Goal: Task Accomplishment & Management: Manage account settings

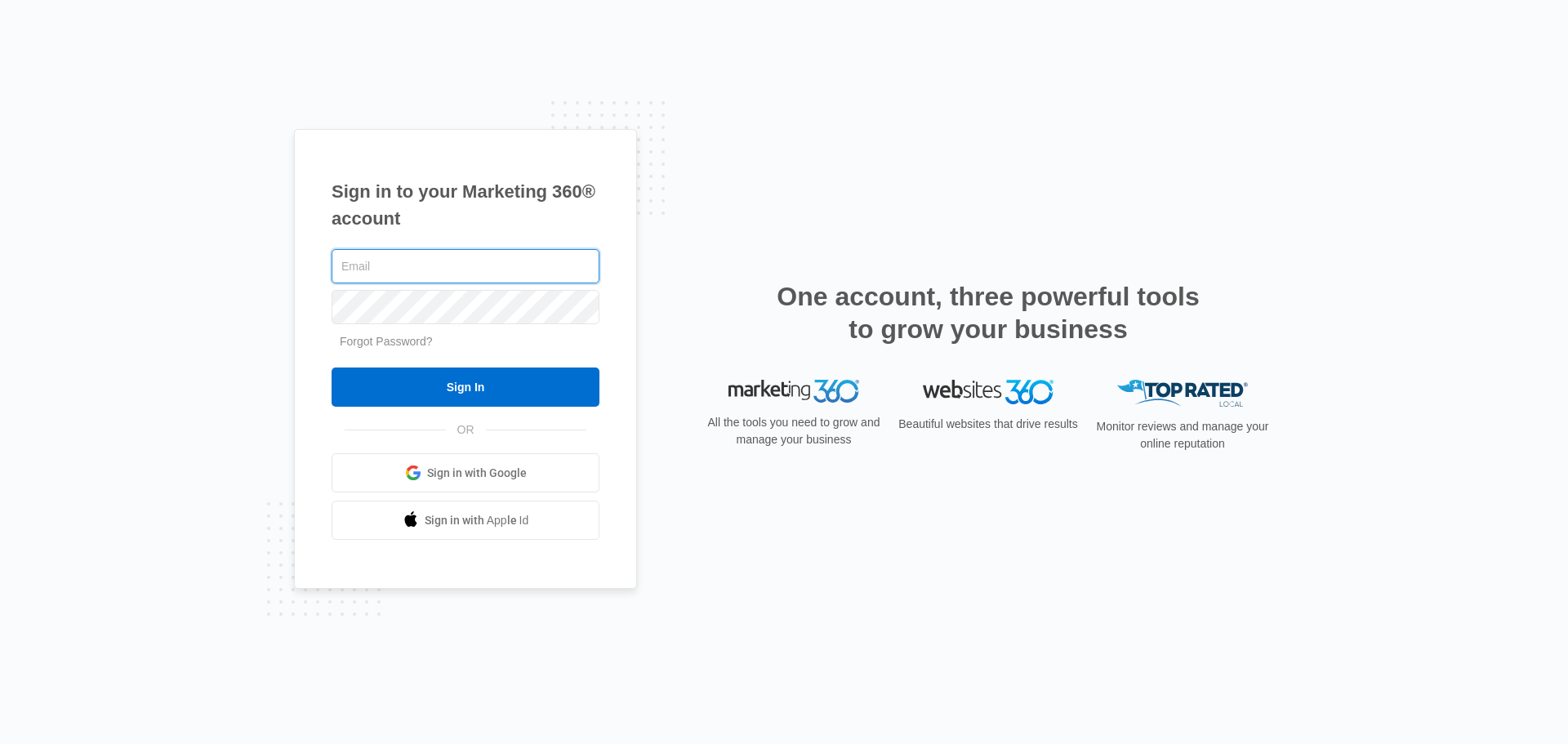
click at [384, 278] on input "text" at bounding box center [465, 265] width 268 height 34
type input "[EMAIL_ADDRESS][DOMAIN_NAME]"
click at [332, 367] on input "Sign In" at bounding box center [465, 387] width 268 height 39
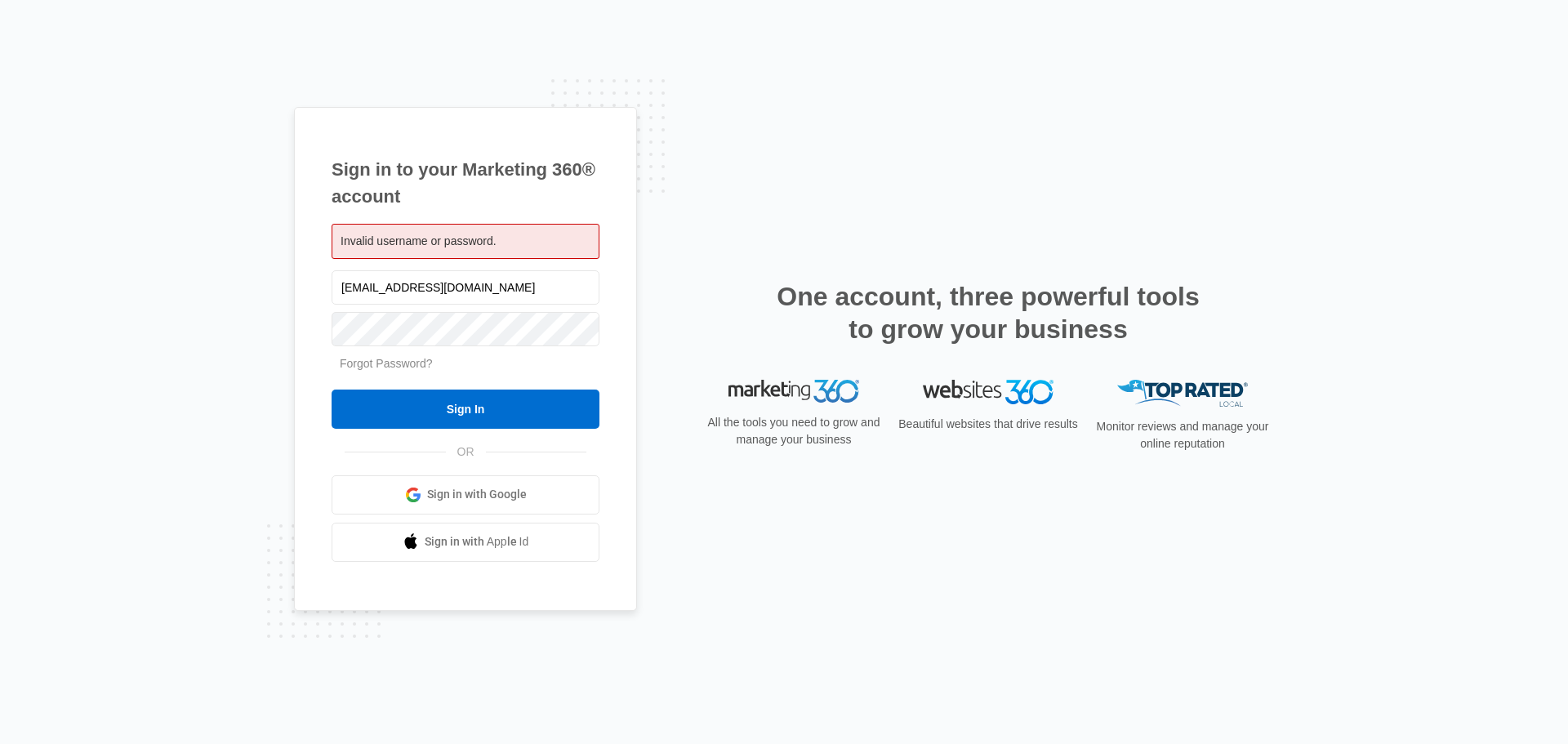
click at [381, 362] on link "Forgot Password?" at bounding box center [386, 363] width 93 height 13
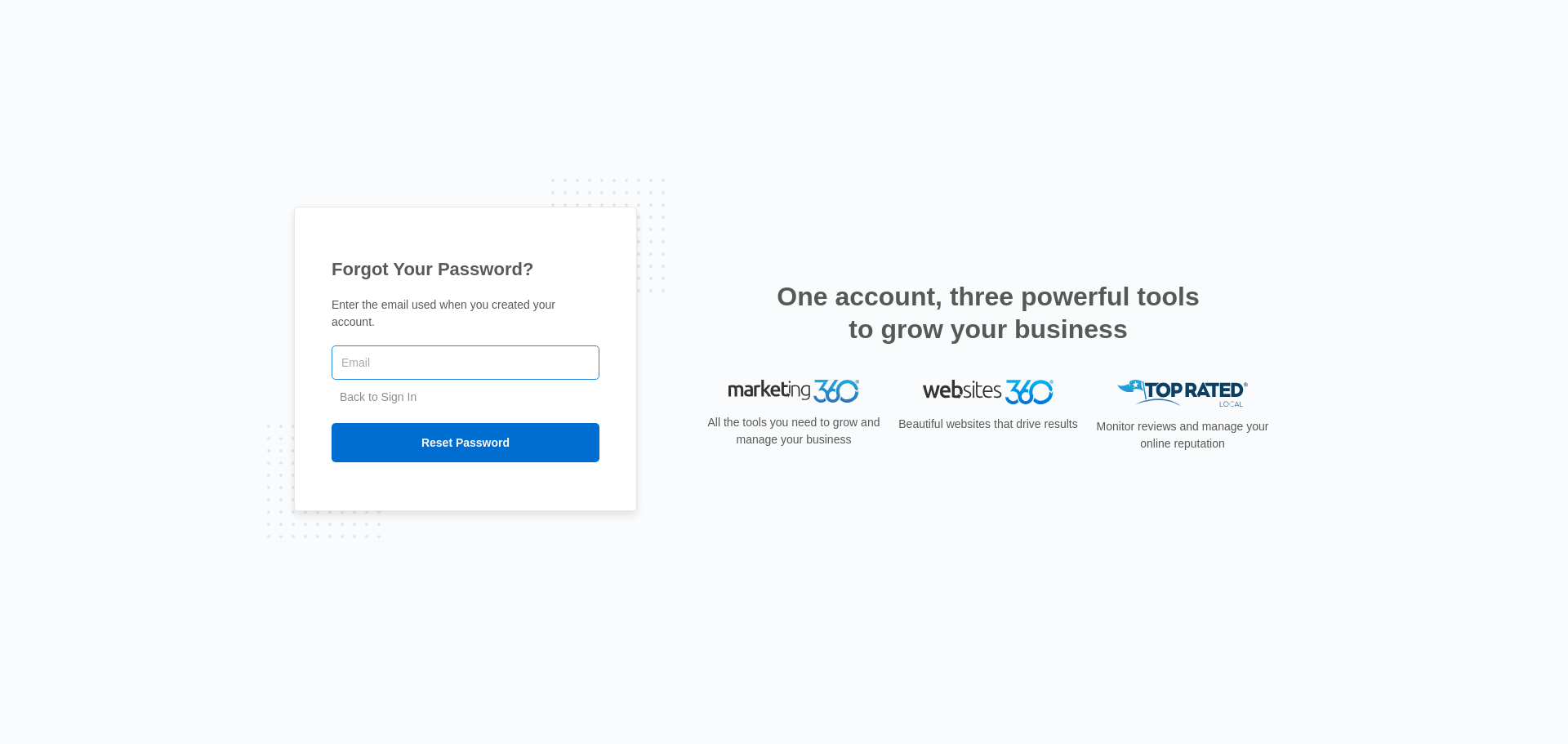
click at [371, 355] on input "text" at bounding box center [465, 362] width 268 height 34
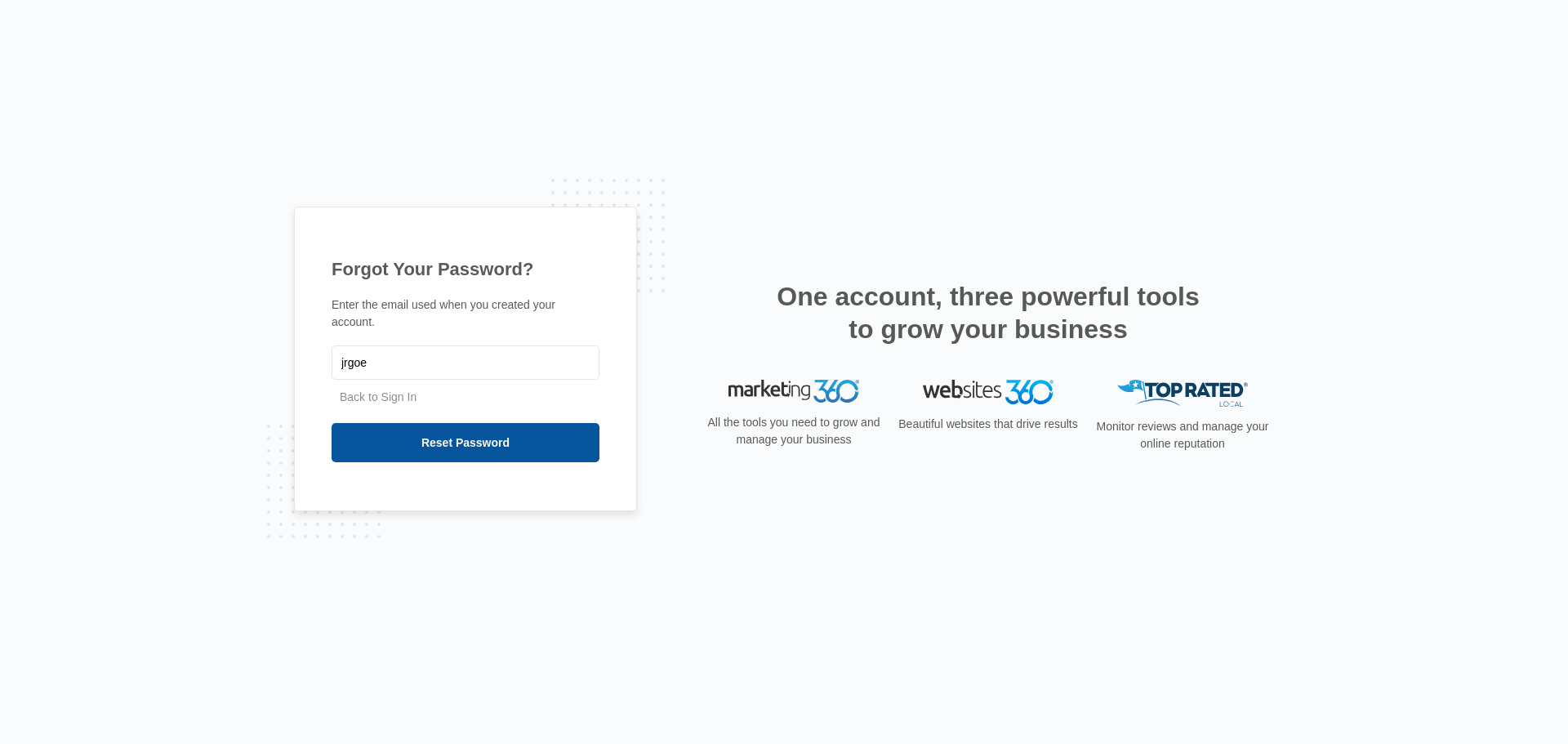
type input "[EMAIL_ADDRESS][DOMAIN_NAME]"
click at [480, 434] on input "Reset Password" at bounding box center [465, 442] width 268 height 39
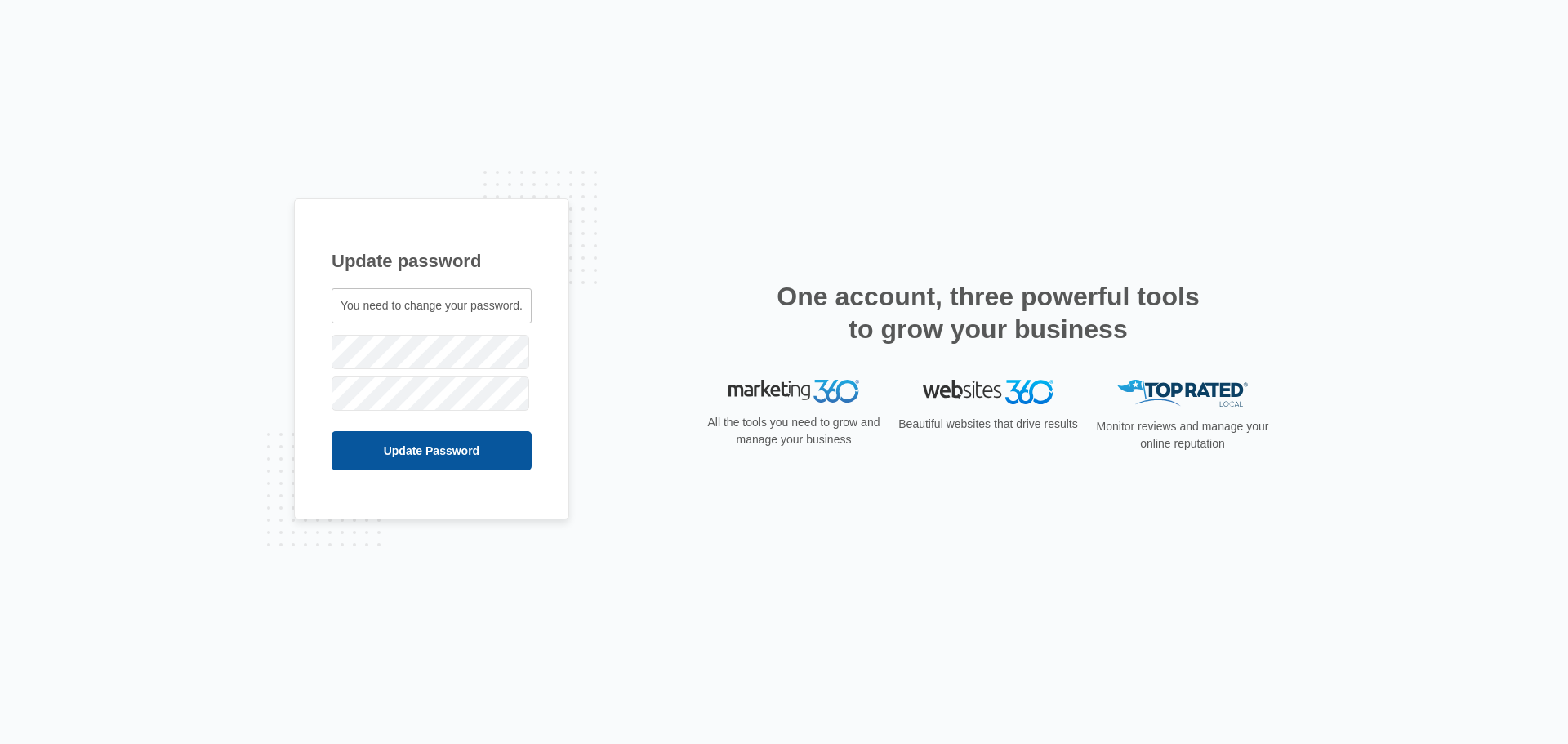
click at [409, 453] on input "Update Password" at bounding box center [431, 450] width 200 height 39
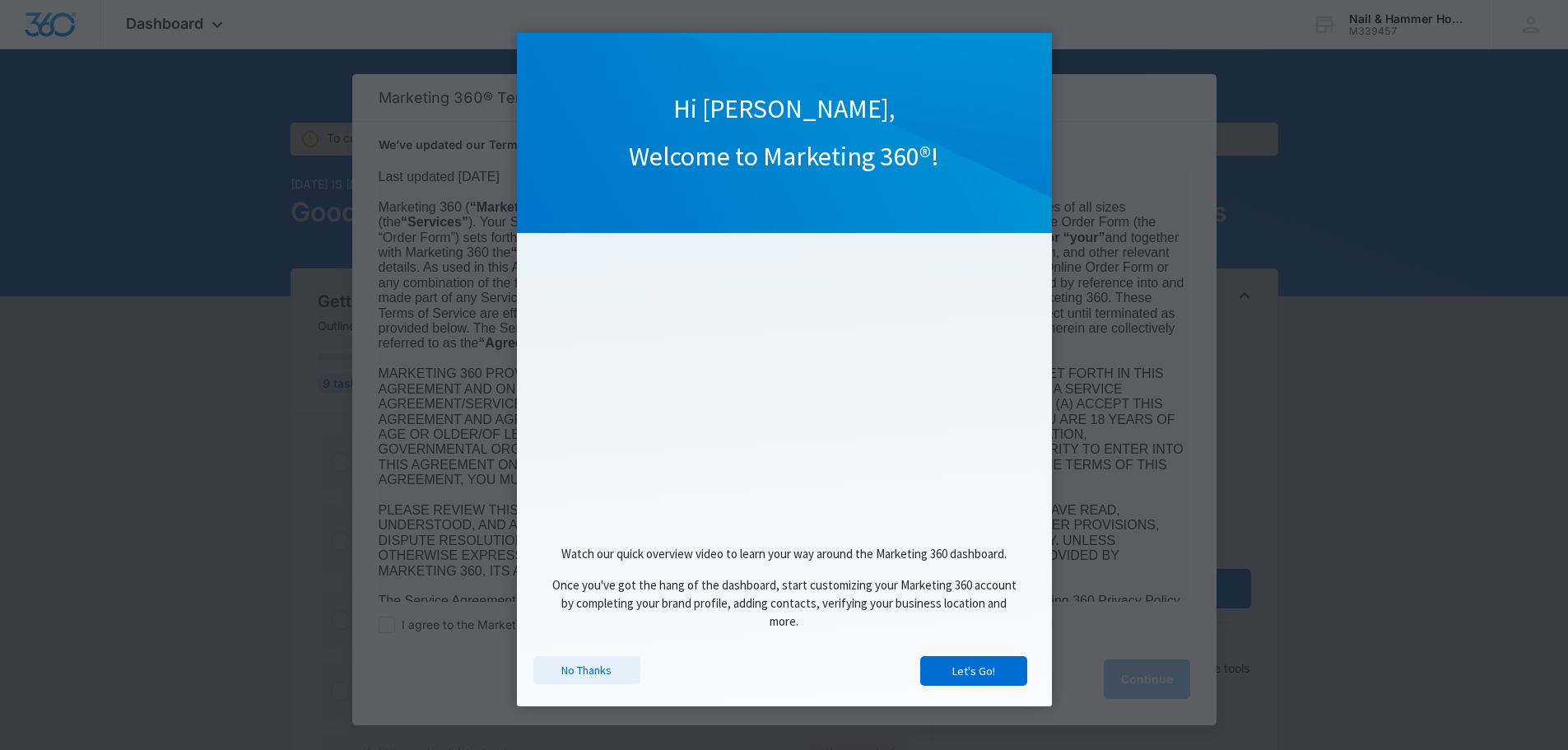
click at [588, 674] on link "No Thanks" at bounding box center [587, 670] width 107 height 28
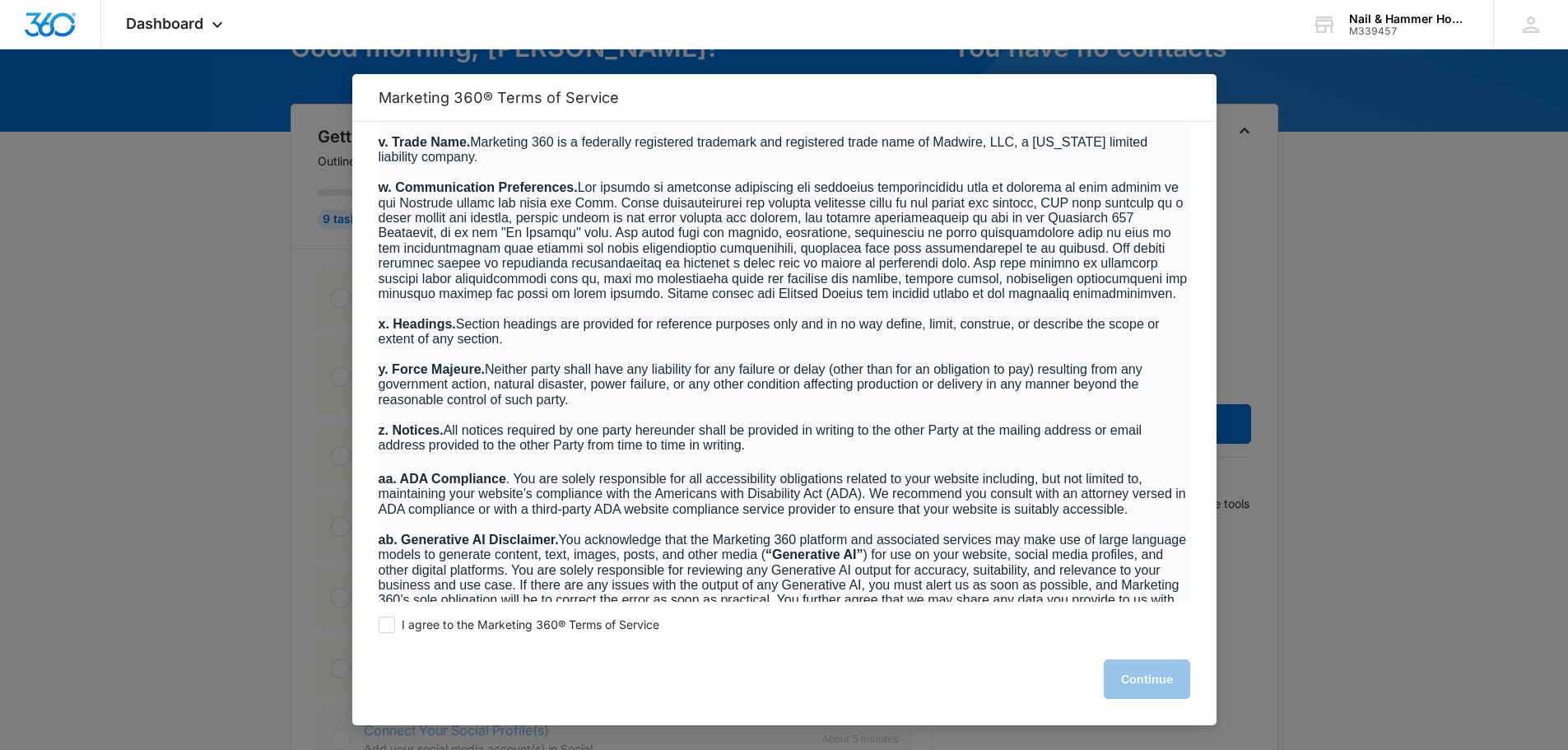
scroll to position [10543, 0]
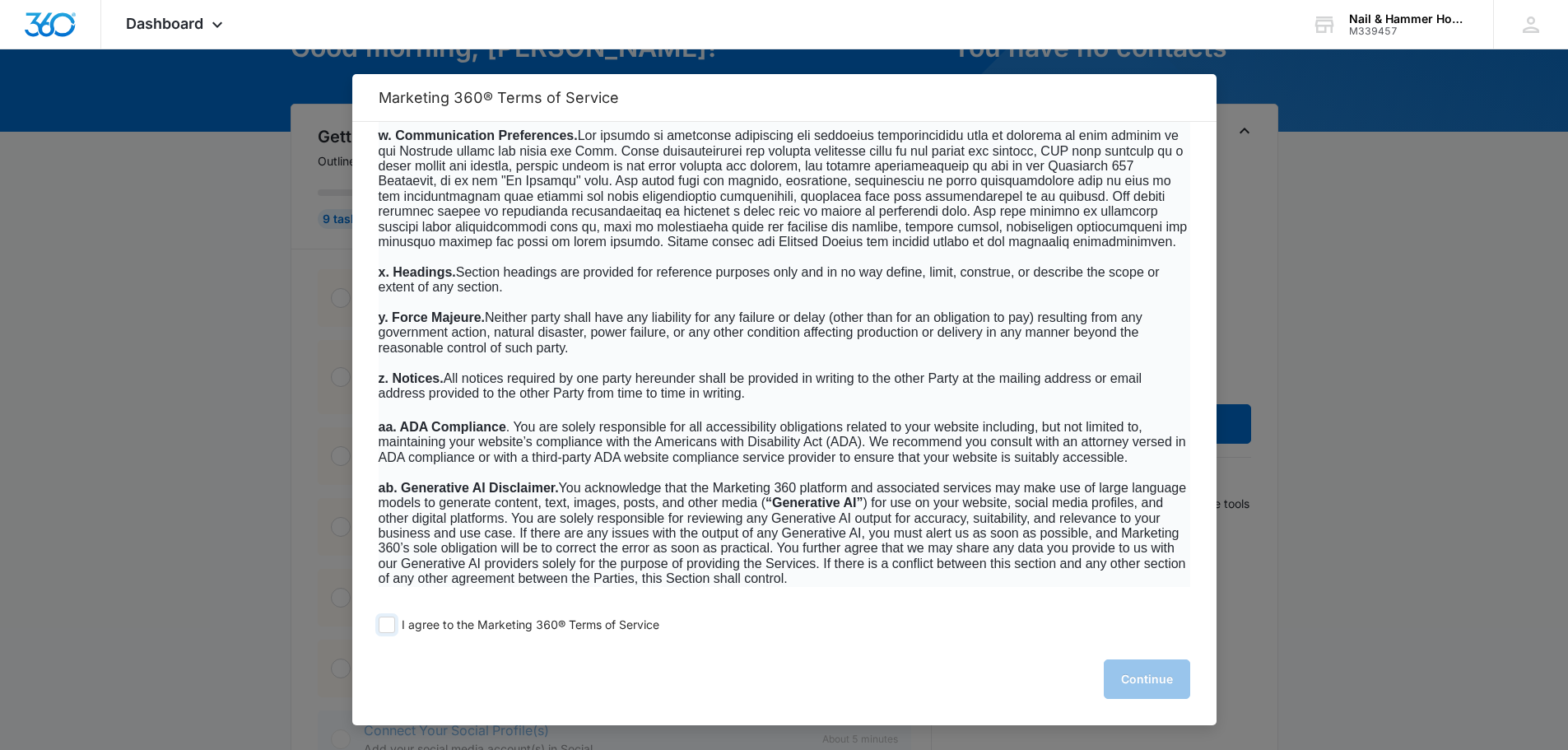
click at [387, 625] on span at bounding box center [387, 625] width 17 height 17
click at [387, 625] on input "I agree to the Marketing 360® Terms of Service" at bounding box center [387, 625] width 17 height 17
checkbox input "true"
click at [1158, 675] on button "Continue" at bounding box center [1147, 679] width 86 height 39
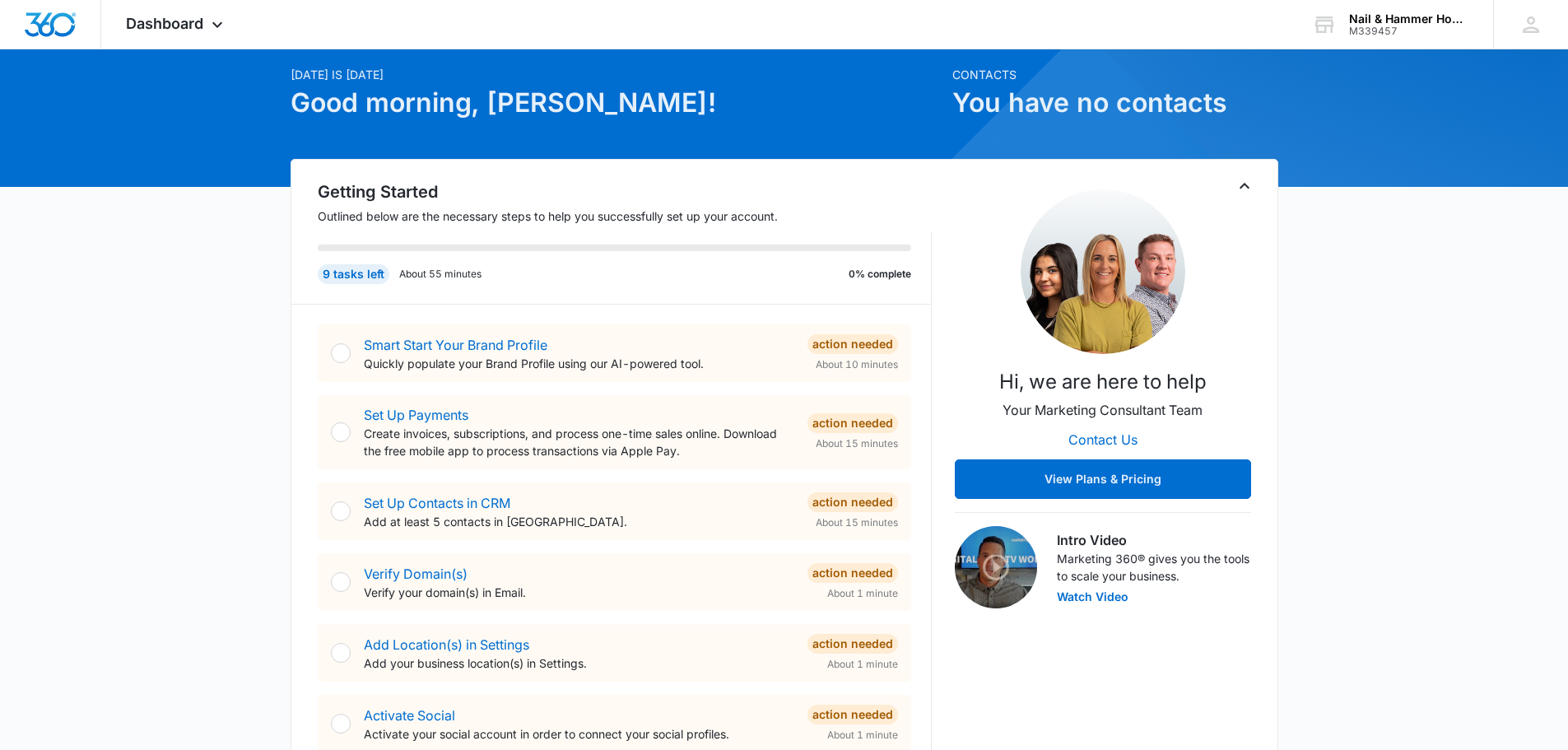
scroll to position [0, 0]
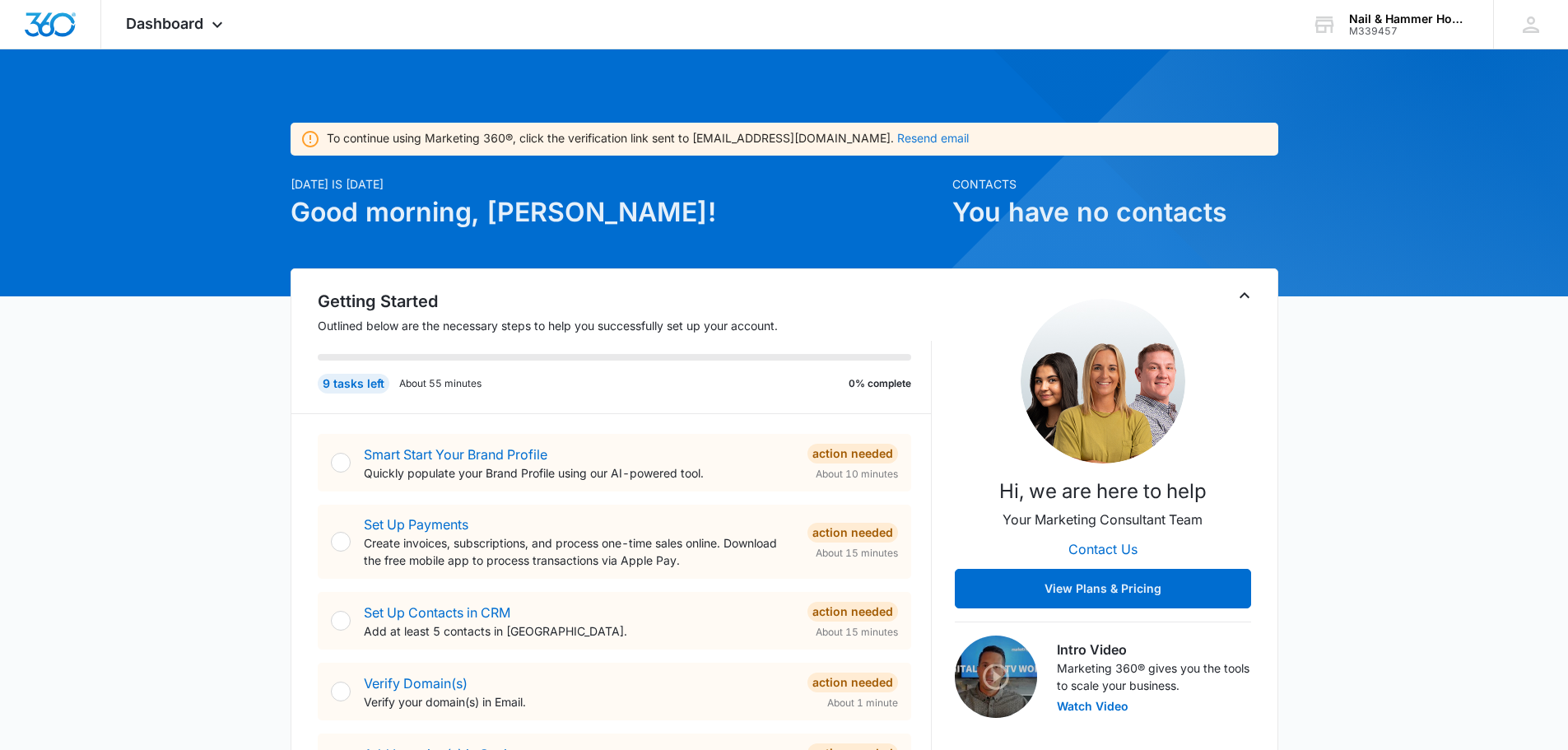
click at [930, 137] on button "Resend email" at bounding box center [933, 139] width 72 height 12
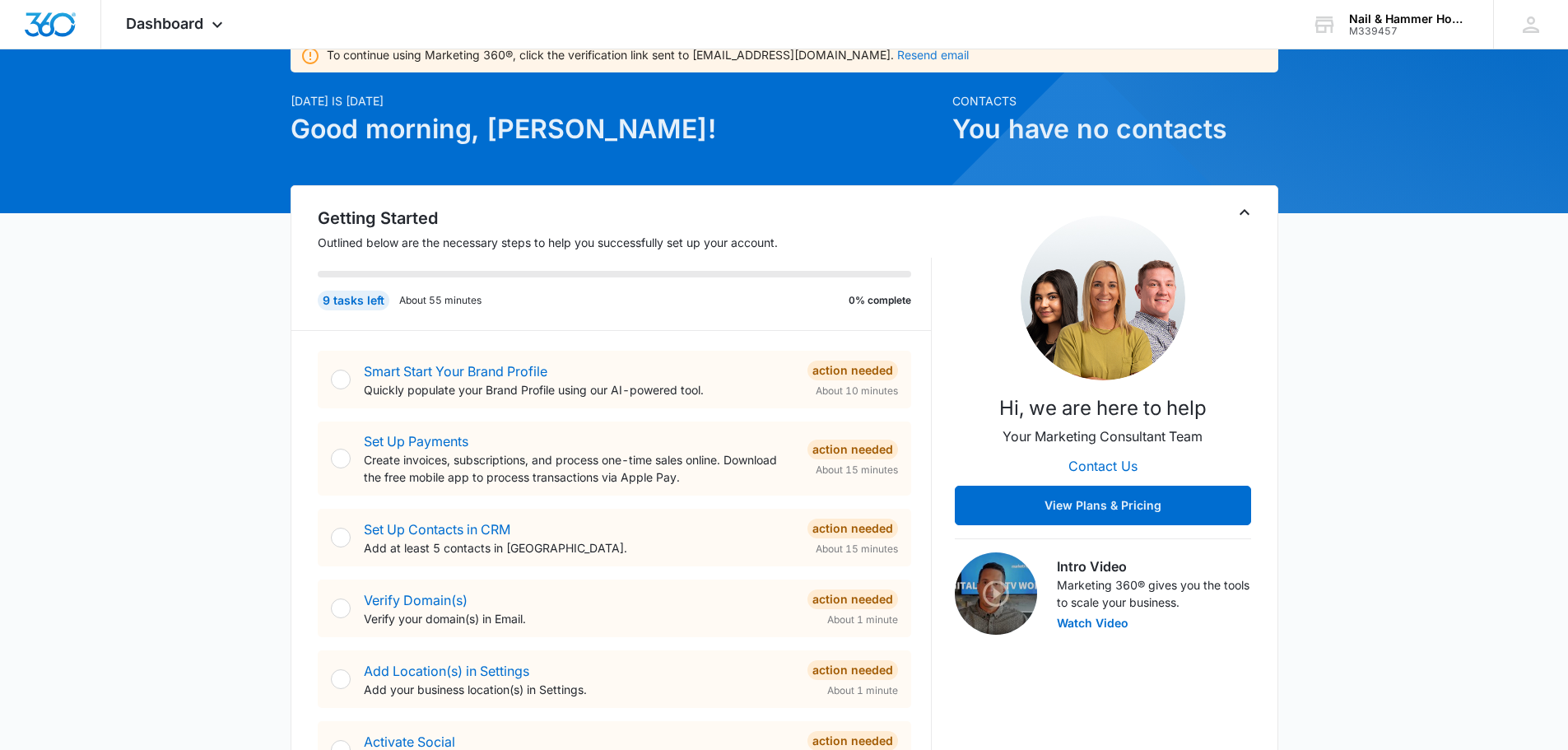
scroll to position [165, 0]
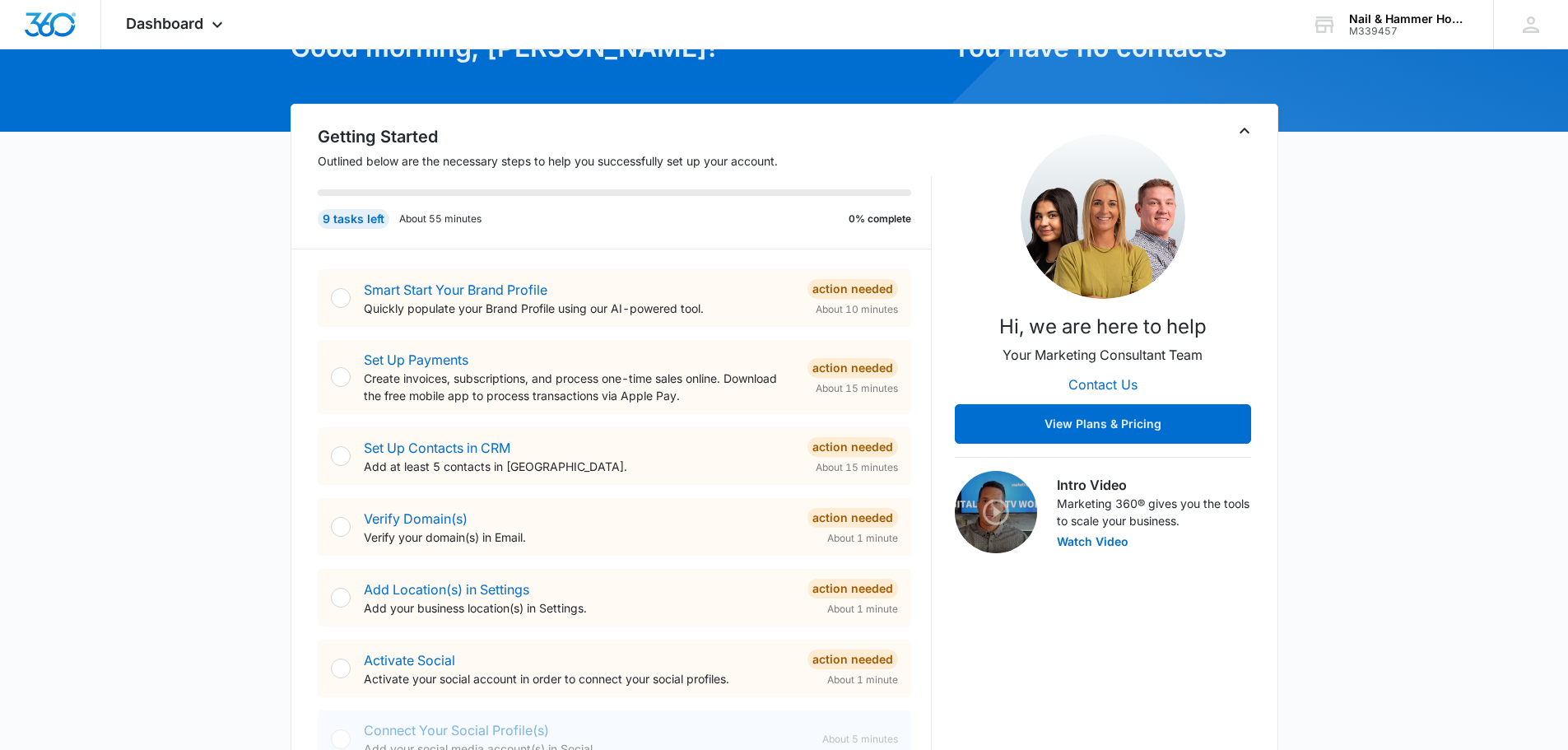
drag, startPoint x: 264, startPoint y: 529, endPoint x: 150, endPoint y: 430, distance: 151.0
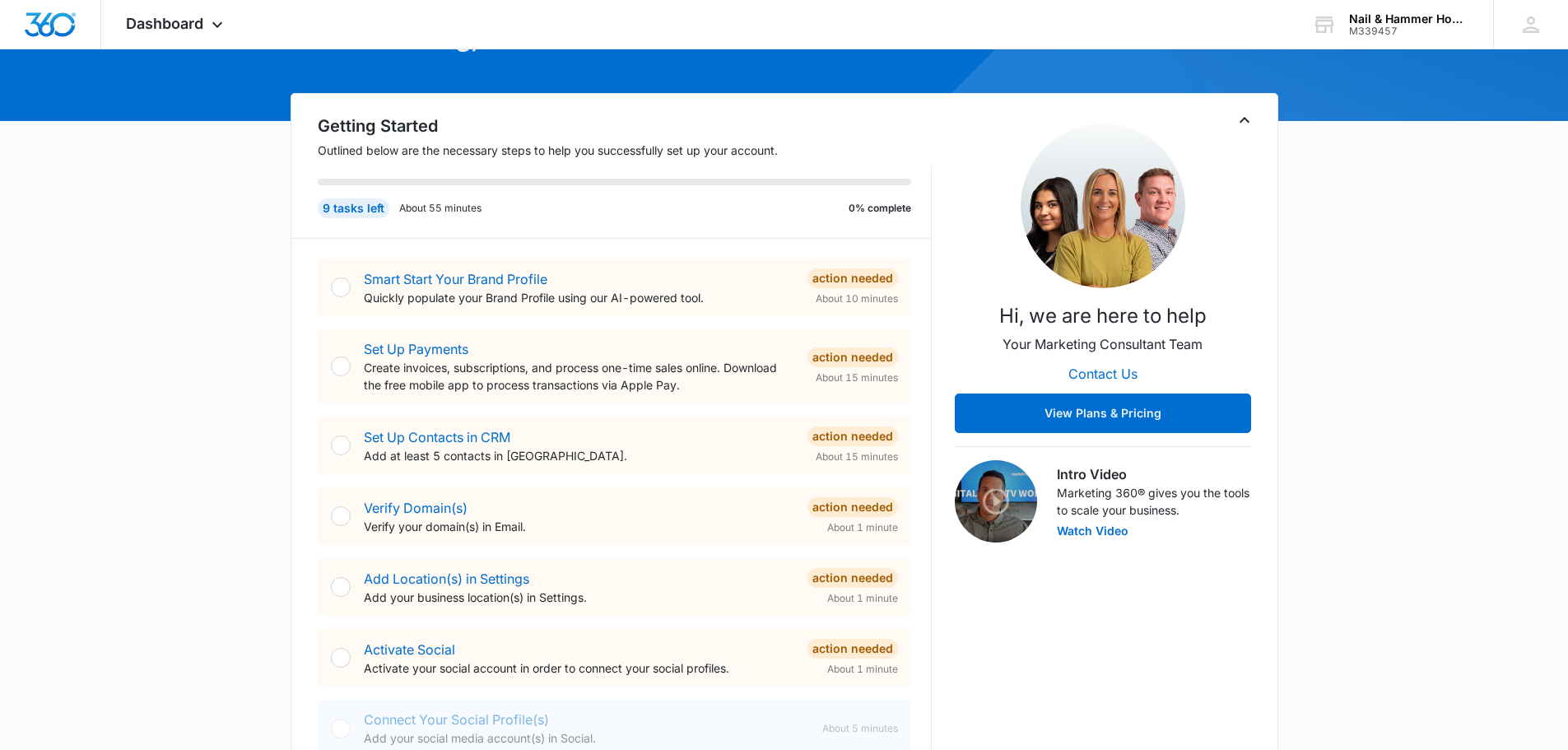
scroll to position [247, 0]
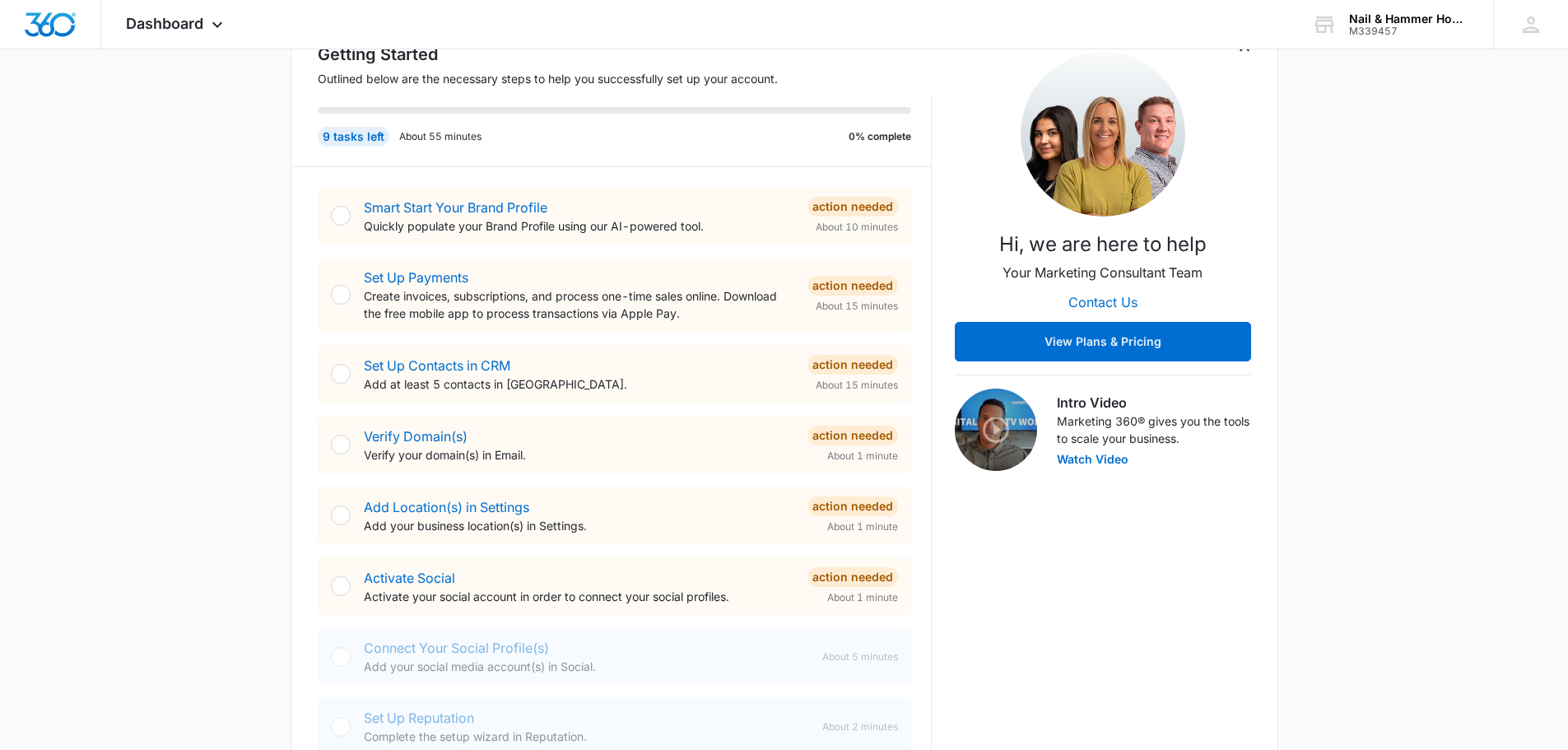
click at [338, 221] on div at bounding box center [341, 216] width 20 height 20
click at [476, 205] on link "Smart Start Your Brand Profile" at bounding box center [456, 207] width 184 height 17
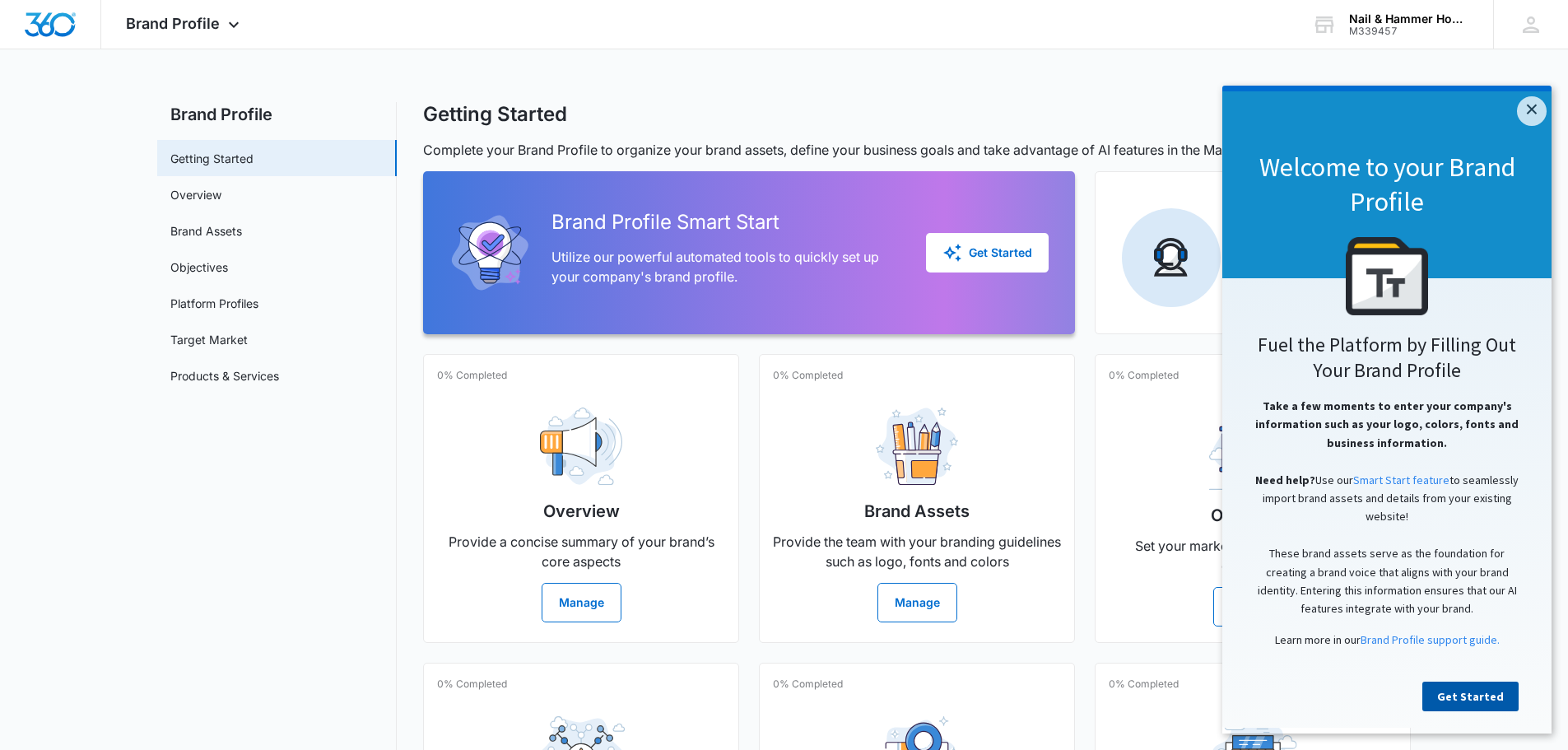
click at [1478, 702] on link "Get Started" at bounding box center [1470, 696] width 96 height 29
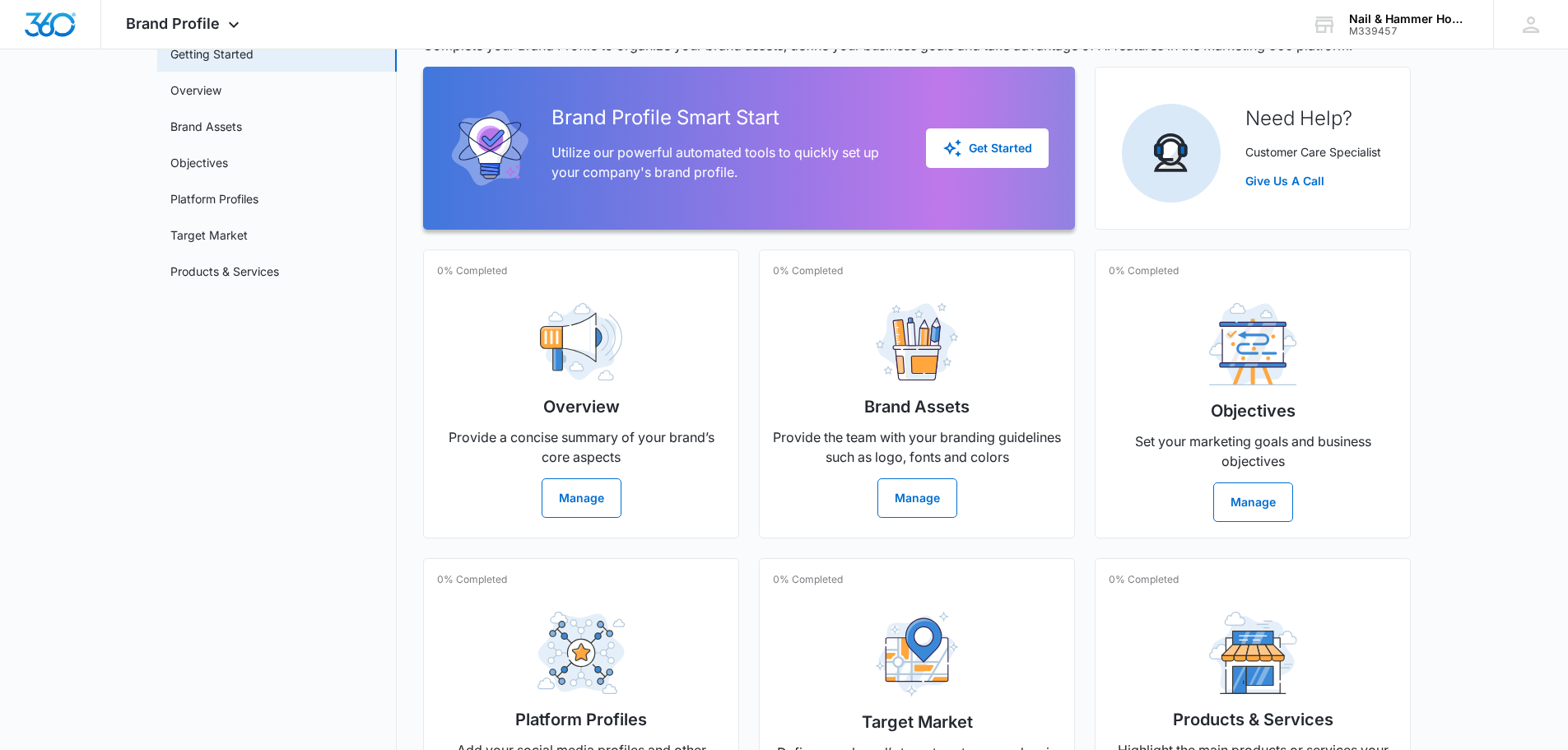
scroll to position [165, 0]
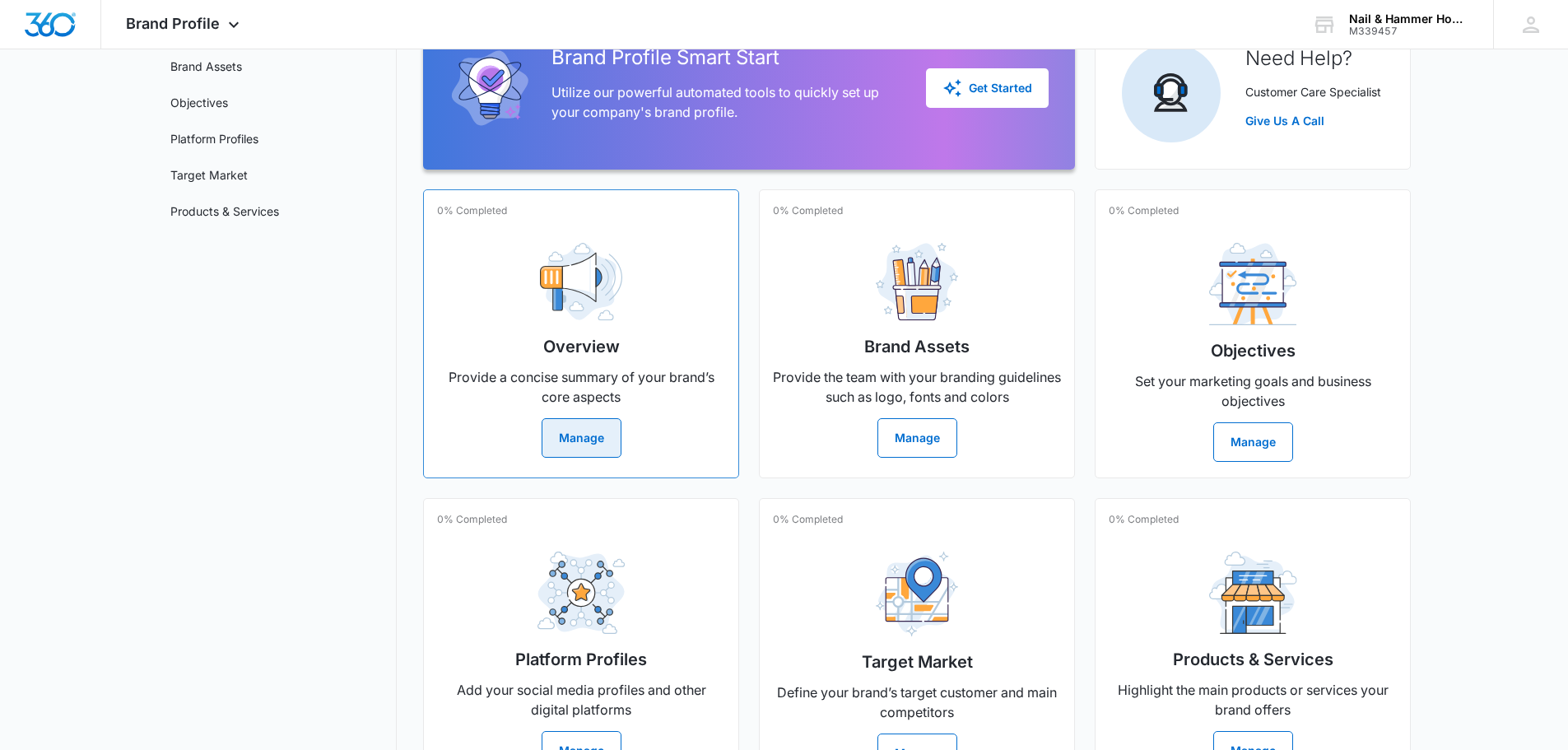
click at [592, 439] on button "Manage" at bounding box center [582, 437] width 80 height 39
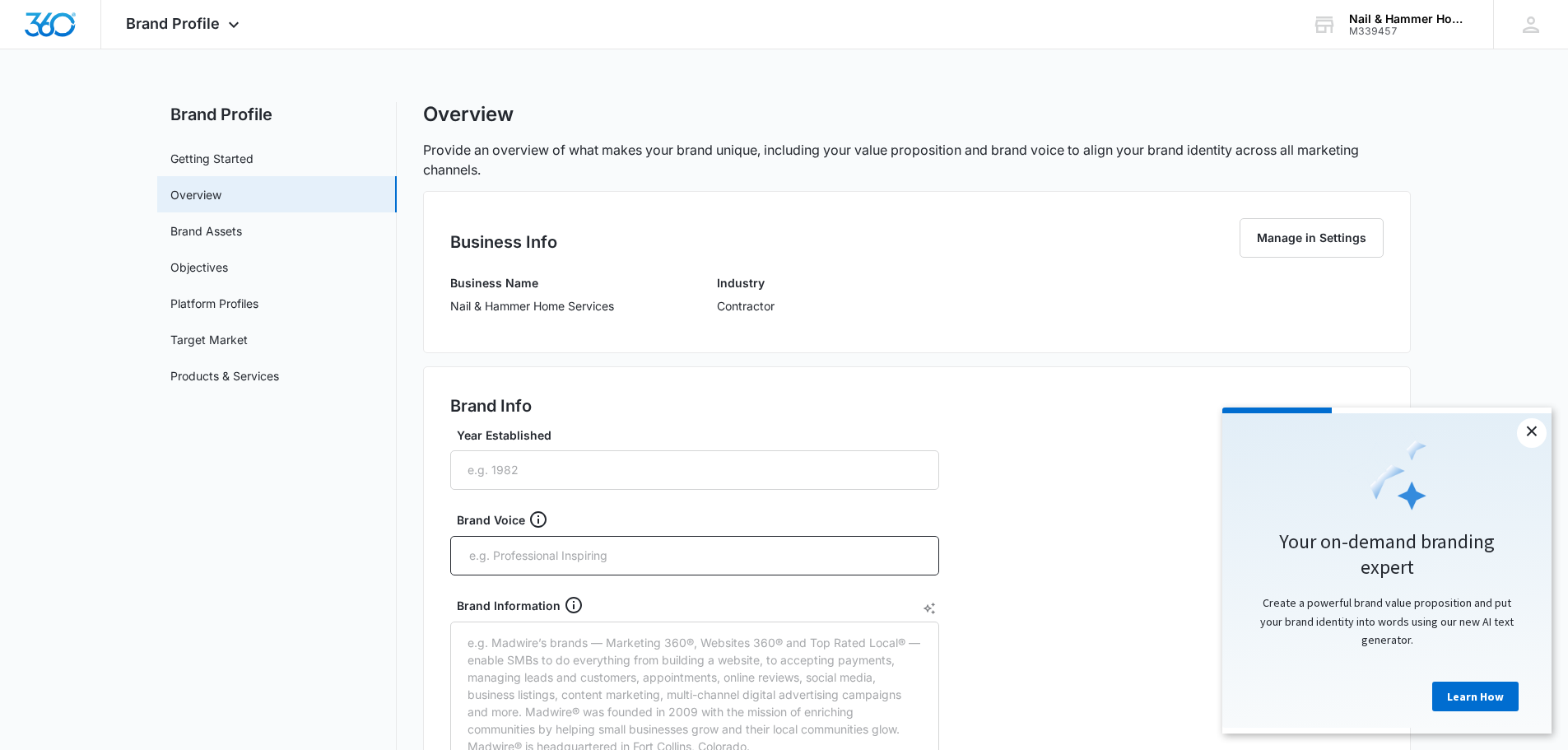
click at [1535, 431] on link "×" at bounding box center [1531, 432] width 29 height 29
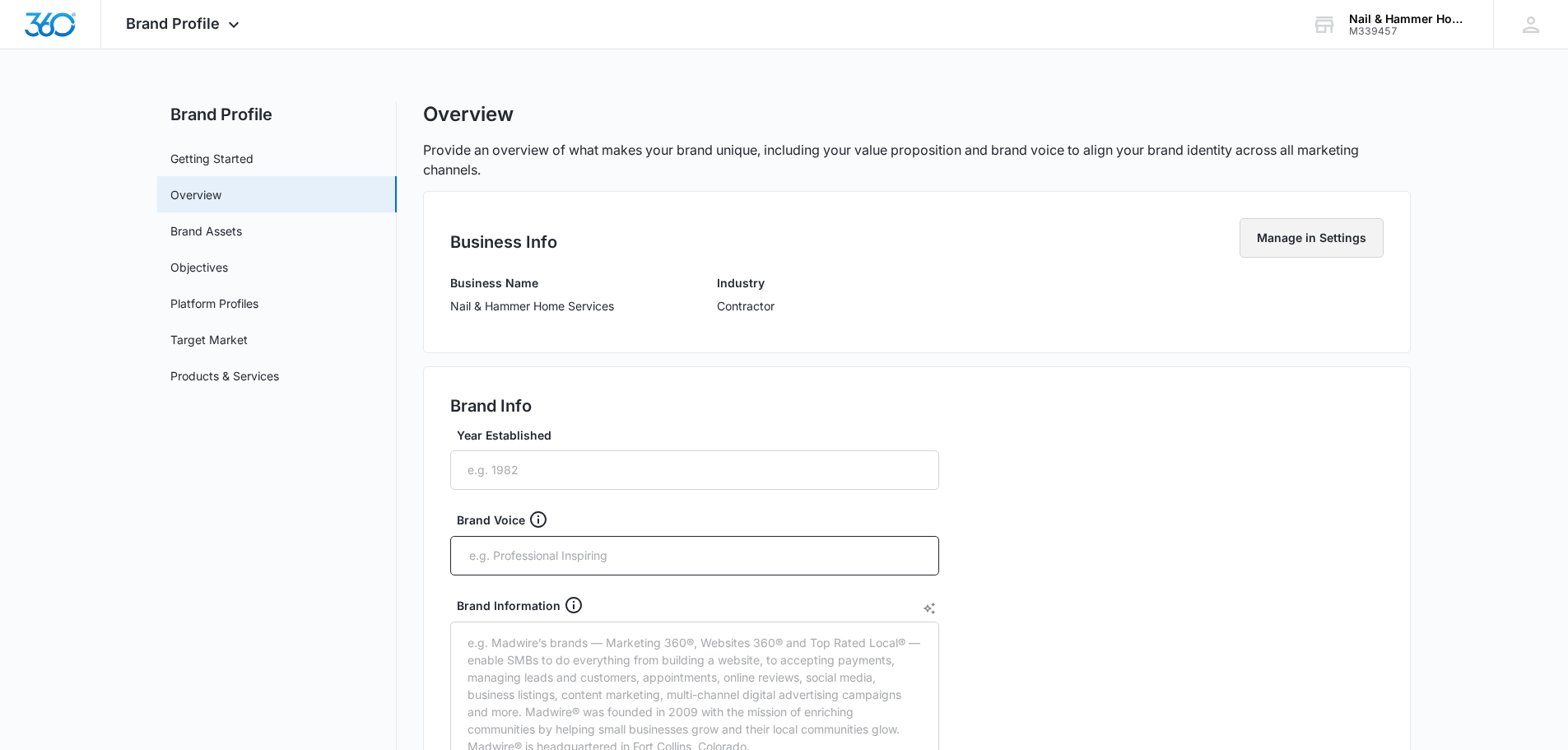
click at [1322, 242] on button "Manage in Settings" at bounding box center [1311, 237] width 144 height 39
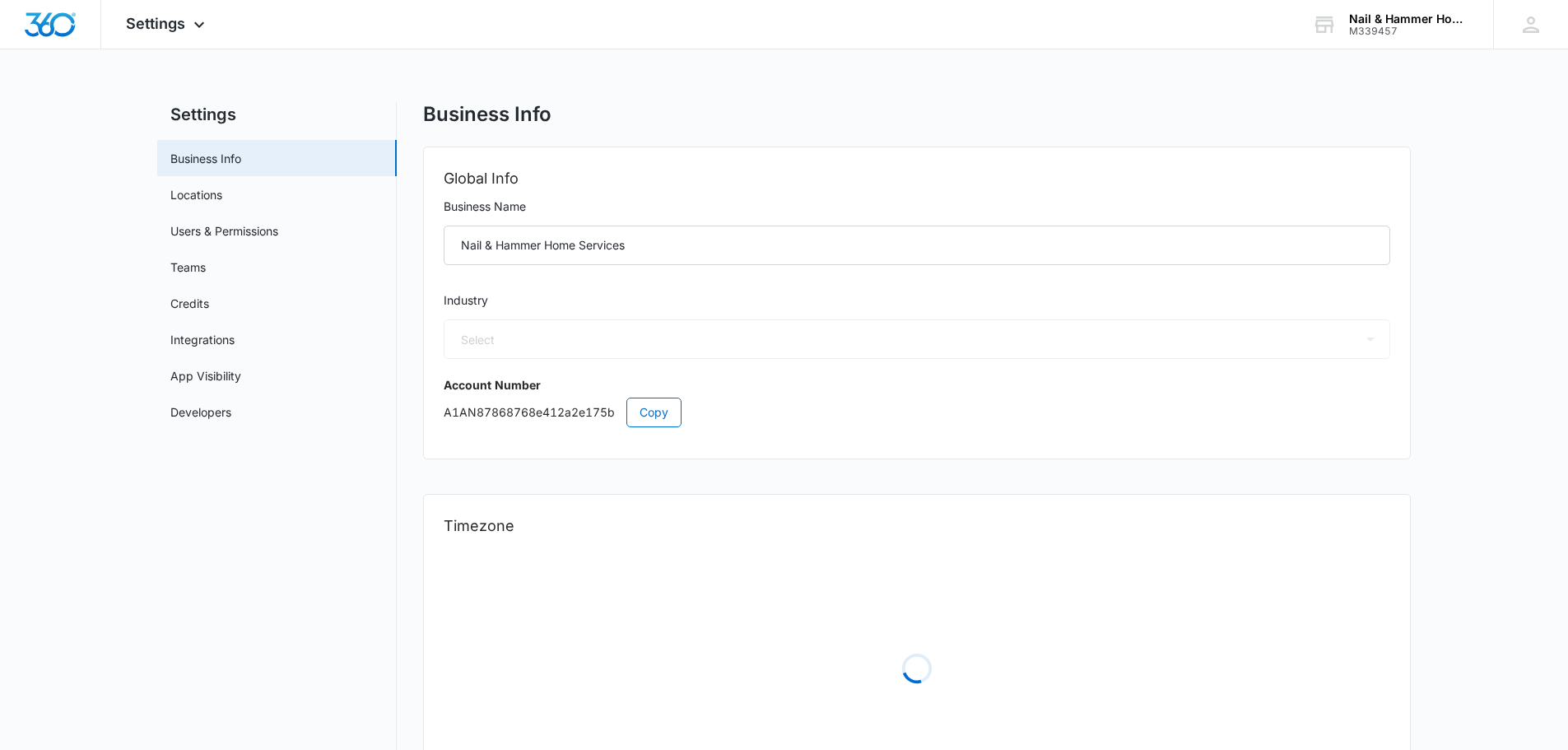
select select "4"
select select "US"
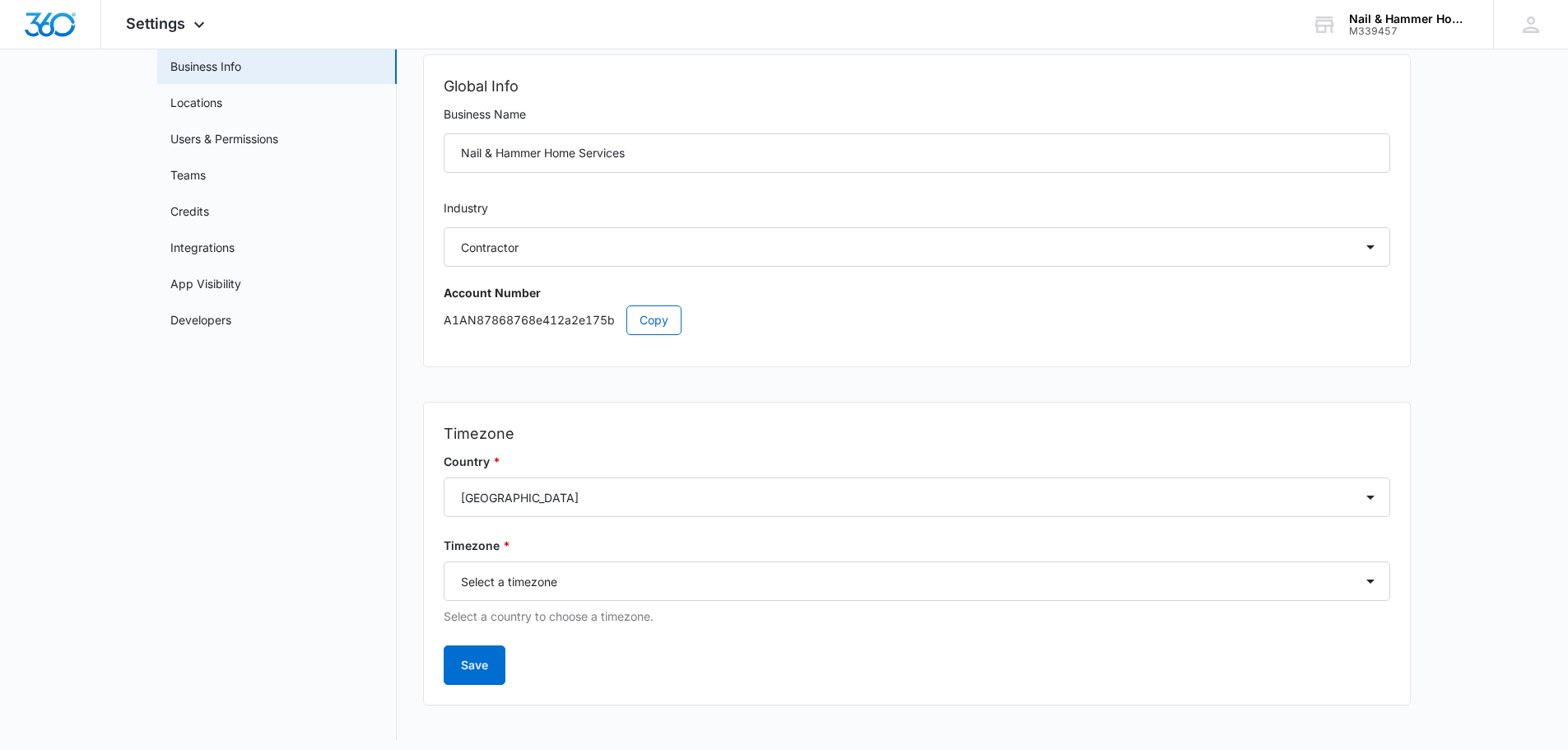
scroll to position [102, 0]
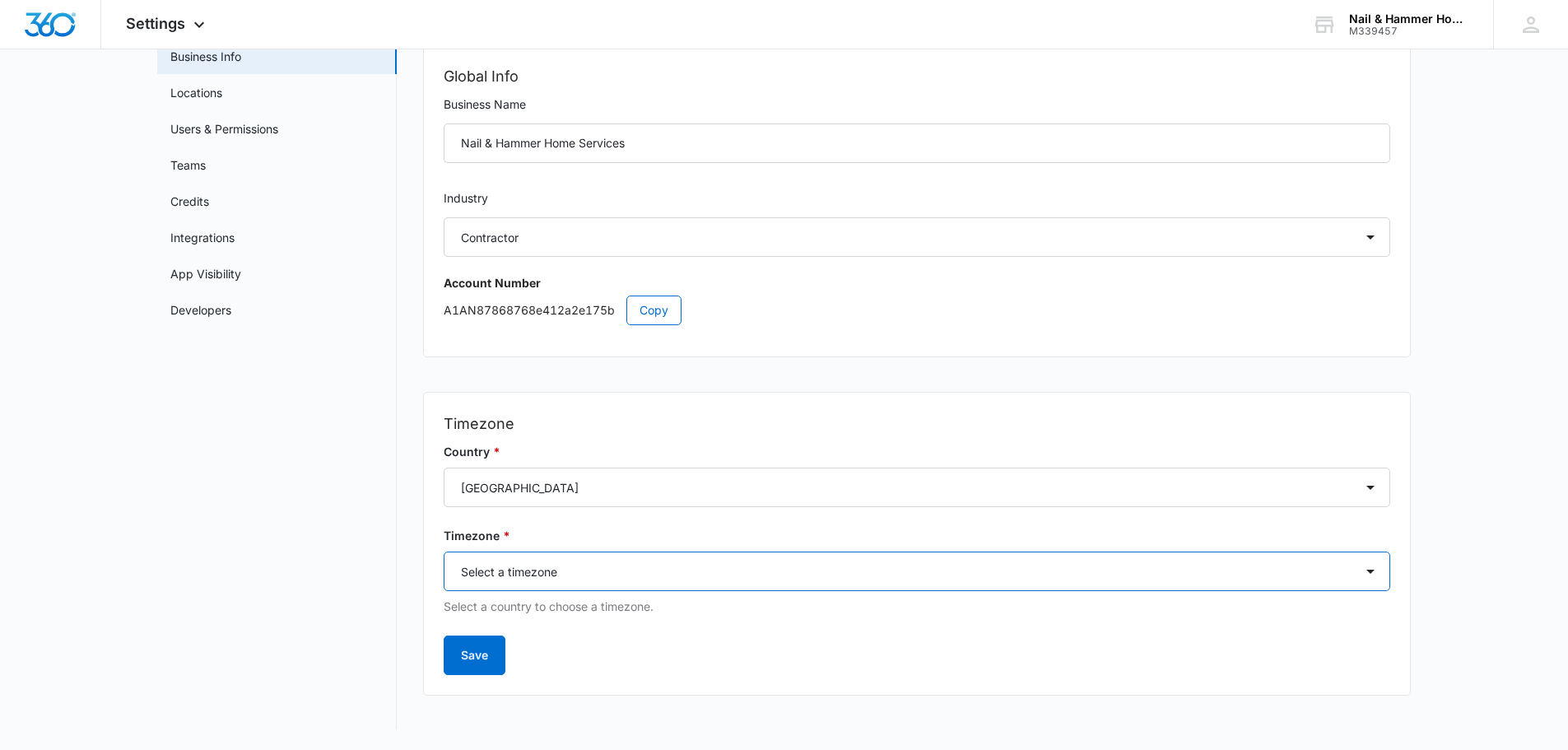
click at [1375, 574] on select "Select a timezone Select a timezone [GEOGRAPHIC_DATA]/[GEOGRAPHIC_DATA] [GEOGRA…" at bounding box center [917, 571] width 946 height 39
select select "[GEOGRAPHIC_DATA]/[US_STATE]/[GEOGRAPHIC_DATA]"
click at [444, 552] on select "Select a timezone Select a timezone [GEOGRAPHIC_DATA]/[GEOGRAPHIC_DATA] [GEOGRA…" at bounding box center [917, 571] width 946 height 39
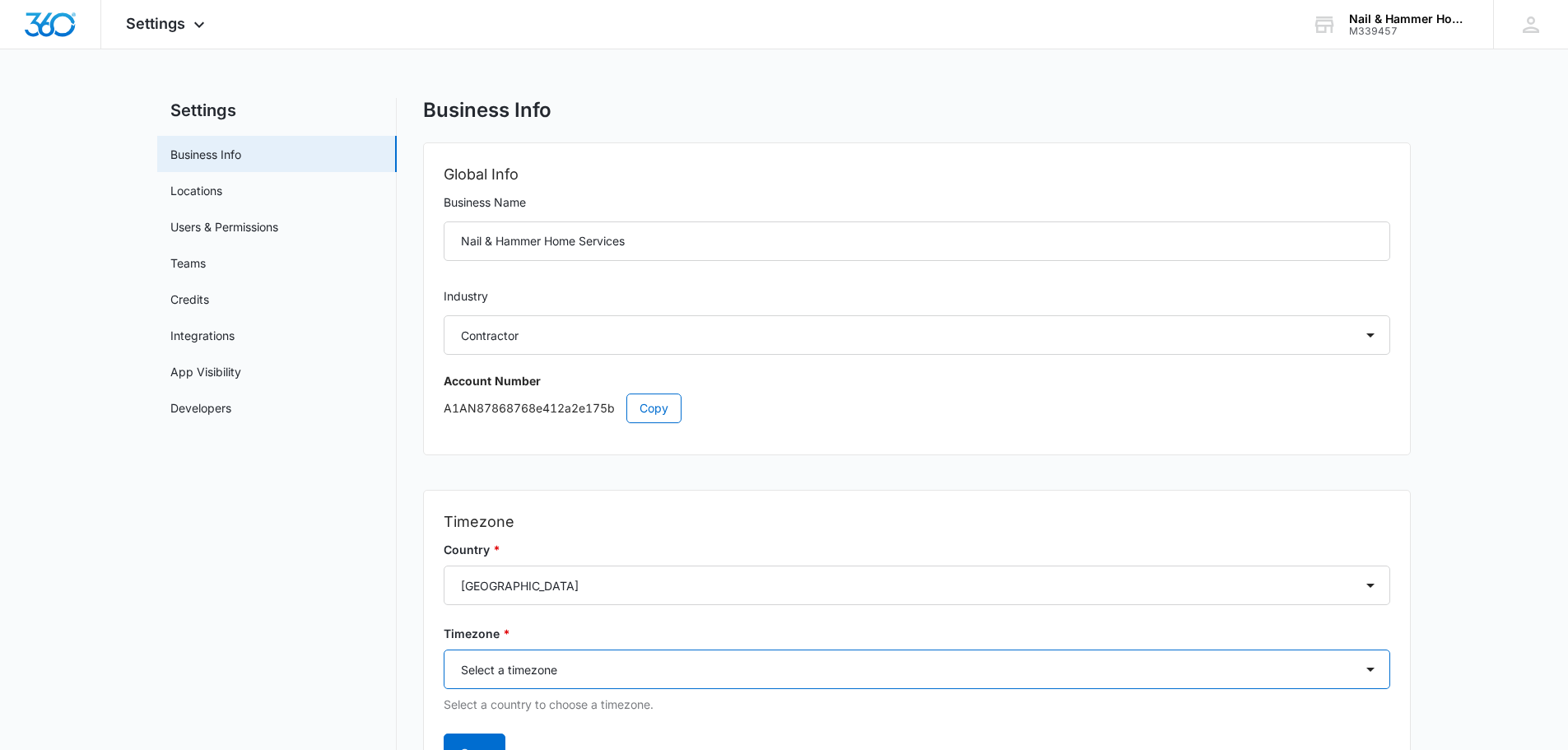
scroll to position [0, 0]
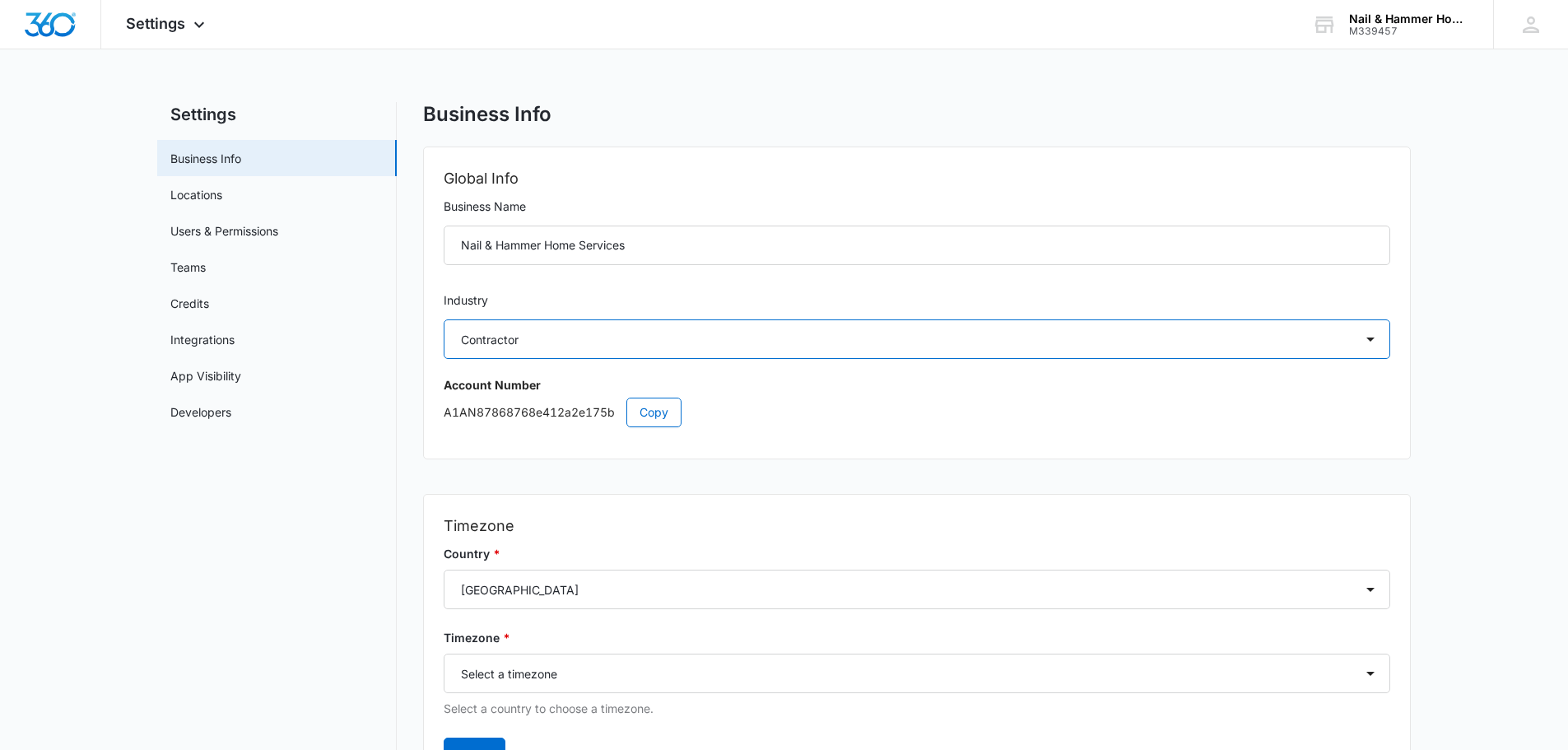
click at [1368, 344] on select "Select Accounting / CPA Assisted Living Attorney / Law Firm Auto Repair Carpet …" at bounding box center [917, 339] width 946 height 39
click at [995, 452] on div "Global Info Business Name Nail & Hammer Home Services Industry Select Accountin…" at bounding box center [917, 303] width 986 height 311
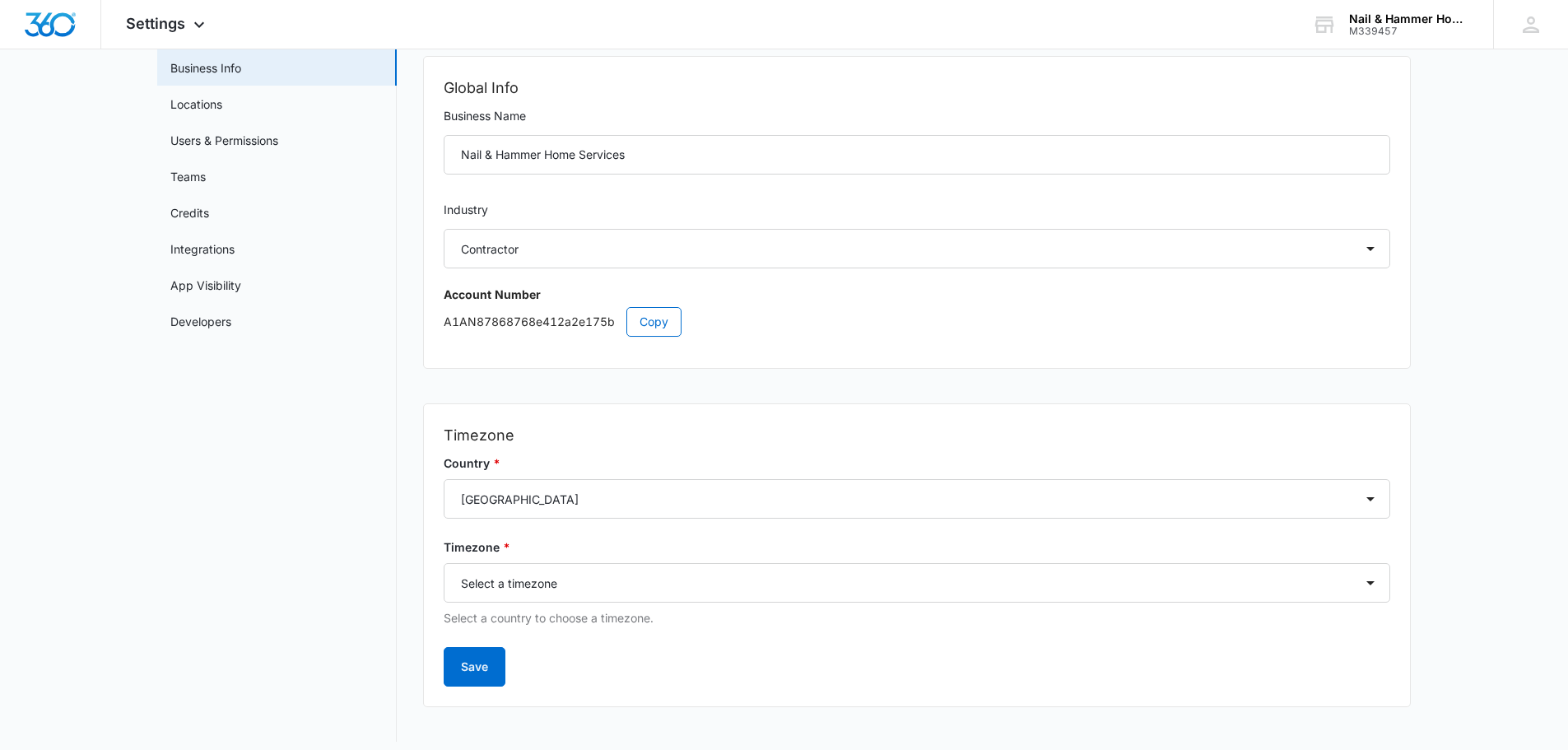
scroll to position [102, 0]
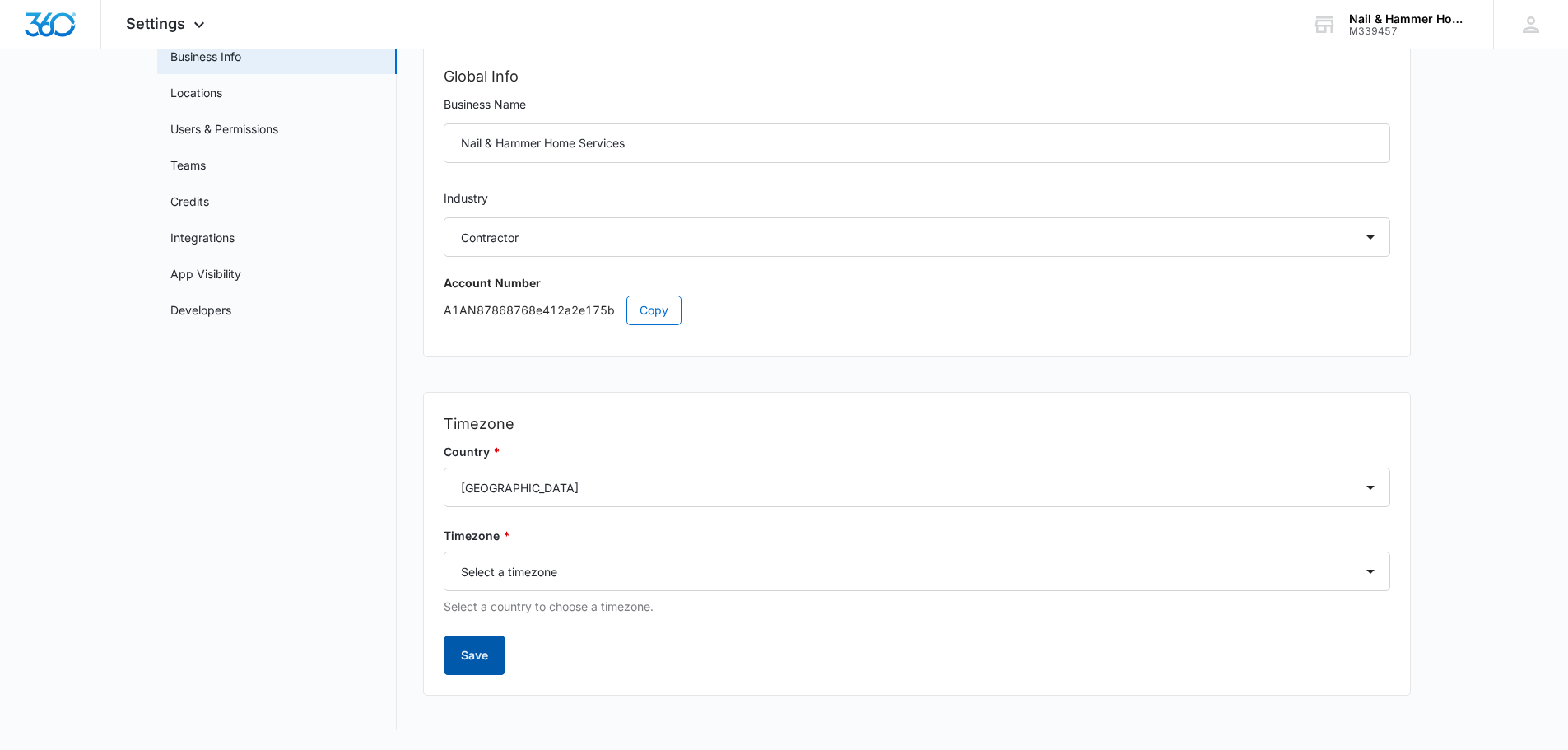
click at [477, 653] on button "Save" at bounding box center [475, 655] width 62 height 39
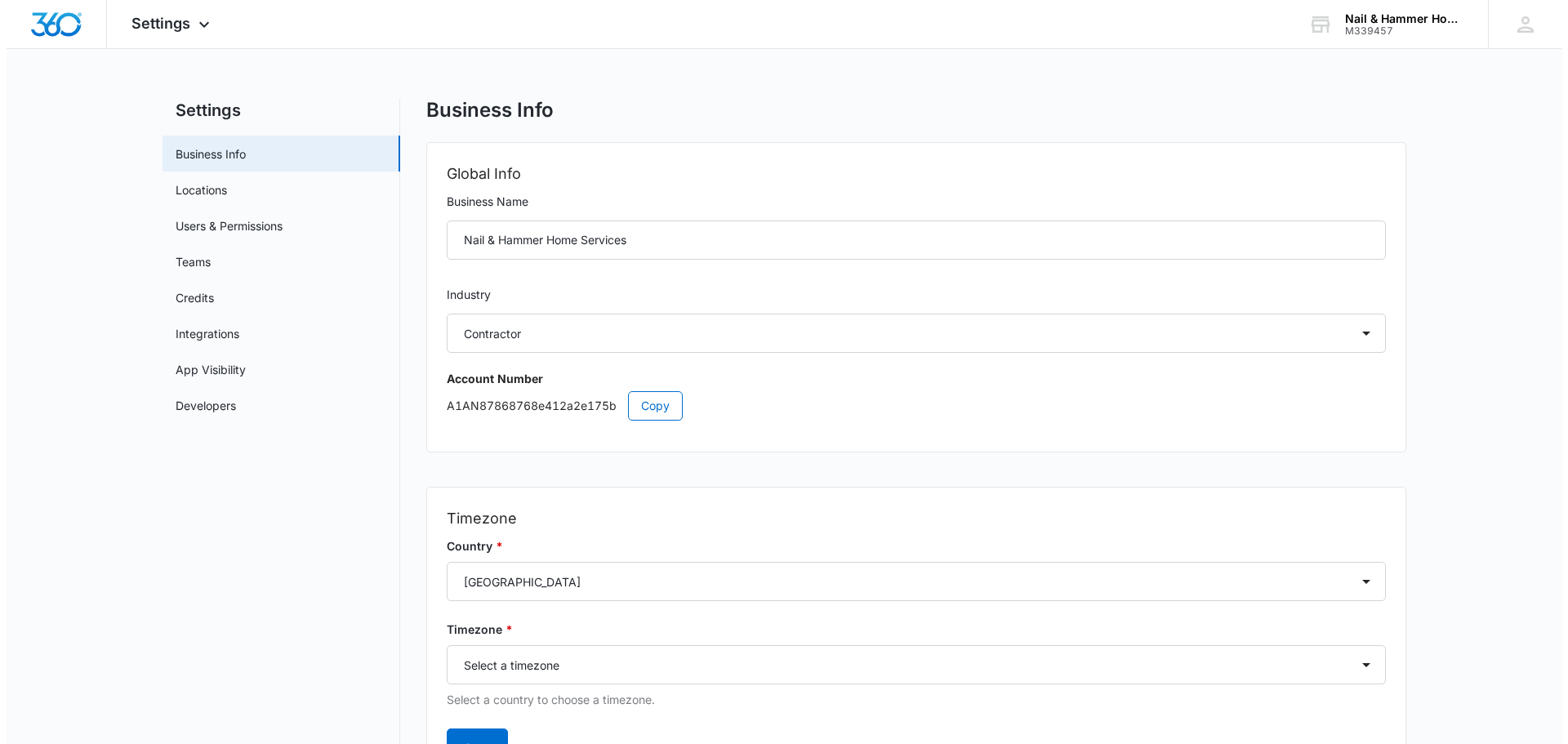
scroll to position [0, 0]
click at [197, 156] on link "Business Info" at bounding box center [204, 157] width 70 height 17
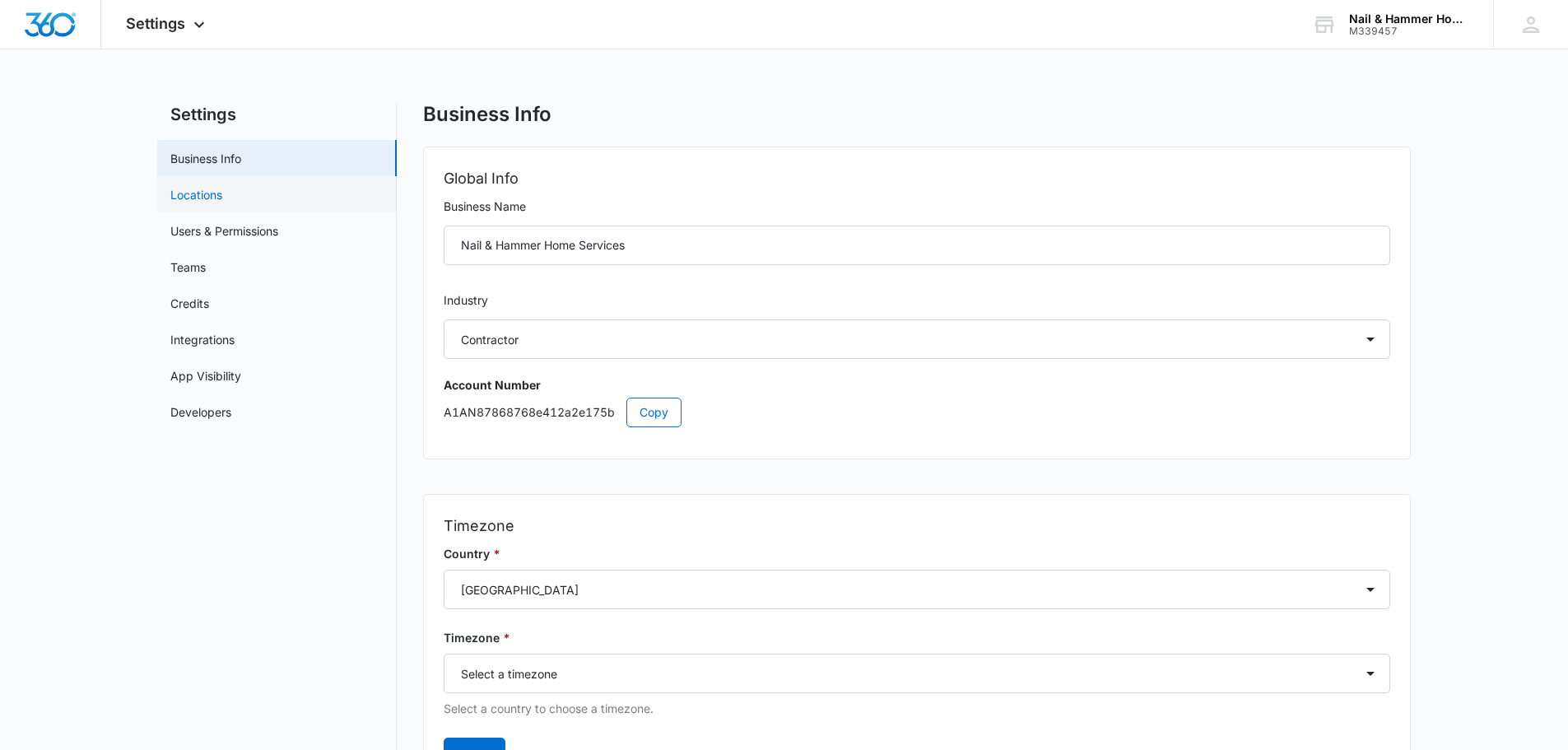
click at [190, 190] on link "Locations" at bounding box center [196, 195] width 52 height 18
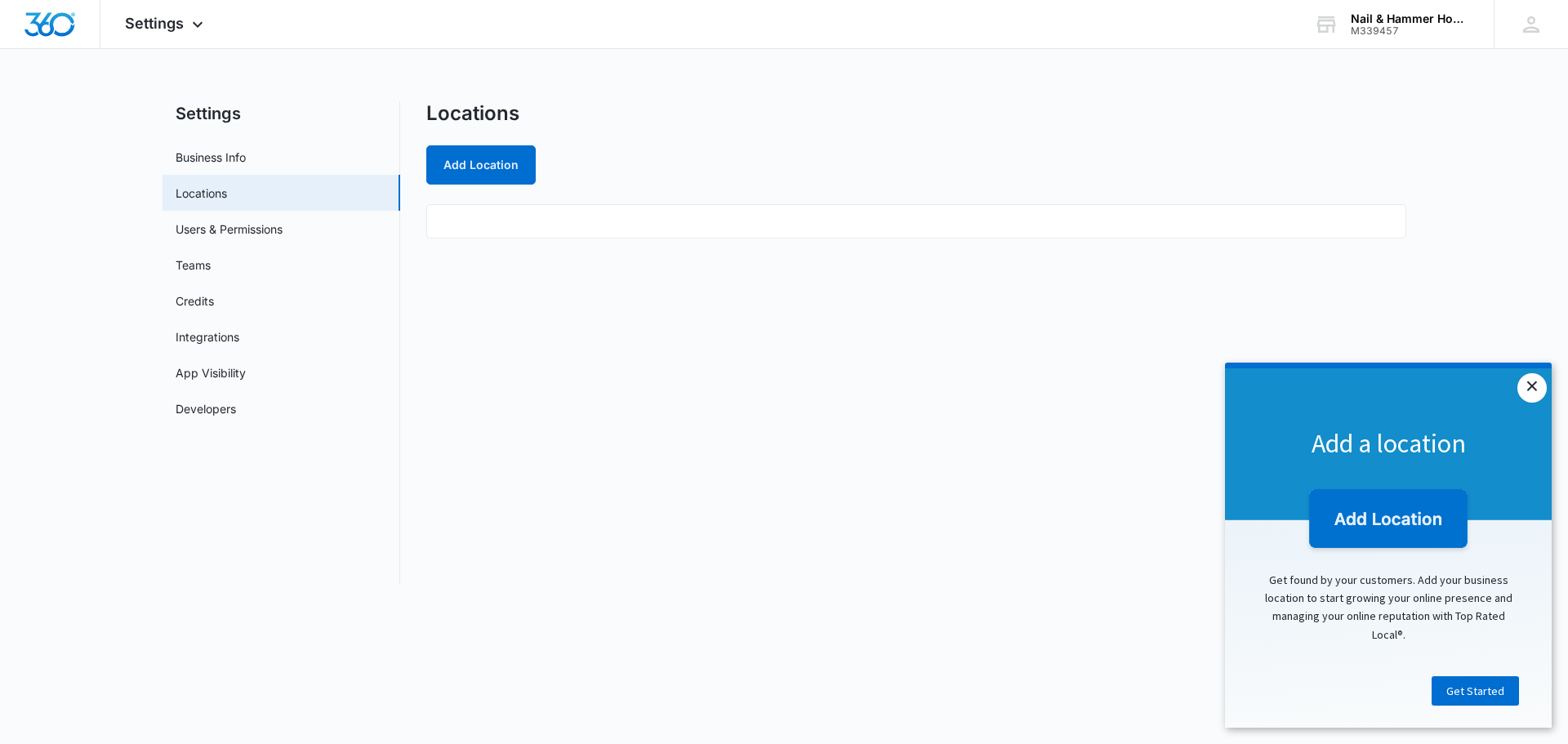
click at [1531, 386] on link "×" at bounding box center [1532, 387] width 29 height 29
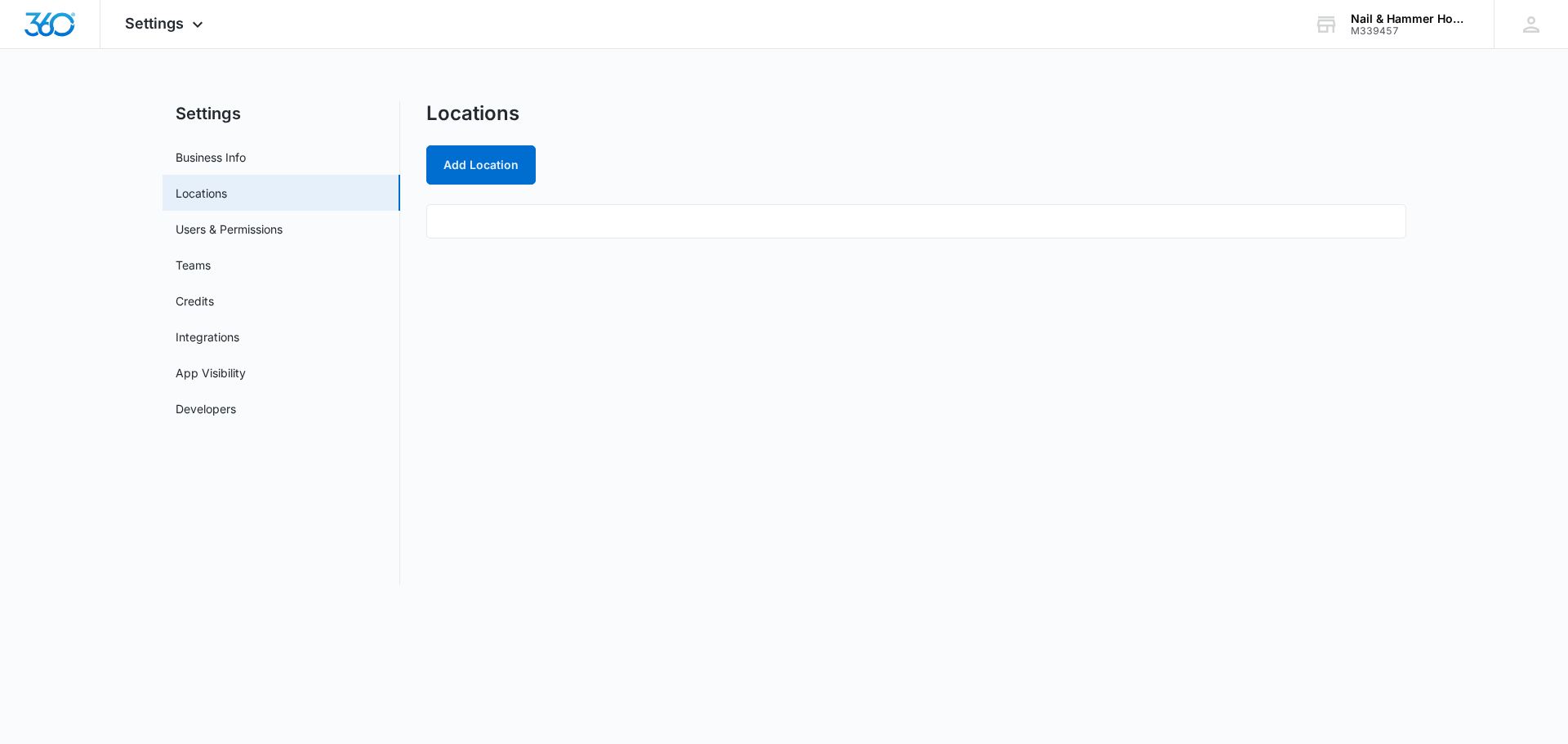
click at [447, 222] on ul at bounding box center [916, 221] width 980 height 34
click at [476, 164] on button "Add Location" at bounding box center [481, 164] width 109 height 39
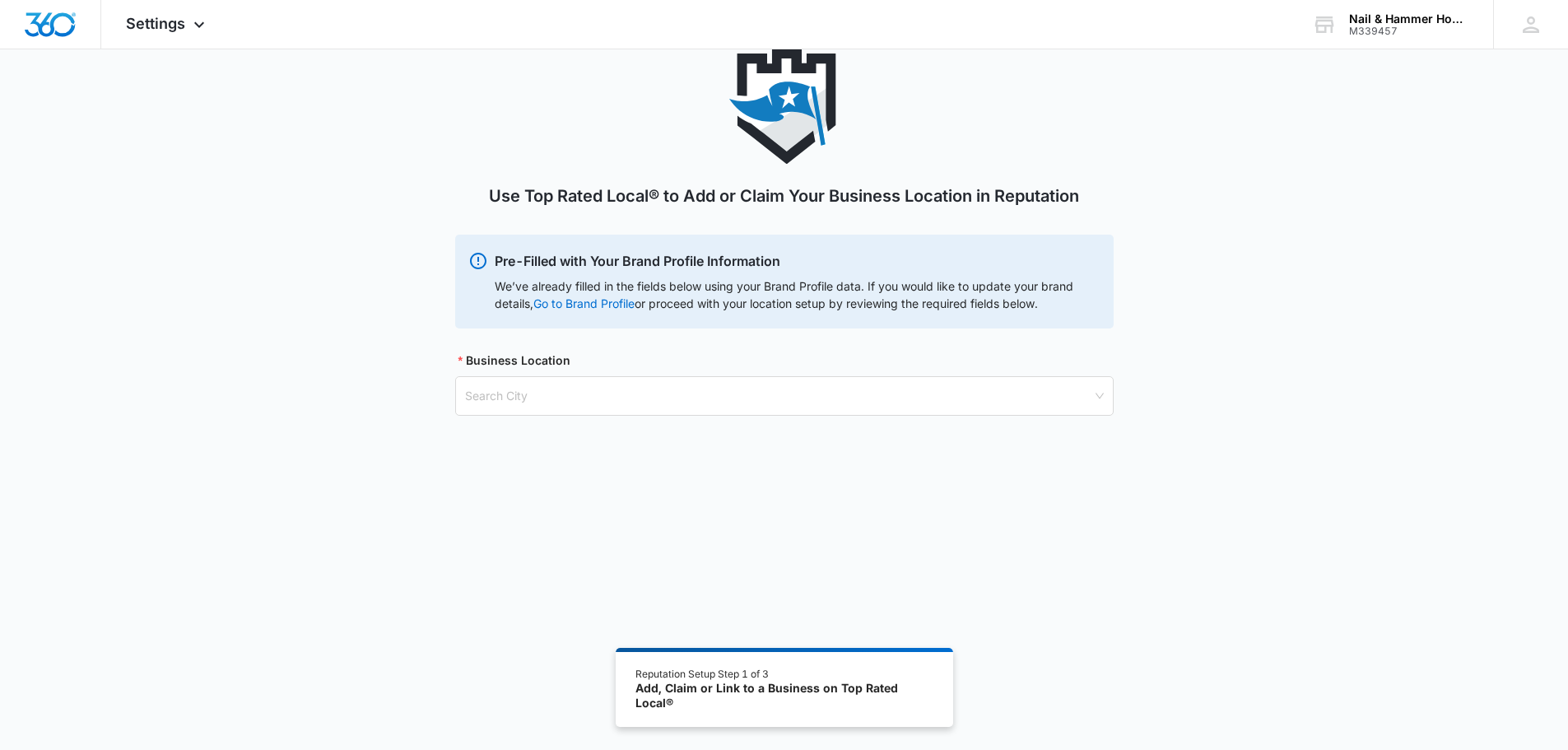
scroll to position [82, 0]
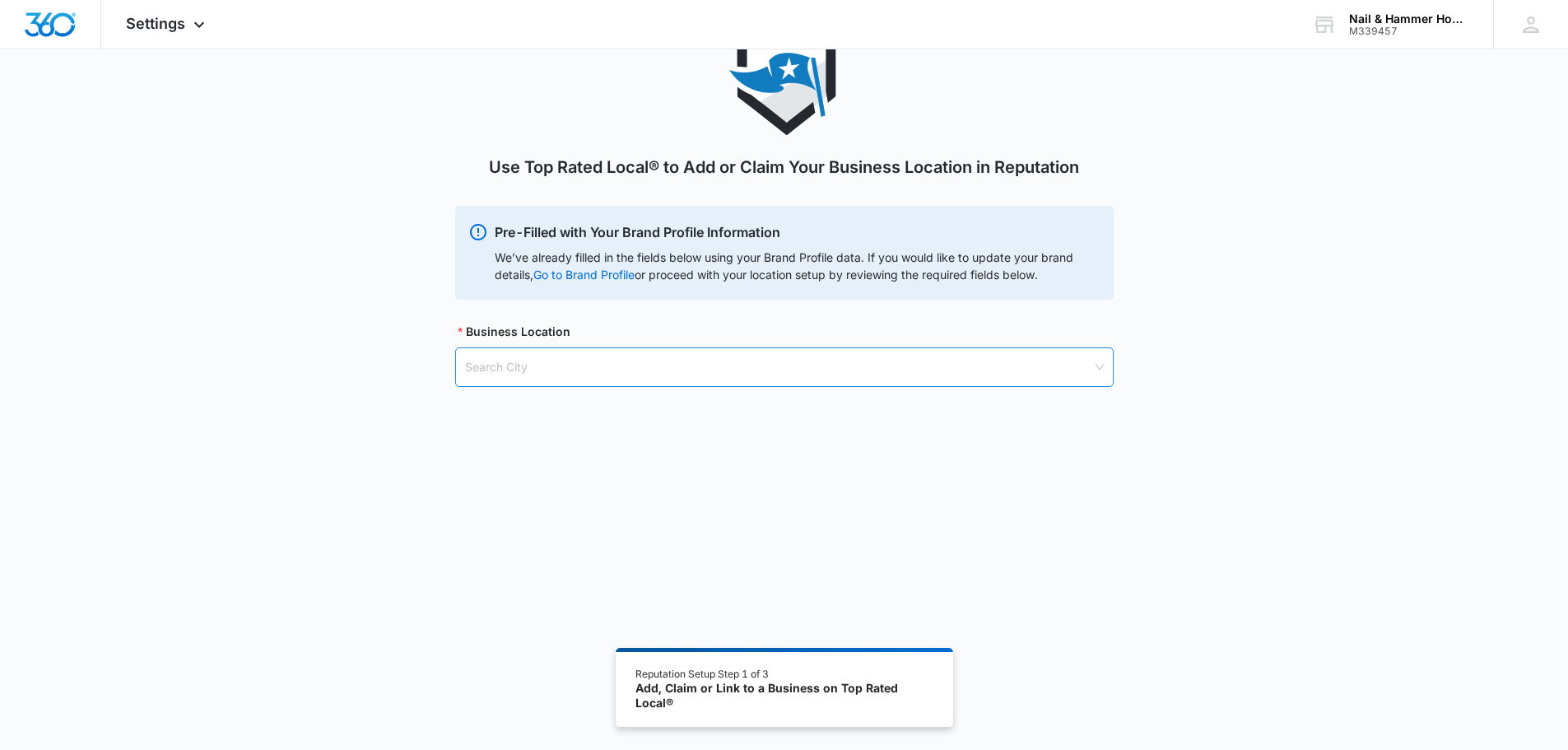
click at [540, 365] on input "search" at bounding box center [778, 367] width 627 height 38
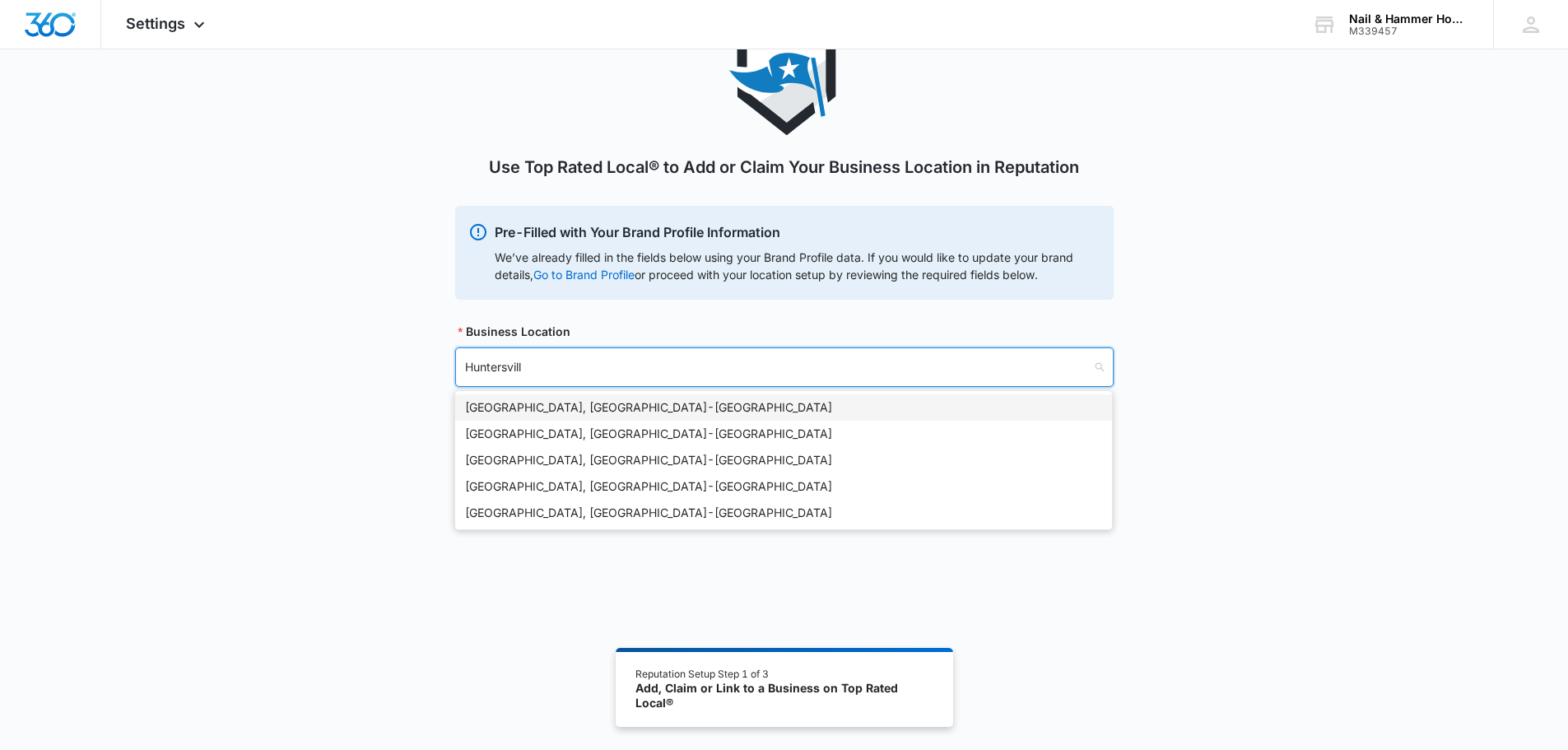
type input "[GEOGRAPHIC_DATA]"
click at [535, 405] on div "[GEOGRAPHIC_DATA], [GEOGRAPHIC_DATA] - [GEOGRAPHIC_DATA]" at bounding box center [783, 408] width 637 height 18
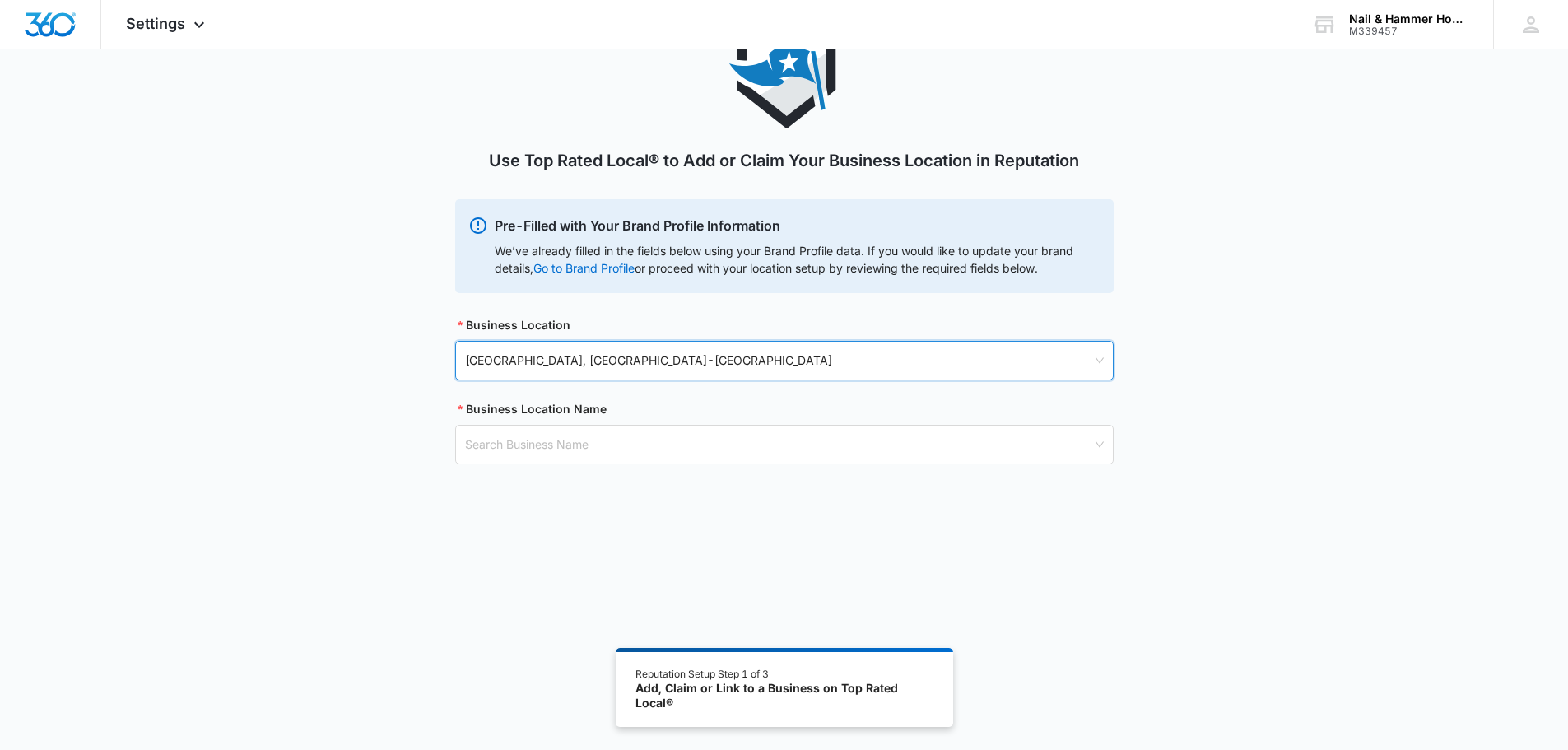
scroll to position [90, 0]
click at [499, 446] on input "search" at bounding box center [778, 442] width 627 height 38
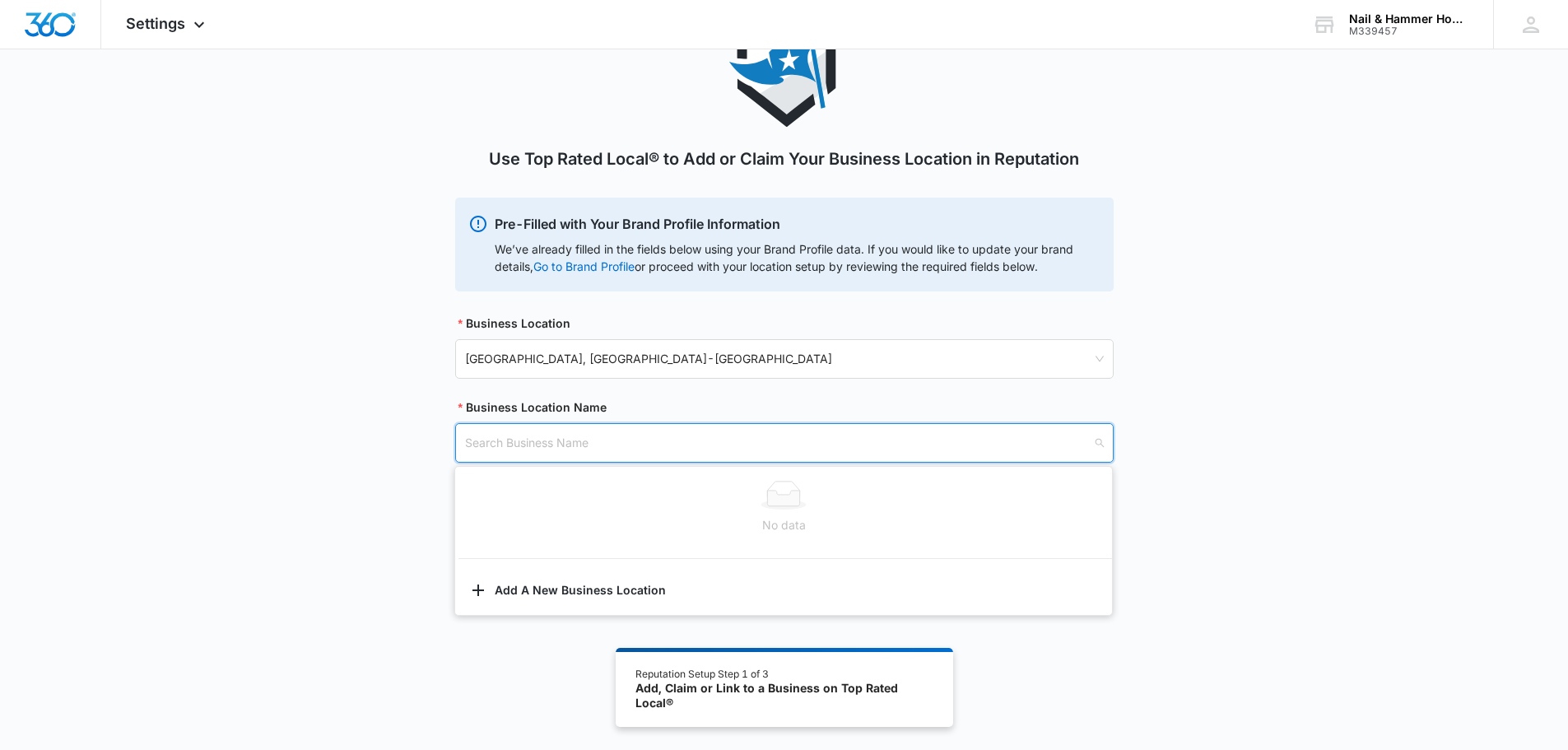
click at [499, 446] on input "search" at bounding box center [778, 442] width 627 height 38
click at [1343, 404] on div "Use Top Rated Local® to Add or Claim Your Business Location in Reputation Pre-F…" at bounding box center [784, 257] width 1568 height 491
click at [721, 685] on div "Add, Claim or Link to a Business on Top Rated Local®" at bounding box center [783, 695] width 297 height 28
click at [494, 439] on input "search" at bounding box center [778, 442] width 627 height 38
type input "T"
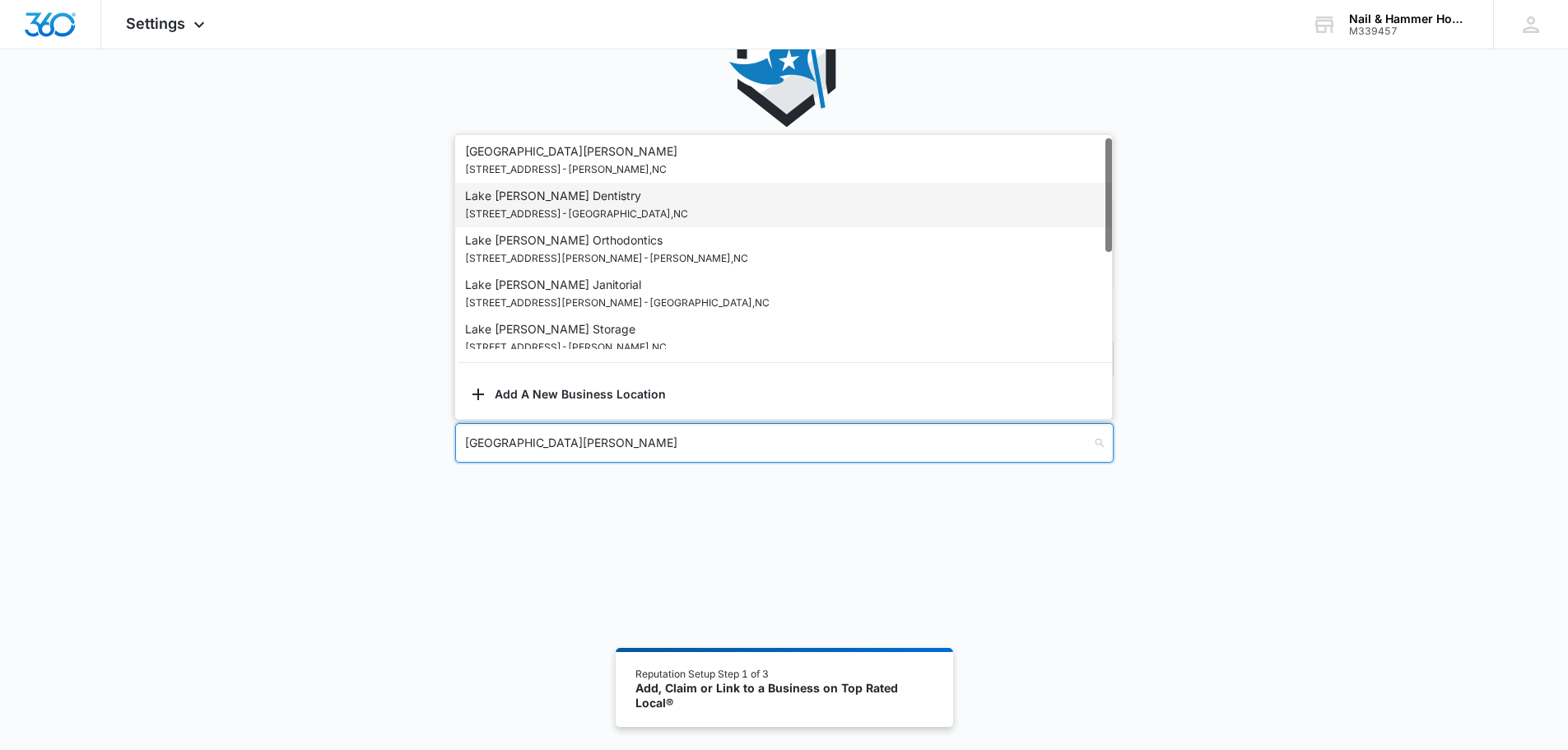
type input "[GEOGRAPHIC_DATA][PERSON_NAME]"
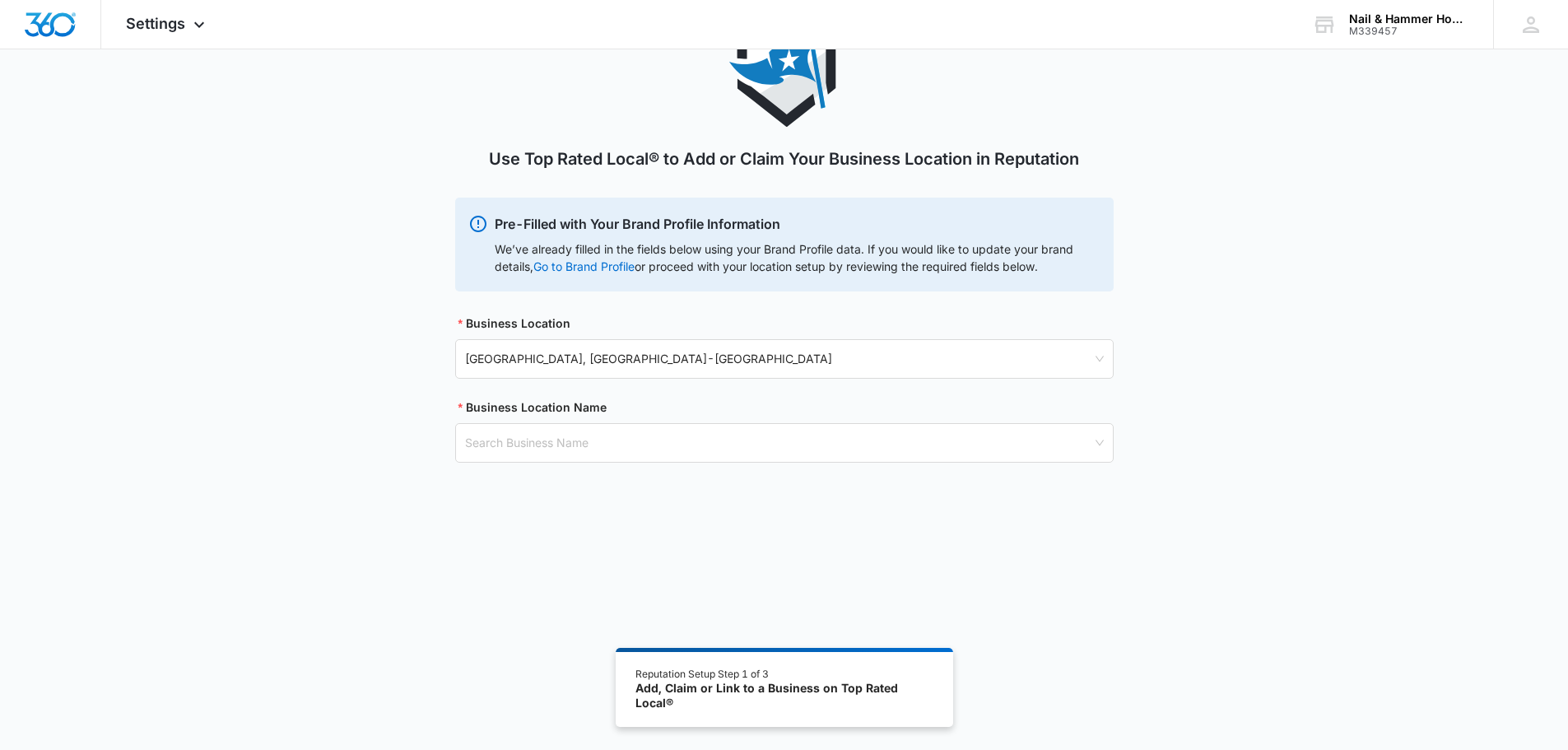
drag, startPoint x: 1112, startPoint y: 196, endPoint x: 1115, endPoint y: 245, distance: 49.1
click at [1115, 245] on body "Settings Apps Reputation Websites Forms CRM Email Social Shop Payments POS Cont…" at bounding box center [784, 329] width 1568 height 840
click at [602, 444] on input "search" at bounding box center [778, 442] width 627 height 38
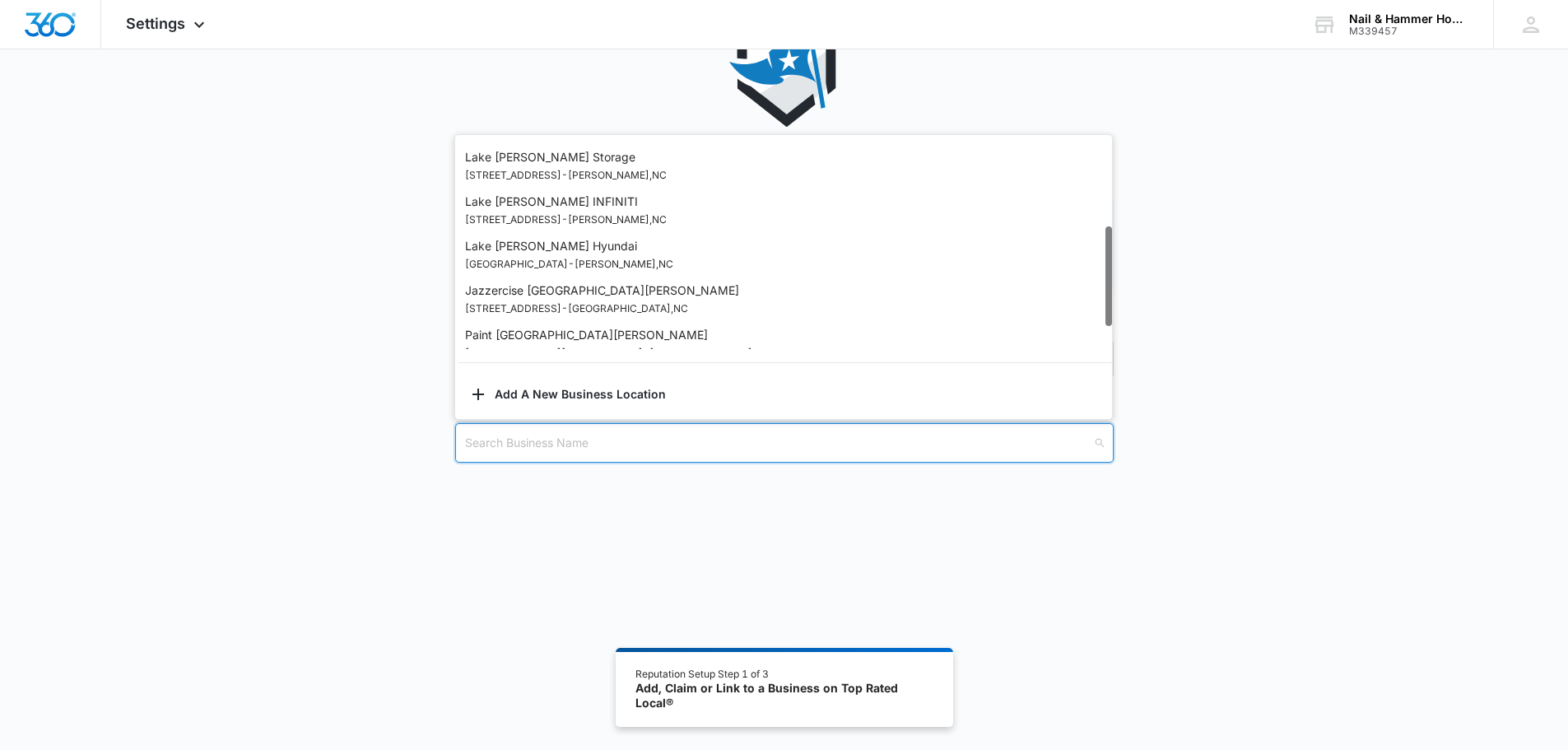
scroll to position [234, 0]
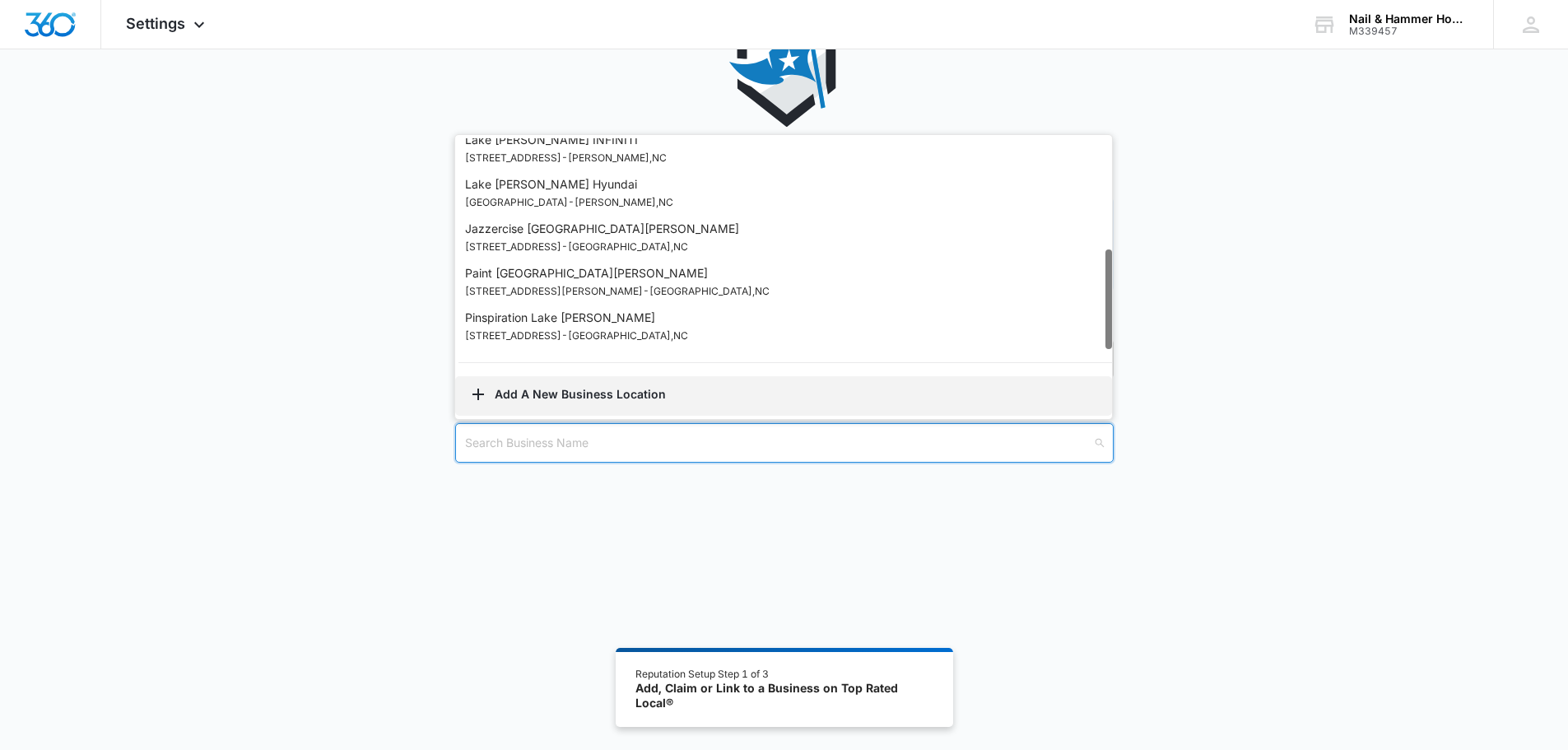
drag, startPoint x: 1108, startPoint y: 231, endPoint x: 1093, endPoint y: 395, distance: 164.7
click at [1093, 395] on div "1389960 1392952 1379251 [GEOGRAPHIC_DATA][PERSON_NAME] INFINITI [GEOGRAPHIC_DAT…" at bounding box center [784, 277] width 657 height 278
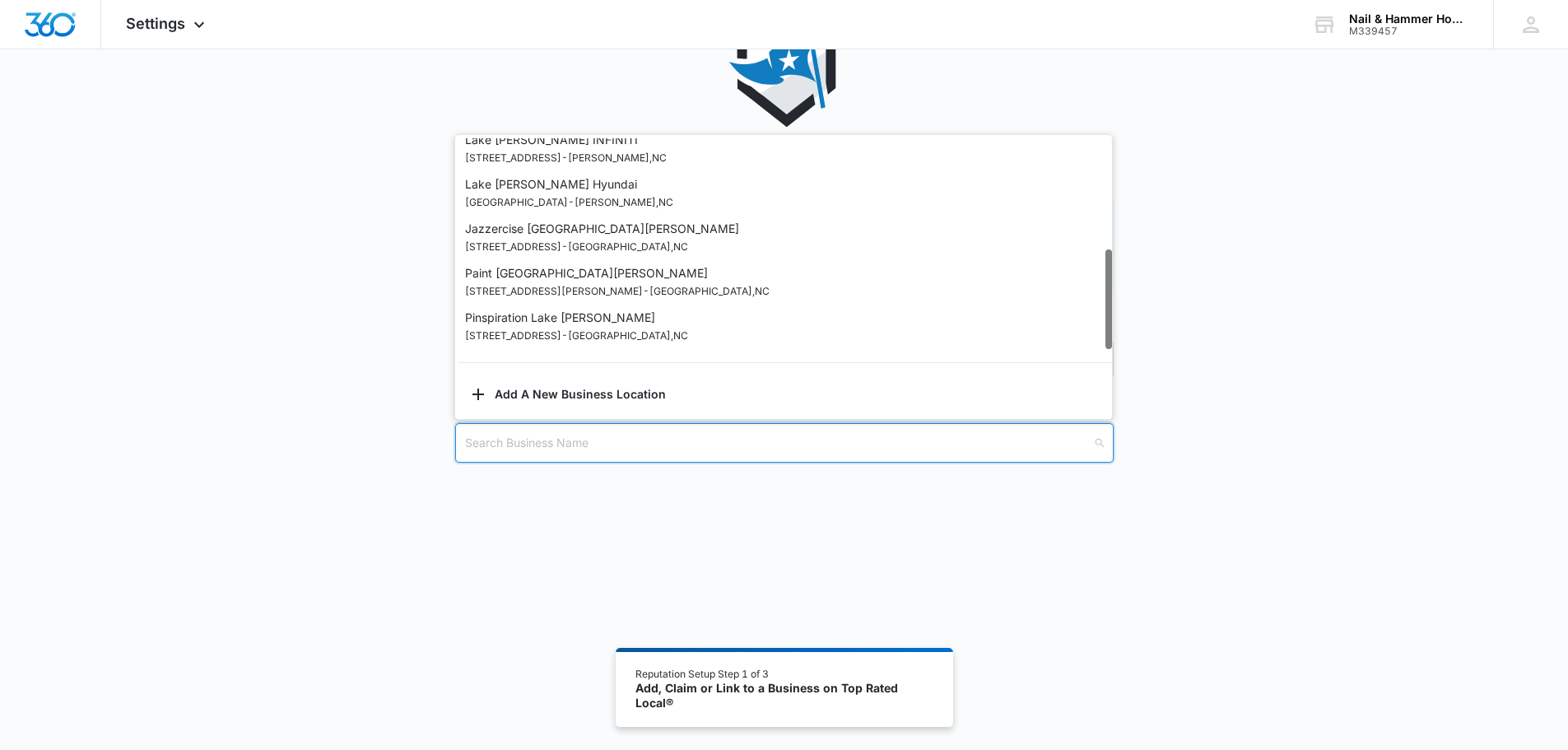
click at [576, 556] on div "Use Top Rated Local® to Add or Claim Your Business Location in Reputation Pre-F…" at bounding box center [784, 339] width 1568 height 654
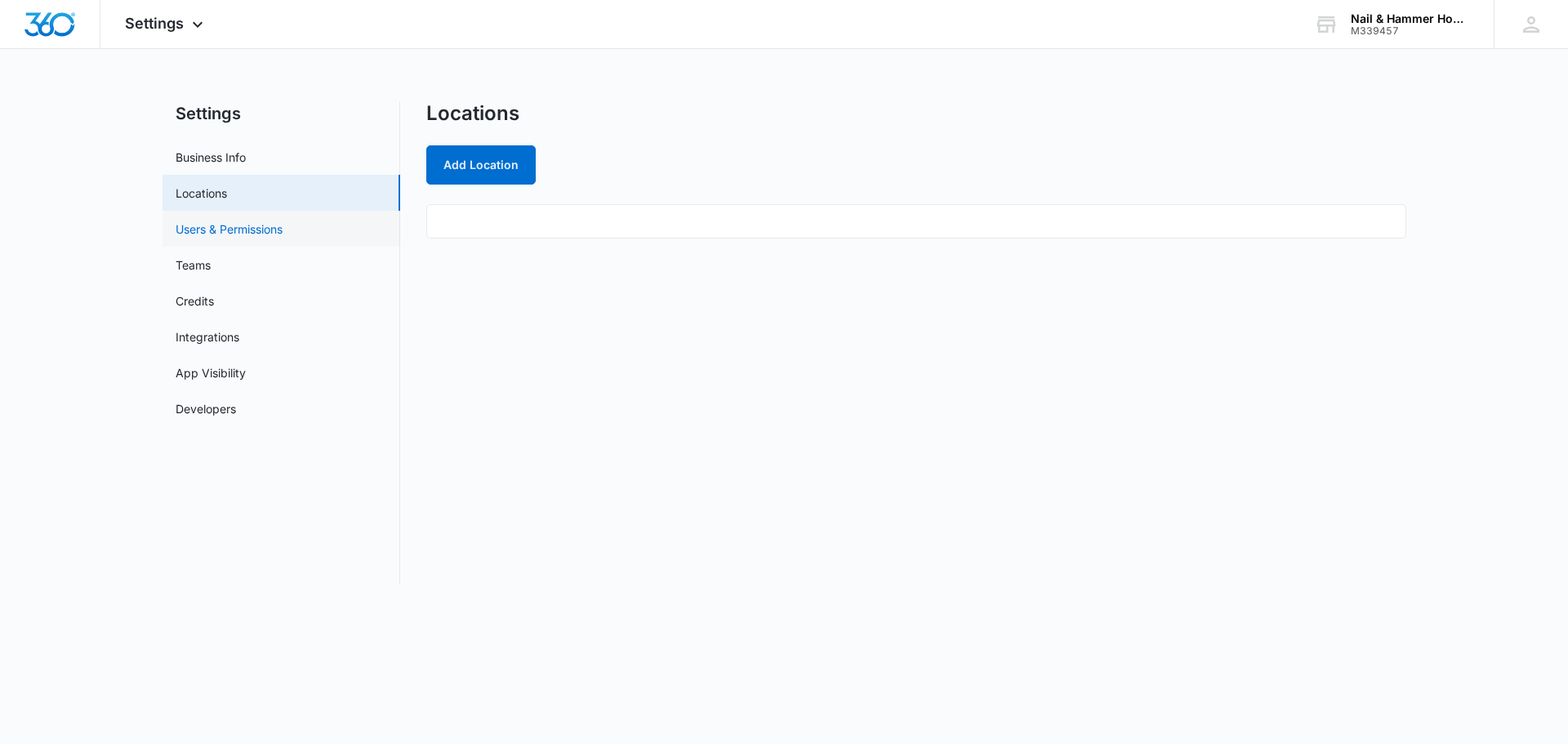
click at [241, 231] on link "Users & Permissions" at bounding box center [229, 229] width 107 height 17
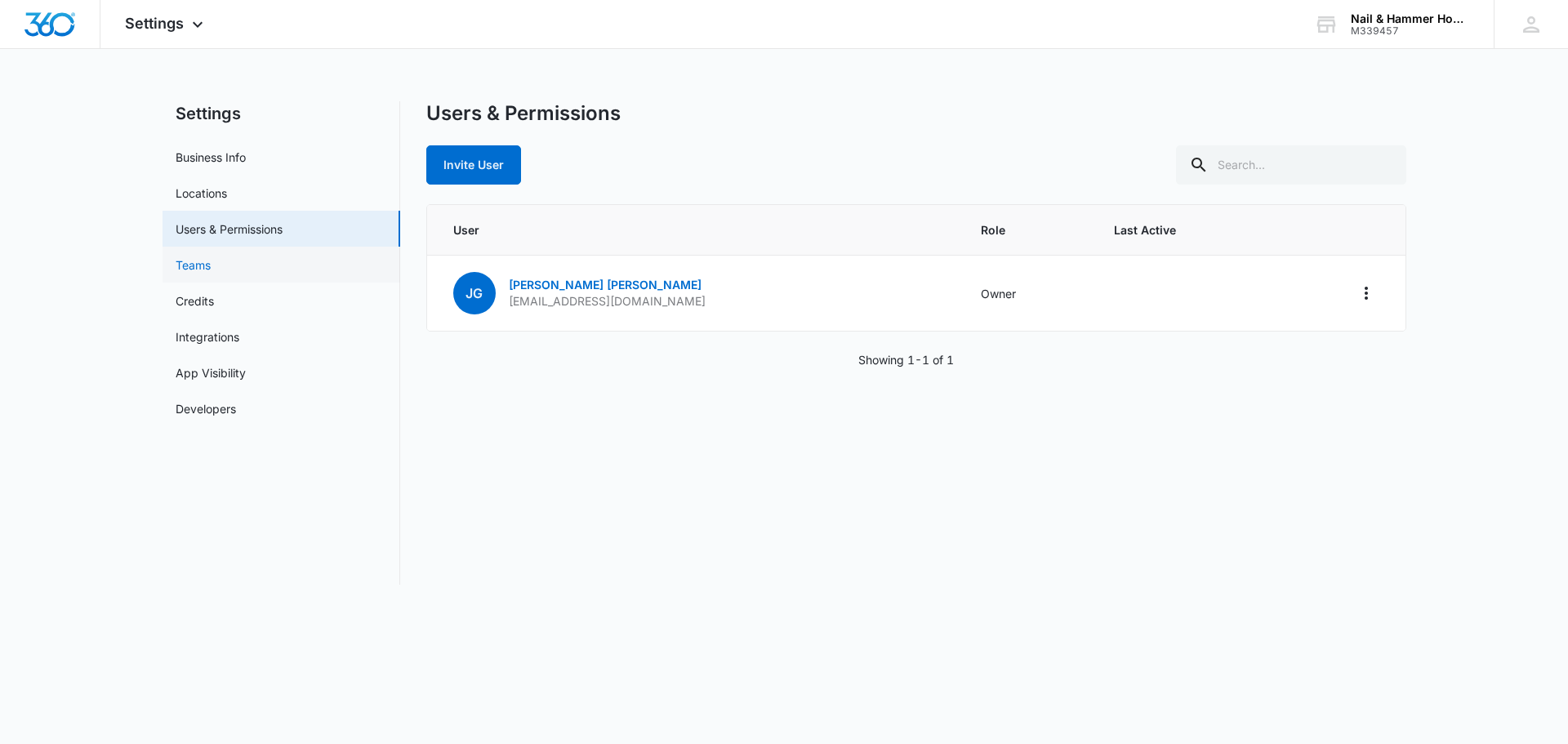
click at [196, 261] on link "Teams" at bounding box center [193, 265] width 35 height 17
click at [209, 303] on link "Credits" at bounding box center [195, 301] width 38 height 17
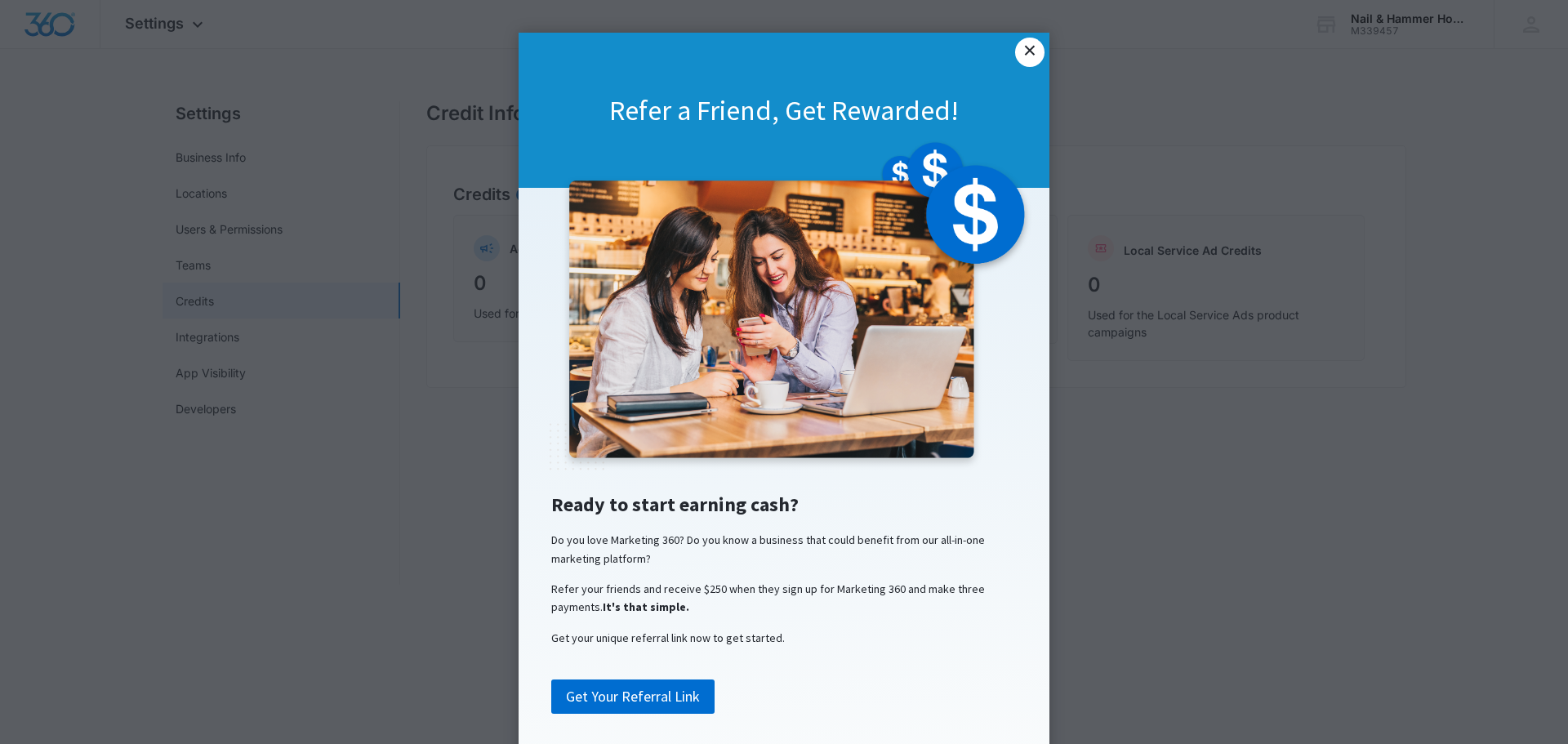
click at [1026, 47] on link "×" at bounding box center [1029, 51] width 29 height 29
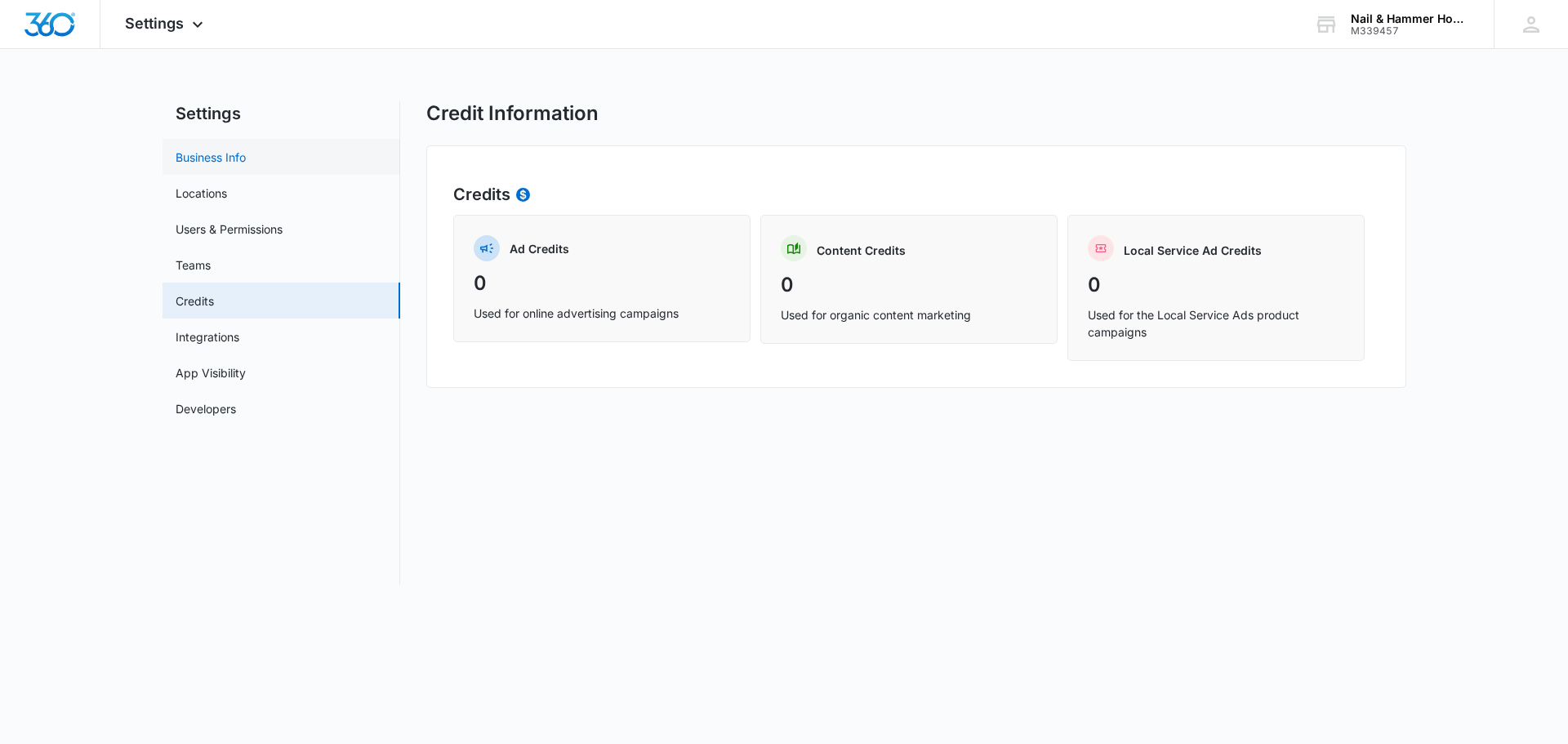
click at [199, 156] on link "Business Info" at bounding box center [211, 157] width 70 height 17
select select "4"
select select "US"
select select "[GEOGRAPHIC_DATA]/[US_STATE]/[GEOGRAPHIC_DATA]"
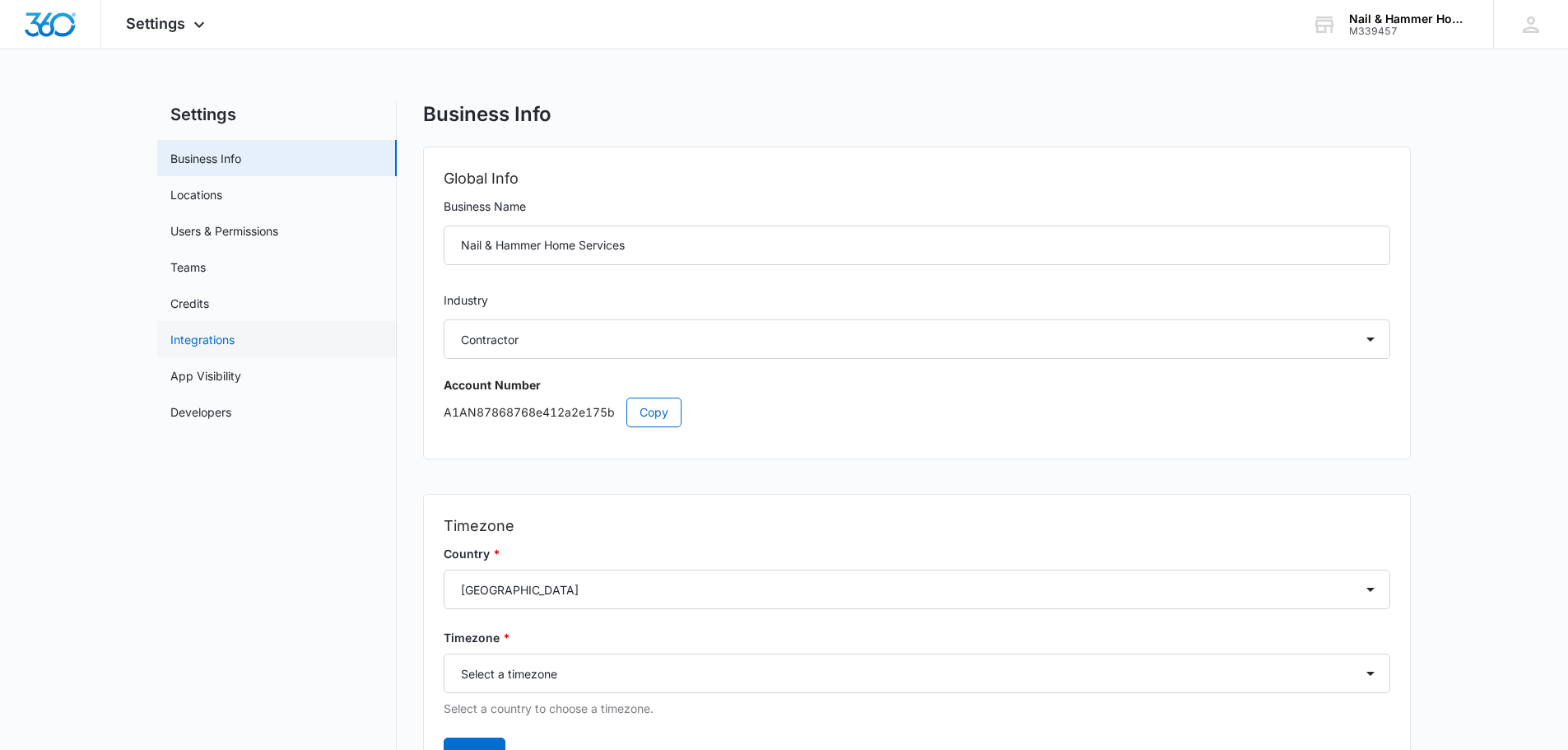
click at [204, 339] on link "Integrations" at bounding box center [202, 339] width 64 height 18
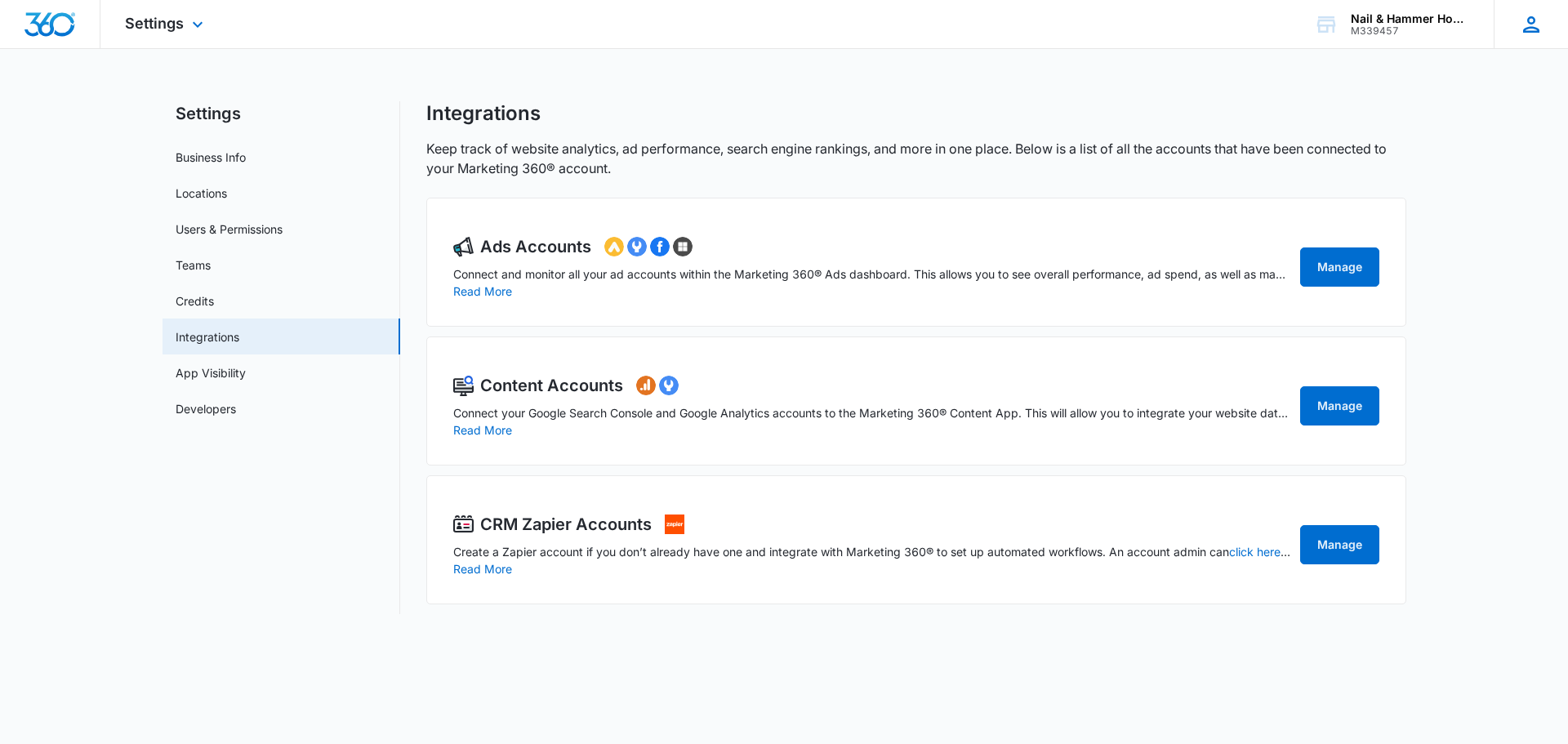
click at [1536, 26] on icon at bounding box center [1532, 25] width 25 height 25
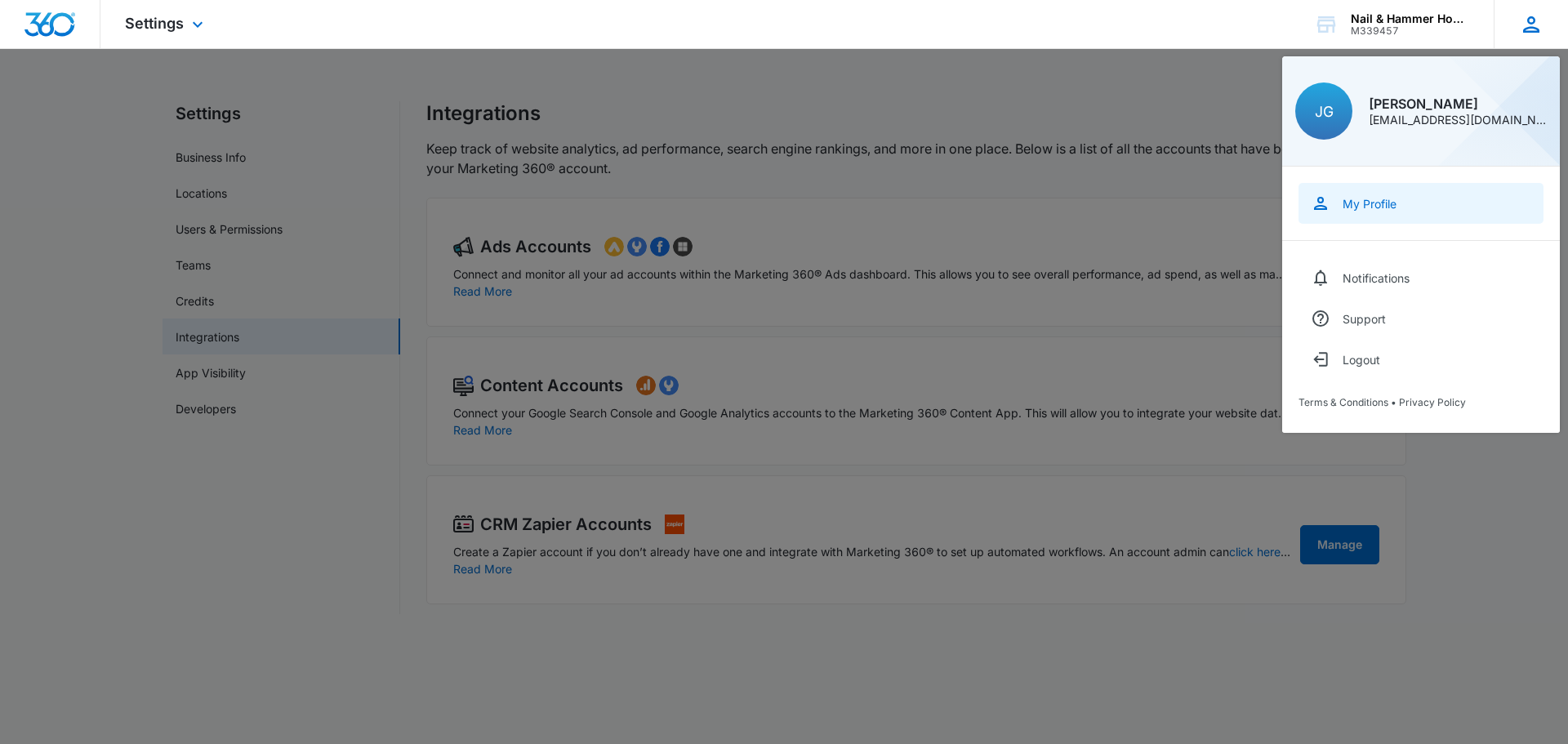
click at [1353, 207] on div "My Profile" at bounding box center [1369, 203] width 54 height 14
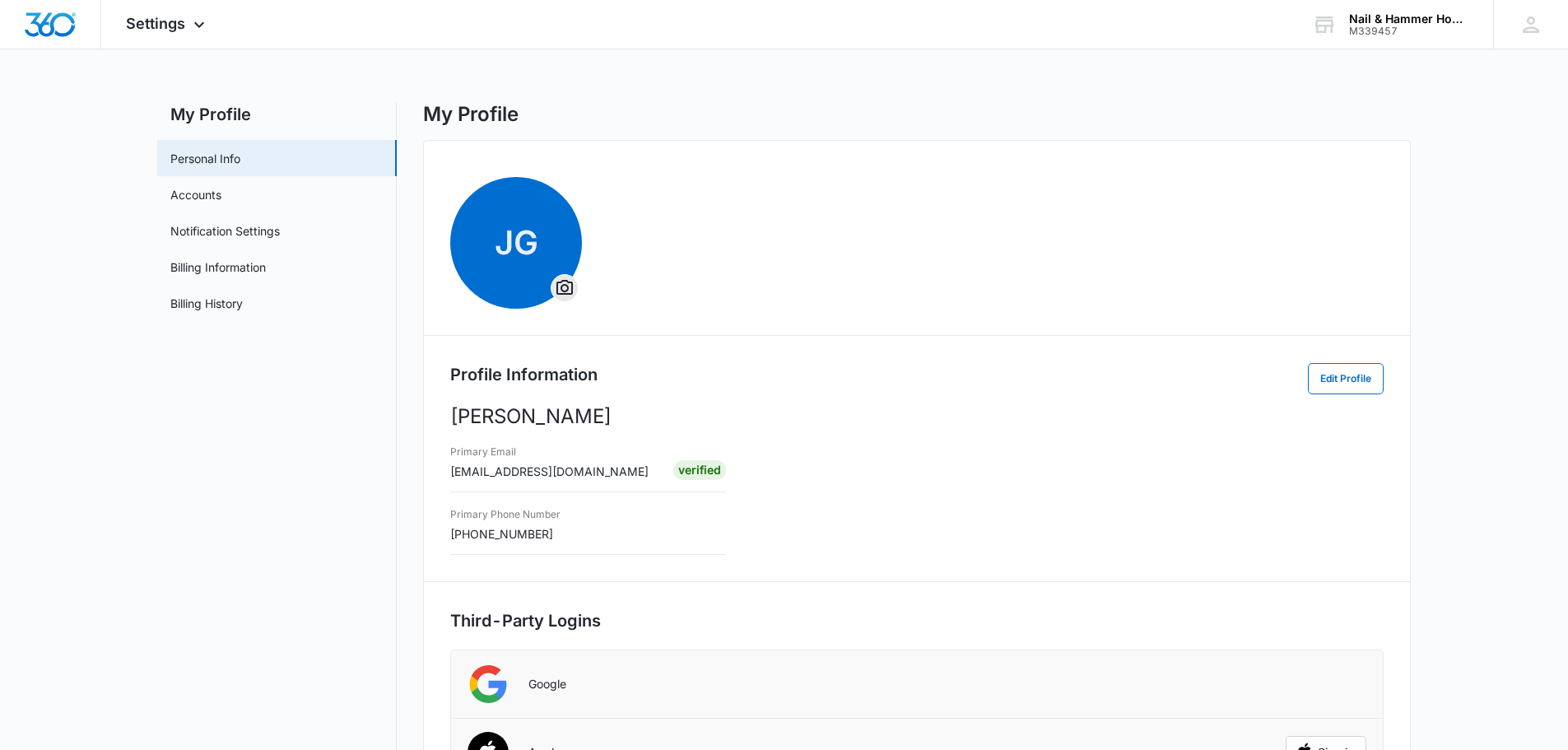
scroll to position [82, 0]
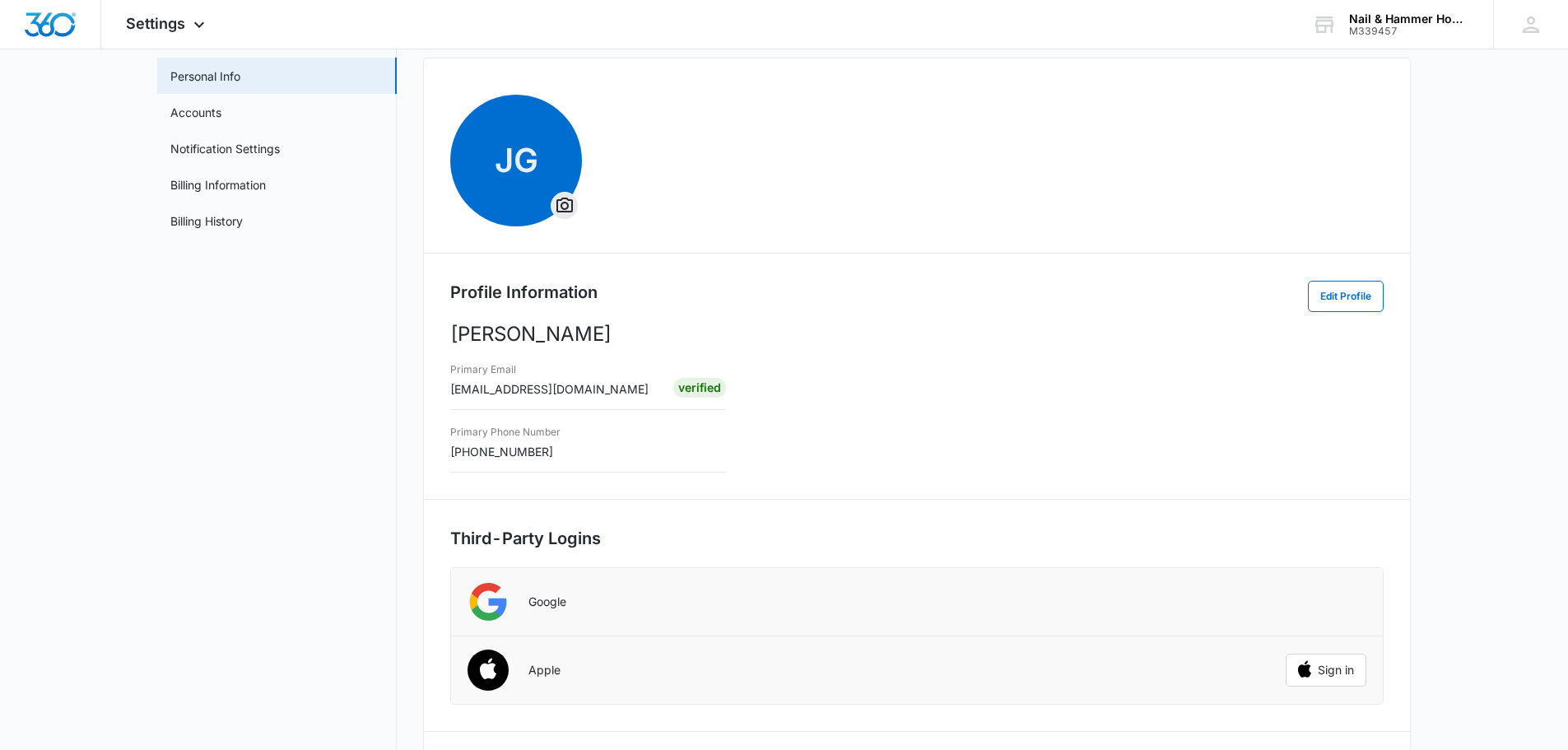
click at [553, 452] on div "Primary Phone Number [PHONE_NUMBER]" at bounding box center [506, 441] width 110 height 38
click at [1345, 299] on button "Edit Profile" at bounding box center [1346, 296] width 76 height 31
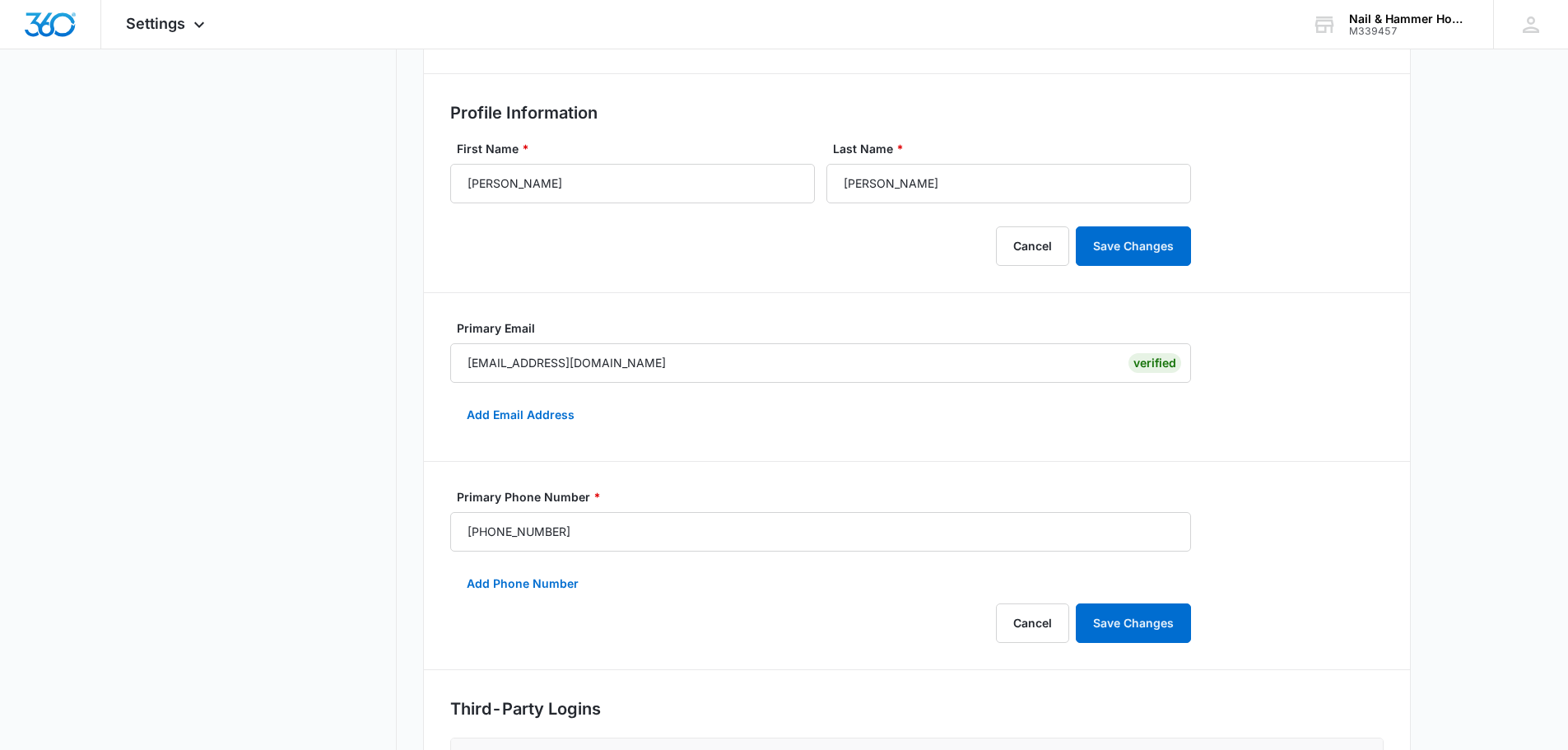
scroll to position [329, 0]
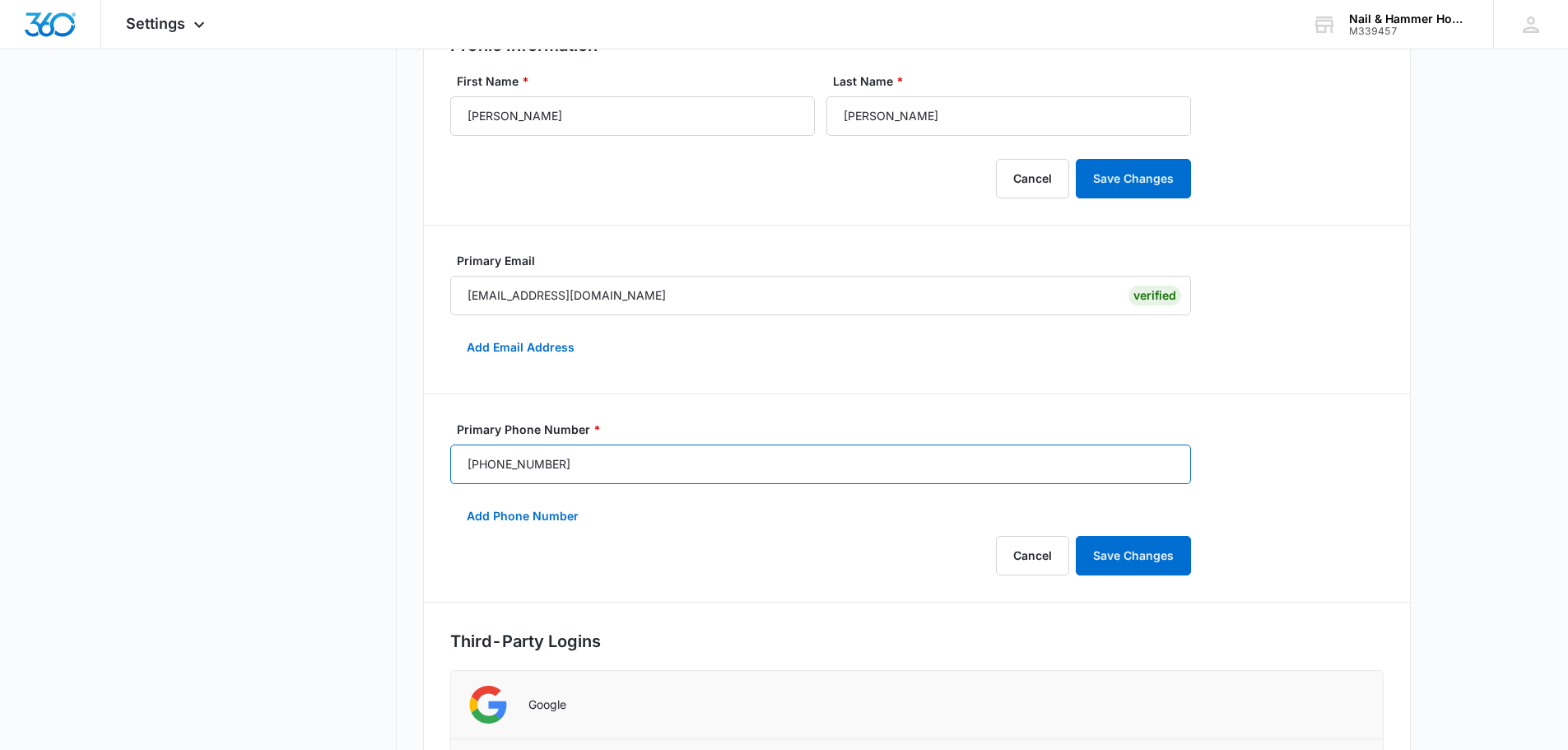
drag, startPoint x: 582, startPoint y: 467, endPoint x: 500, endPoint y: 466, distance: 82.0
click at [500, 466] on input "[PHONE_NUMBER]" at bounding box center [821, 464] width 741 height 39
type input "[PHONE_NUMBER]"
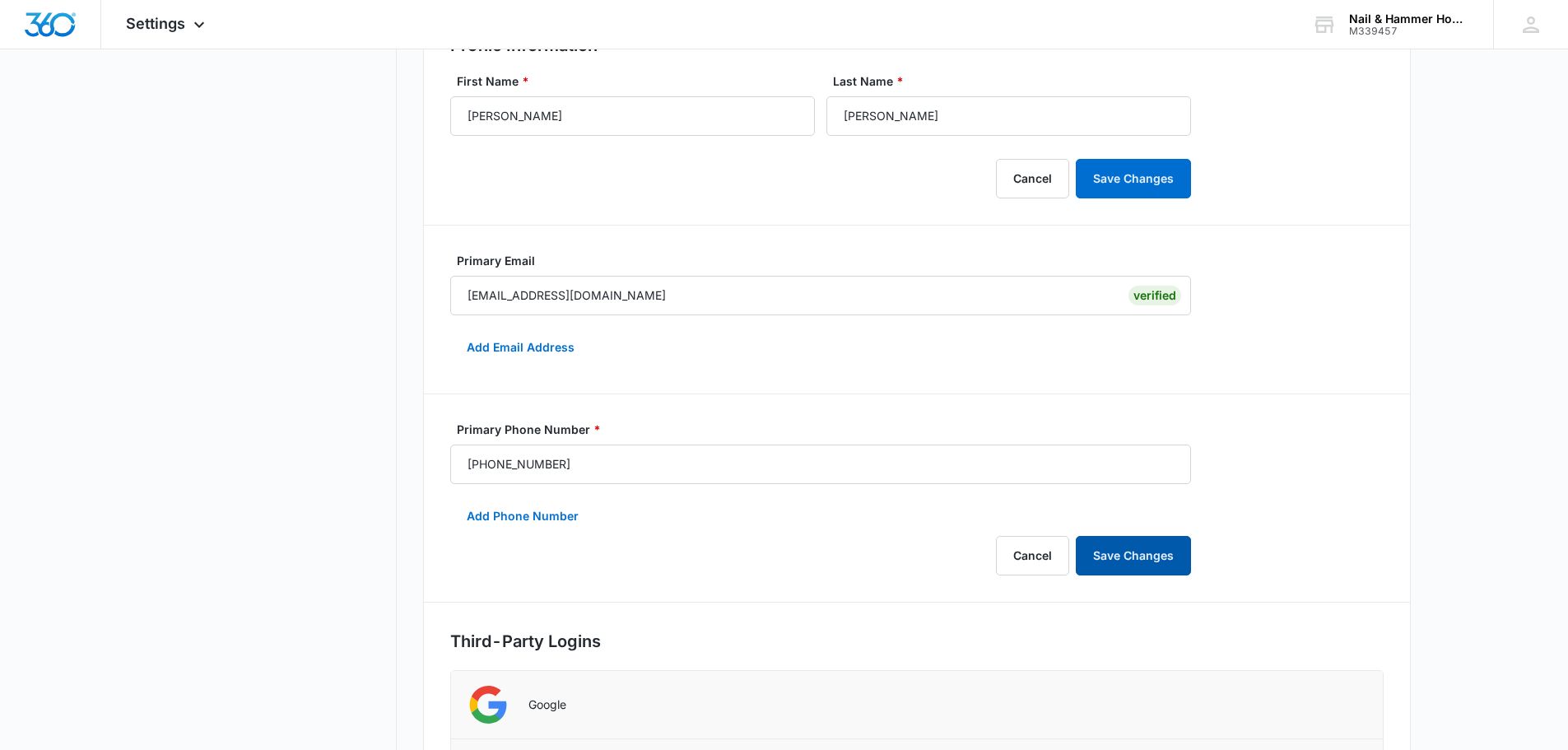
click at [1139, 552] on button "Save Changes" at bounding box center [1133, 555] width 115 height 39
click at [527, 515] on button "Add Phone Number" at bounding box center [522, 516] width 145 height 39
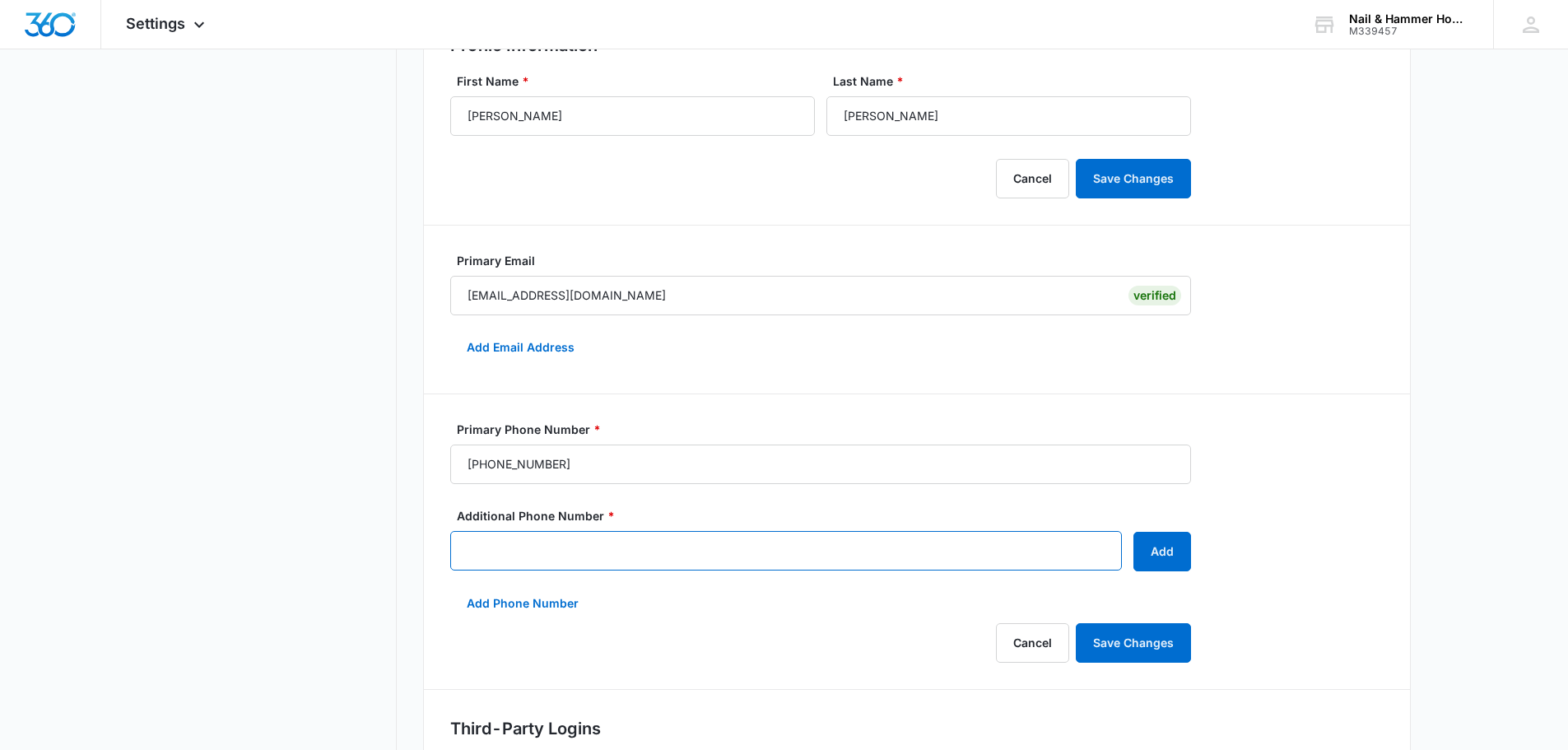
click at [494, 541] on input "Additional Phone Number *" at bounding box center [787, 550] width 672 height 39
type input "[PHONE_NUMBER]"
click at [1169, 550] on button "Add" at bounding box center [1162, 551] width 58 height 39
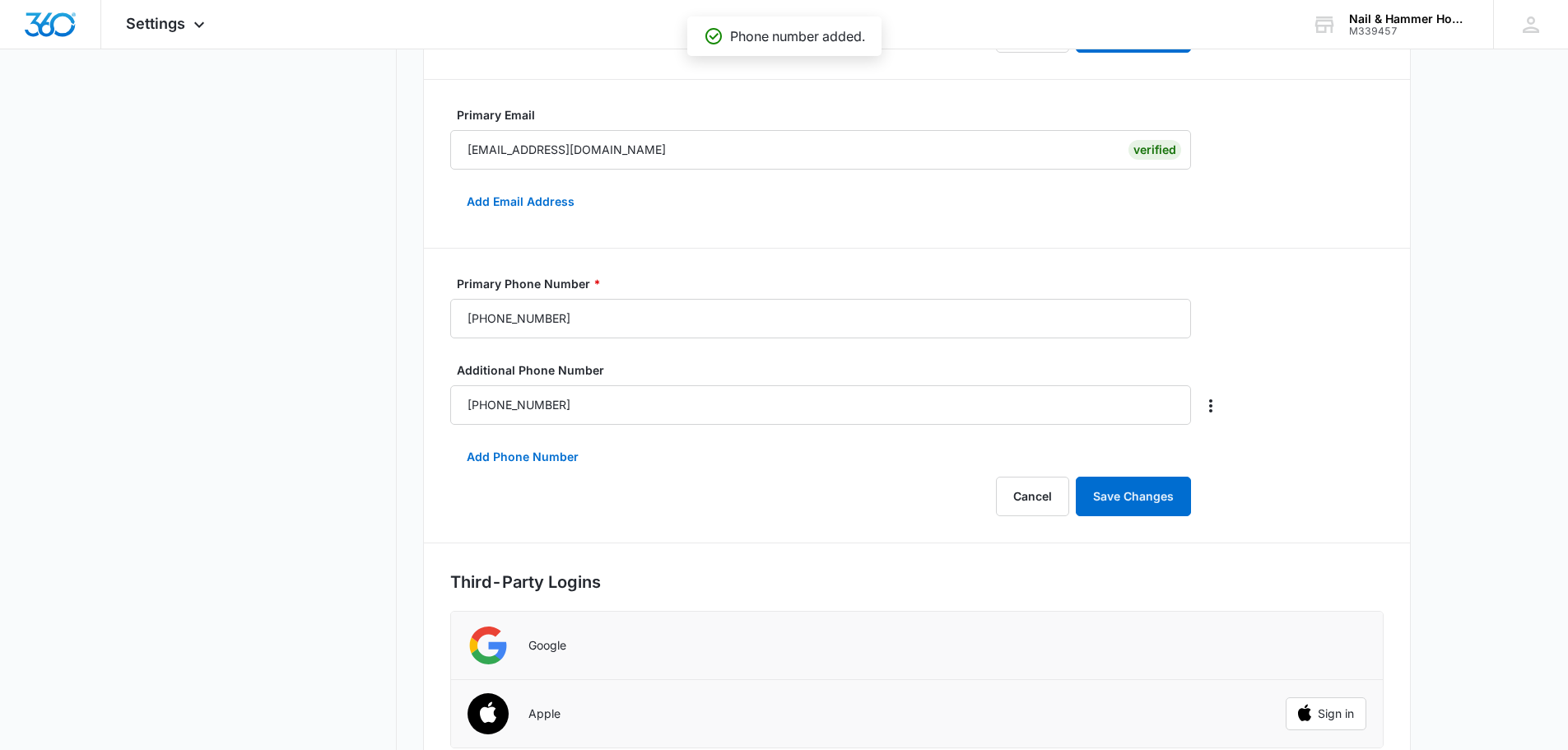
scroll to position [494, 0]
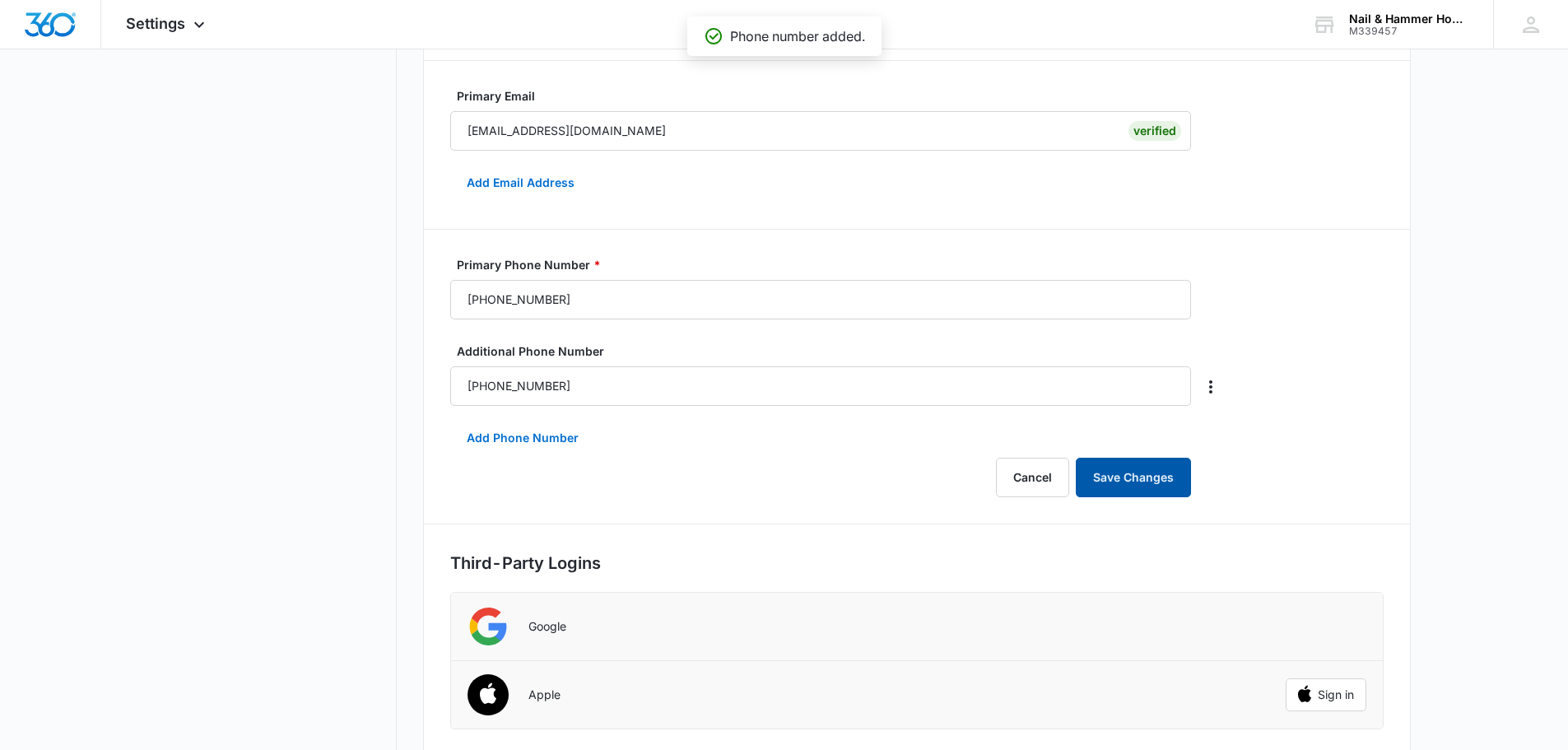
click at [1134, 476] on button "Save Changes" at bounding box center [1133, 477] width 115 height 39
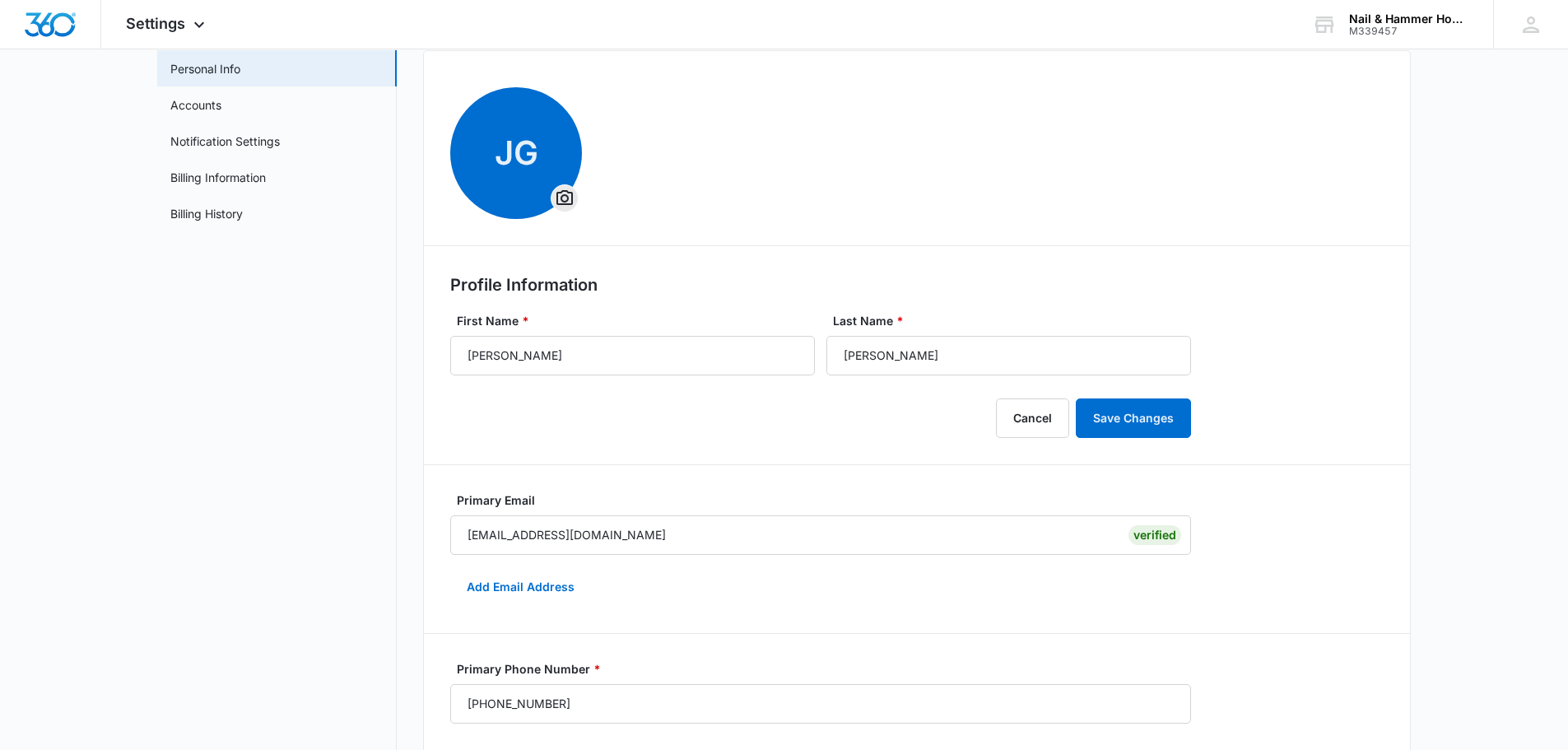
scroll to position [0, 0]
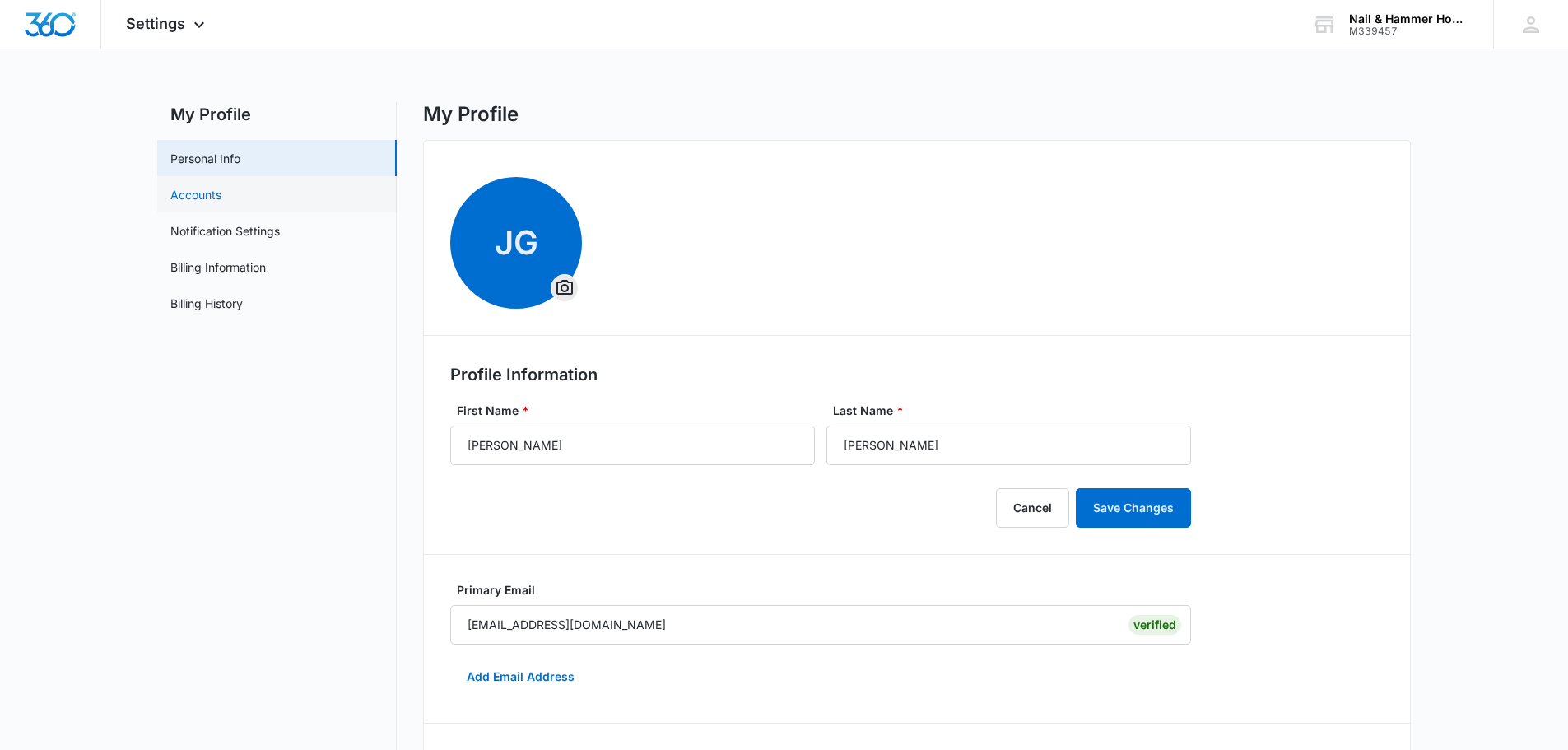
click at [188, 194] on link "Accounts" at bounding box center [196, 195] width 51 height 18
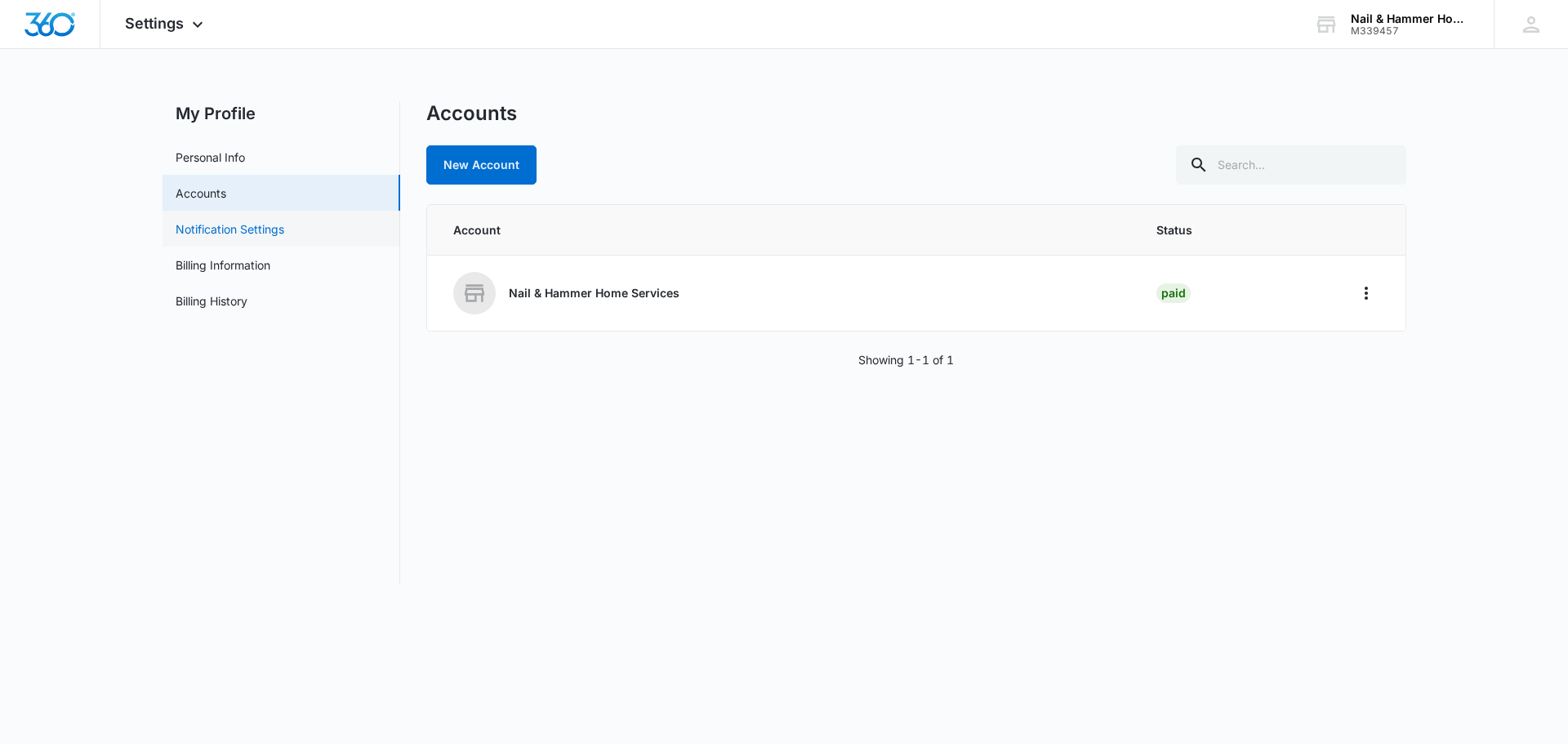
click at [221, 229] on link "Notification Settings" at bounding box center [230, 229] width 109 height 17
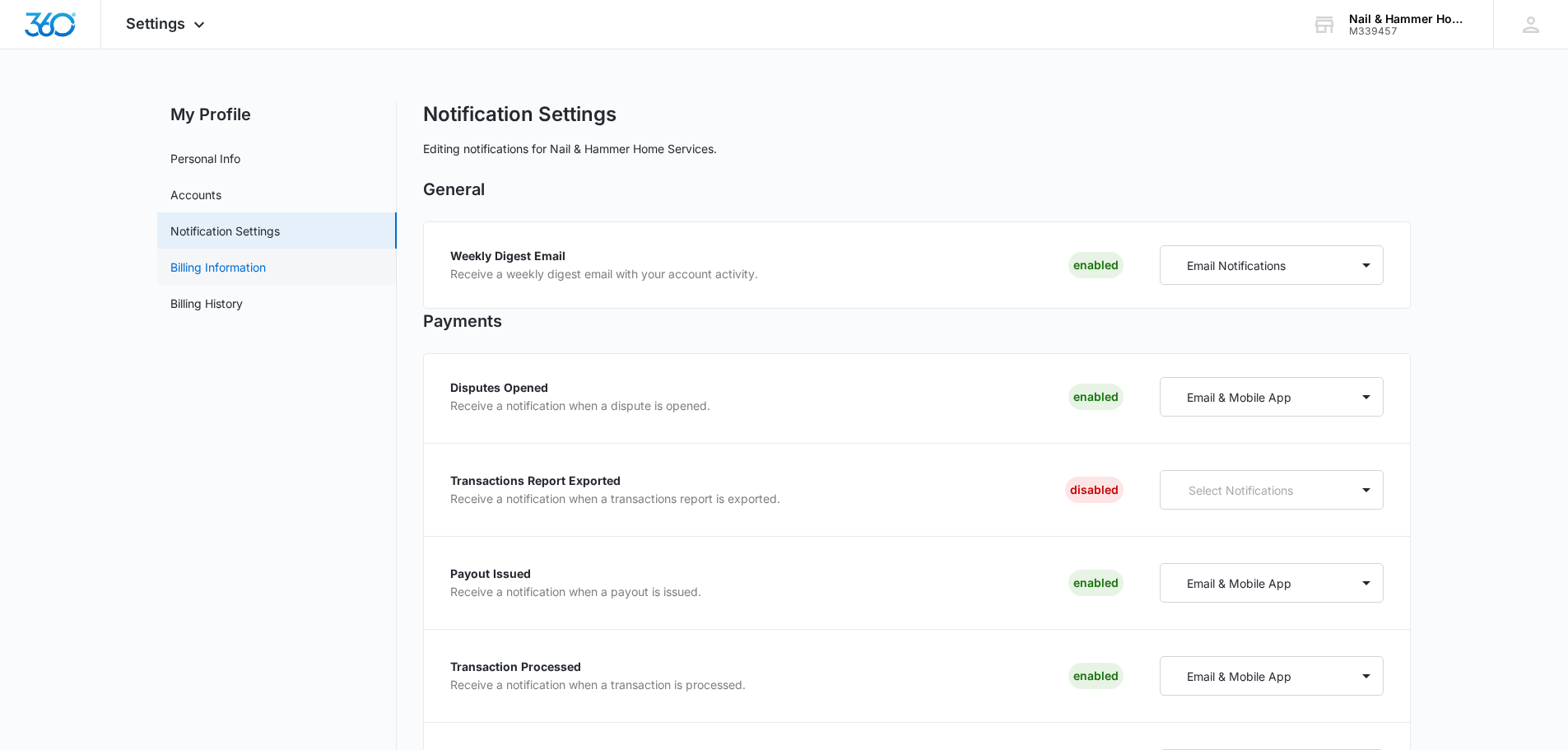
click at [221, 266] on link "Billing Information" at bounding box center [218, 267] width 95 height 18
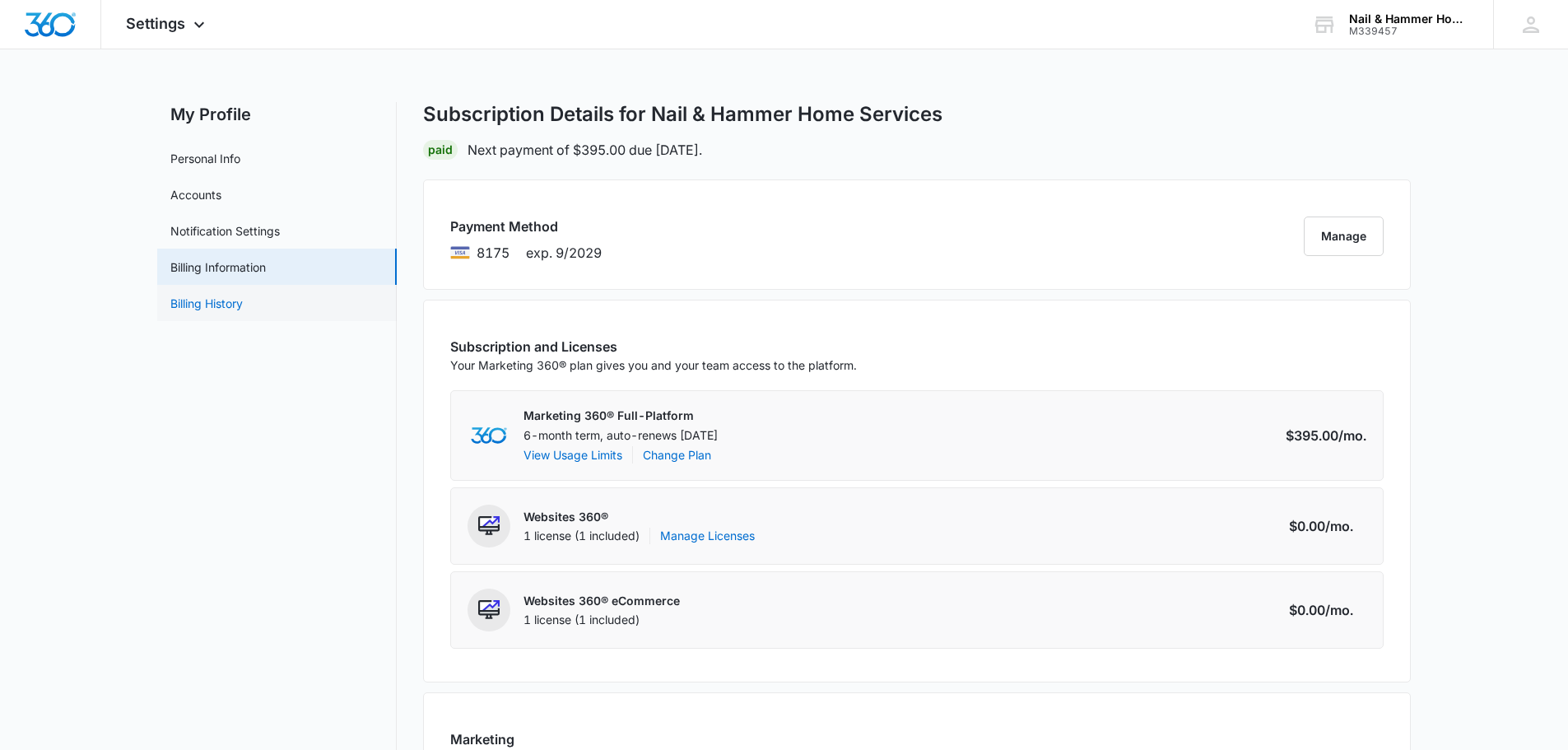
click at [210, 303] on link "Billing History" at bounding box center [206, 304] width 73 height 18
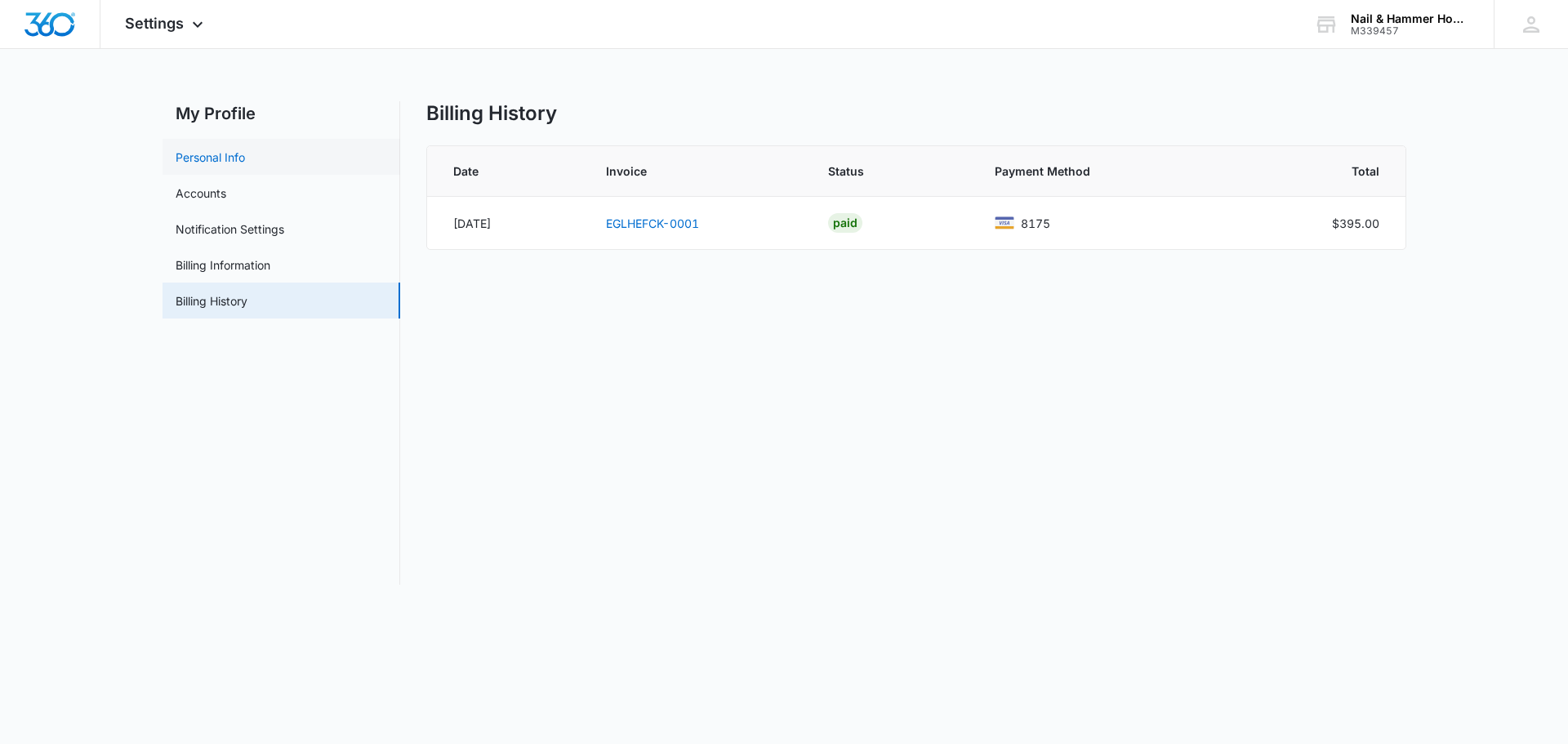
click at [206, 156] on link "Personal Info" at bounding box center [211, 157] width 70 height 17
